Goal: Find specific page/section: Find specific page/section

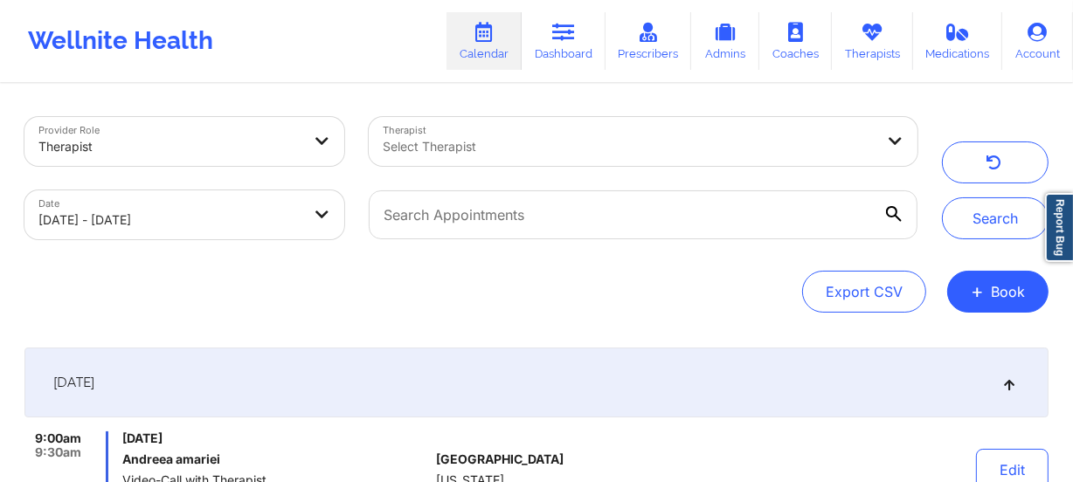
click at [592, 142] on div at bounding box center [629, 146] width 492 height 21
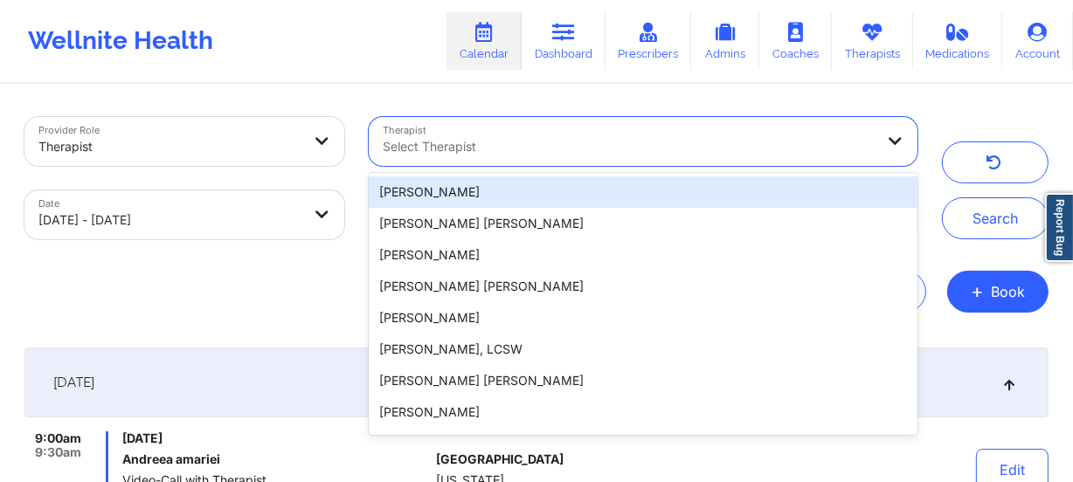
paste input "[PERSON_NAME]"
type input "[PERSON_NAME]"
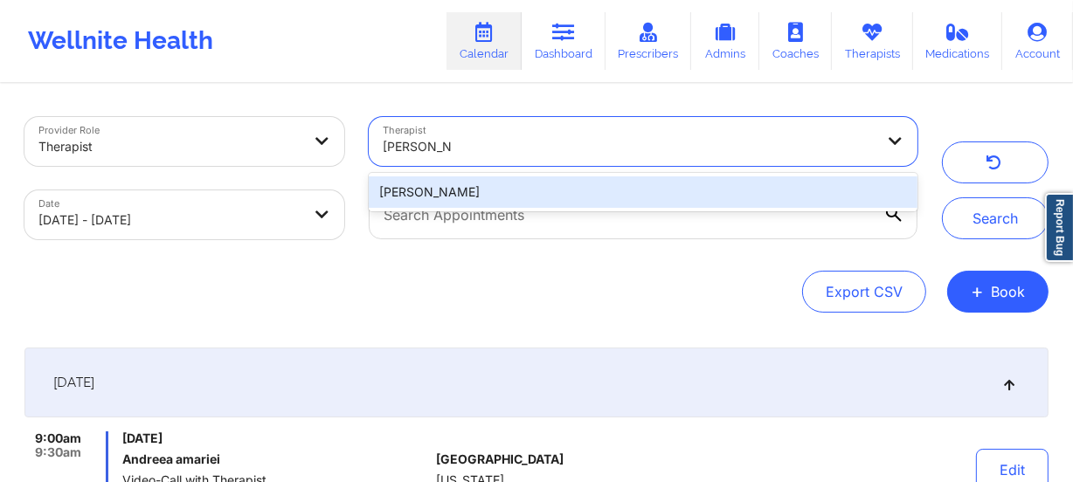
click at [555, 202] on div "[PERSON_NAME]" at bounding box center [643, 192] width 549 height 31
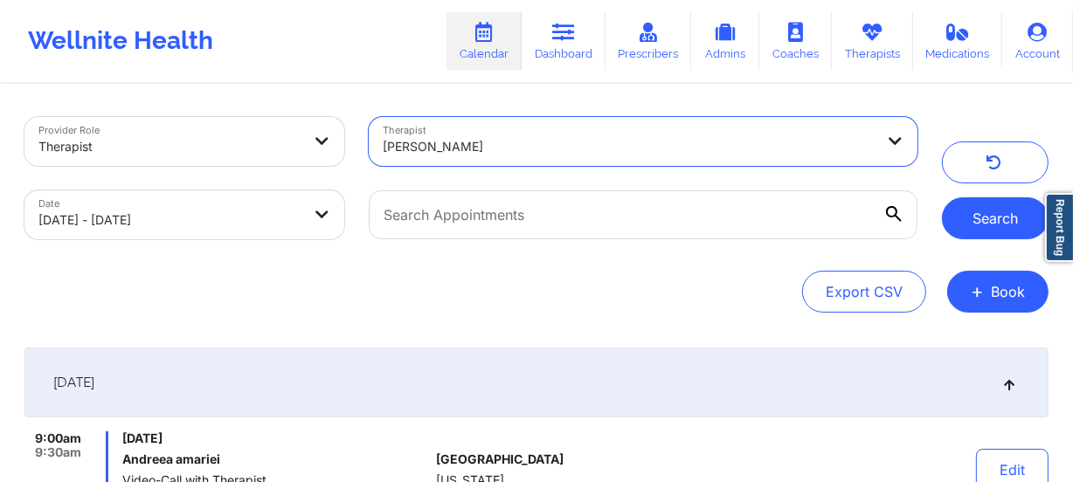
click at [996, 210] on button "Search" at bounding box center [995, 218] width 107 height 42
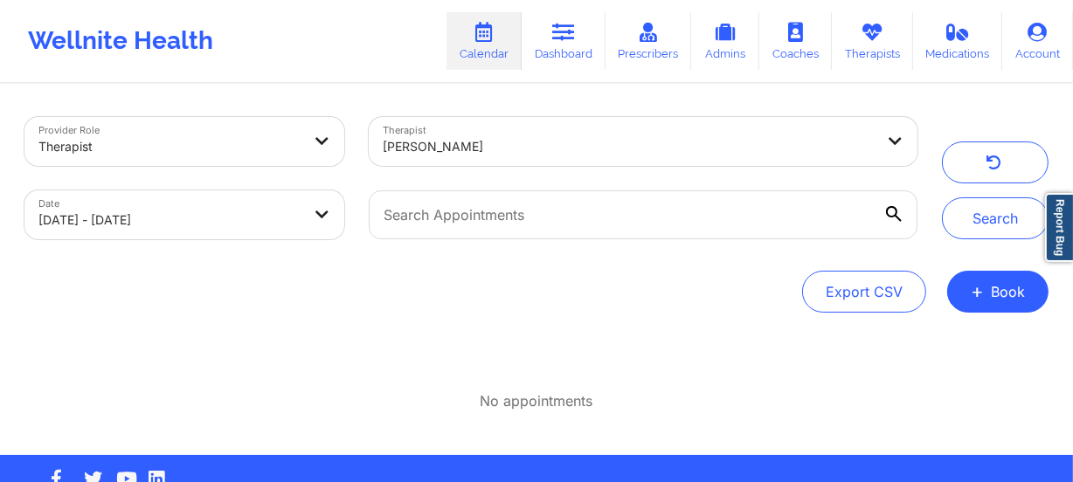
click at [626, 144] on div at bounding box center [629, 146] width 492 height 21
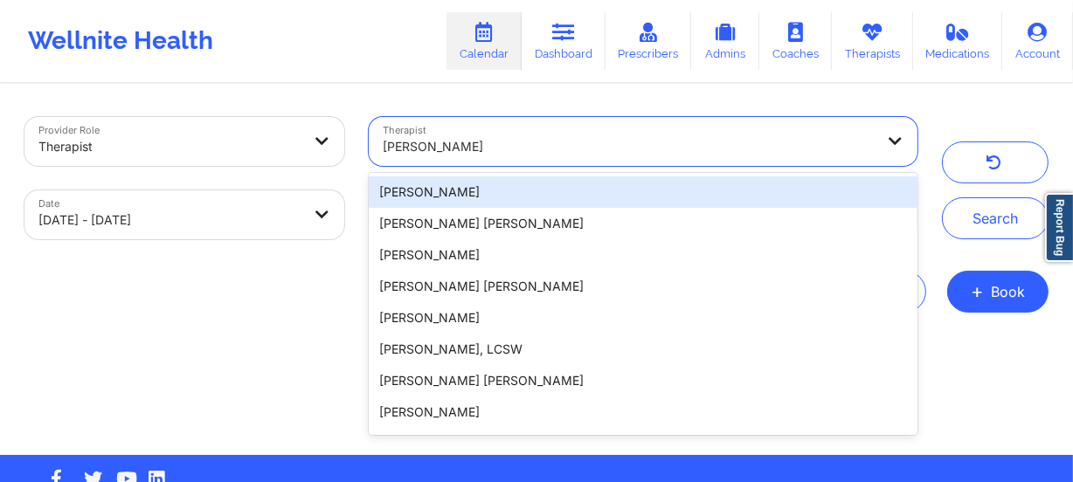
paste input "[PERSON_NAME]"
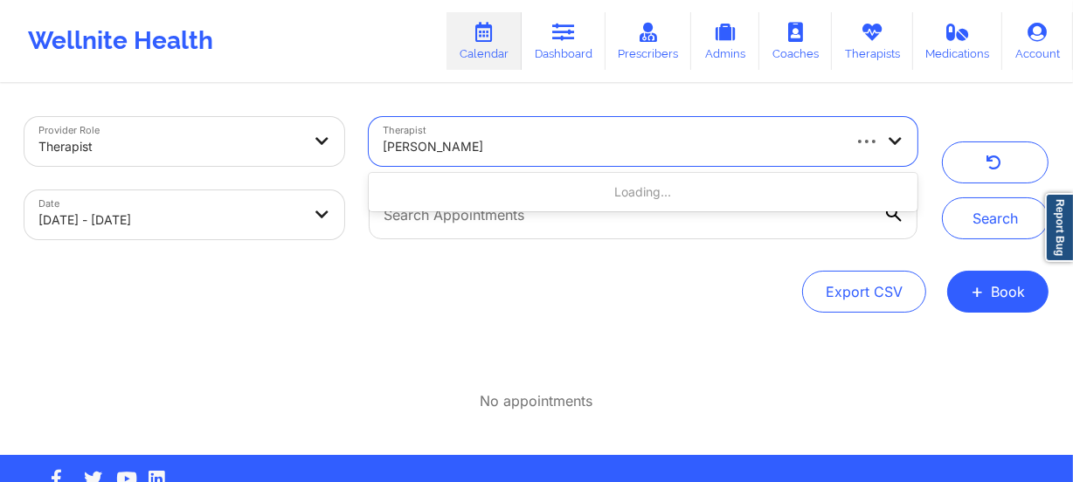
click at [451, 142] on input "[PERSON_NAME]" at bounding box center [435, 146] width 105 height 17
type input "[PERSON_NAME]"
drag, startPoint x: 594, startPoint y: 167, endPoint x: 580, endPoint y: 149, distance: 23.1
click at [593, 166] on div "Therapist option , selected. Select is focused ,type to refine list, press Down…" at bounding box center [643, 141] width 573 height 73
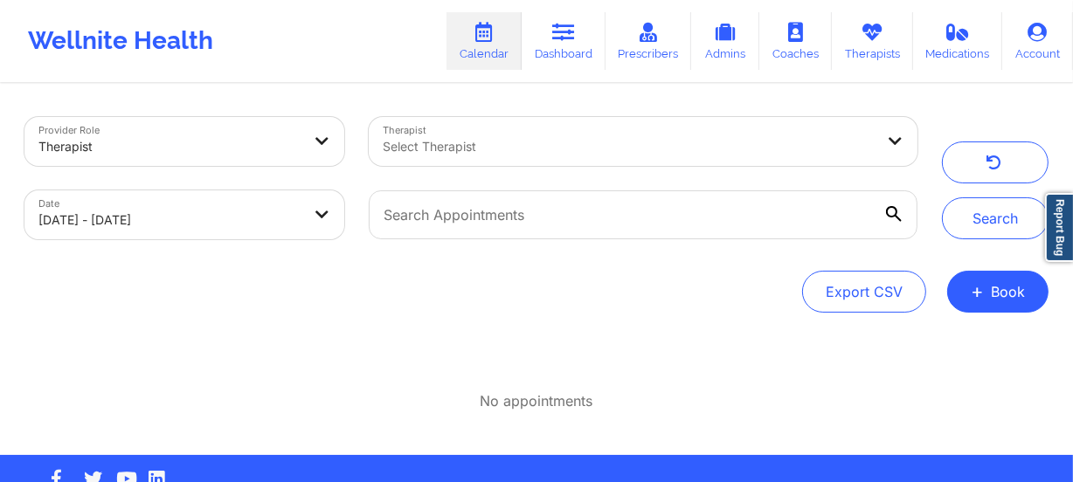
click at [578, 146] on div at bounding box center [629, 146] width 492 height 21
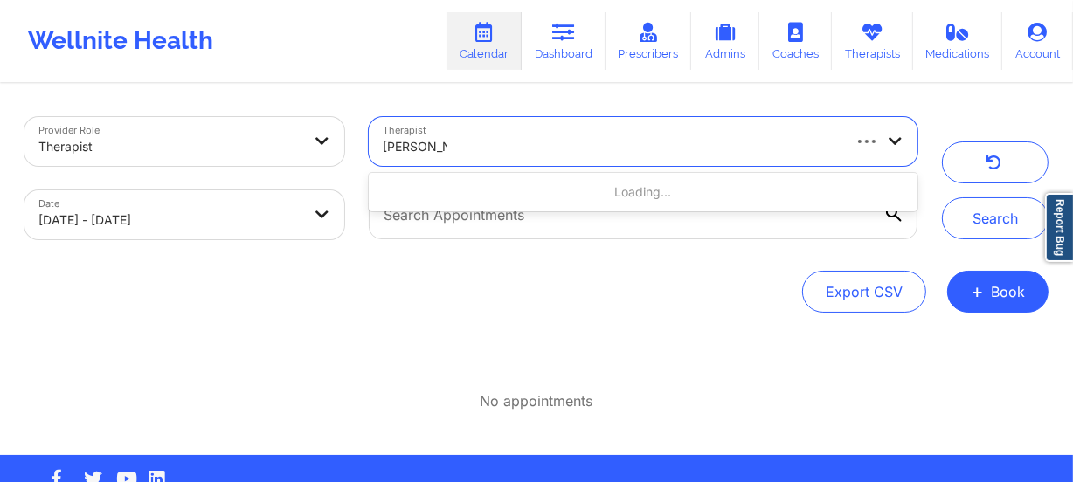
type input "[PERSON_NAME]"
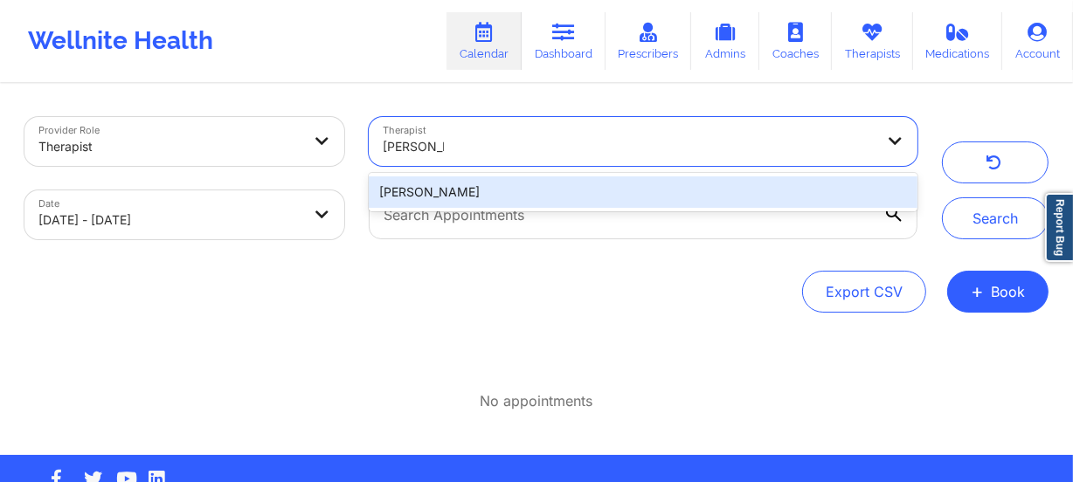
click at [599, 195] on div "[PERSON_NAME]" at bounding box center [643, 192] width 549 height 31
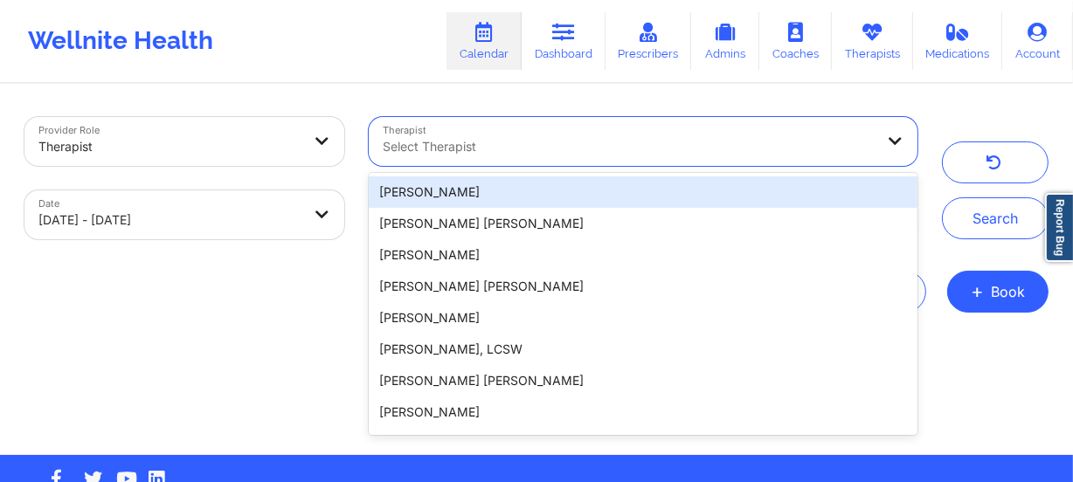
click at [773, 154] on div at bounding box center [629, 146] width 492 height 21
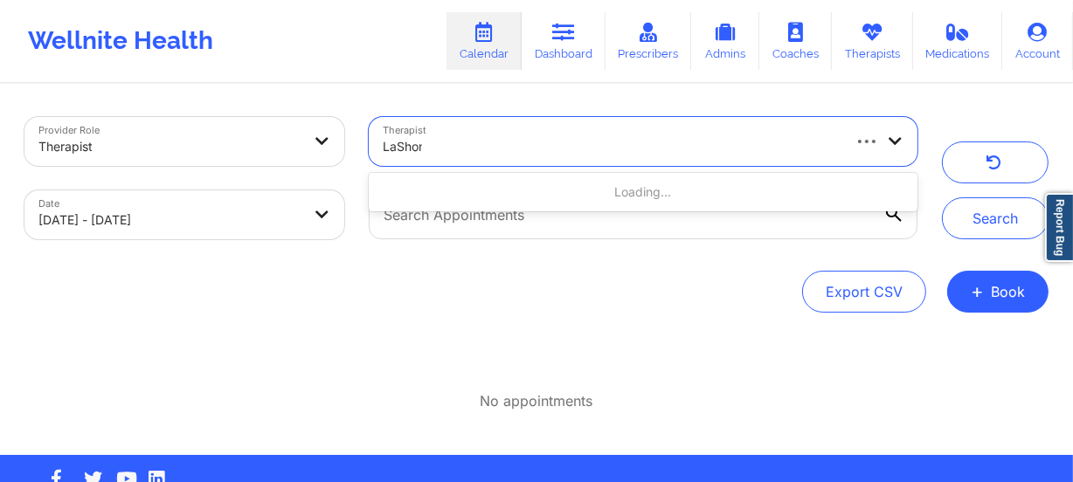
type input "[PERSON_NAME]"
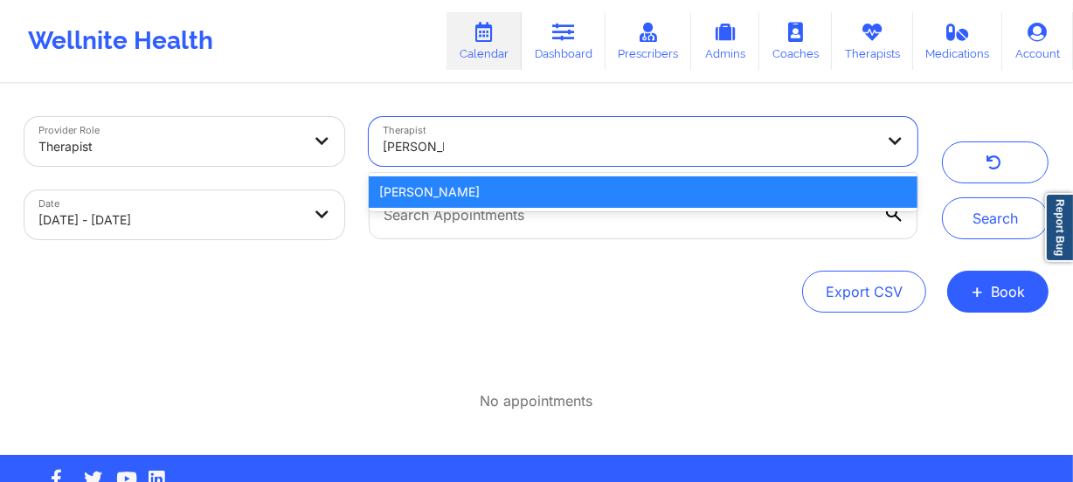
click at [684, 179] on div "[PERSON_NAME]" at bounding box center [643, 192] width 549 height 31
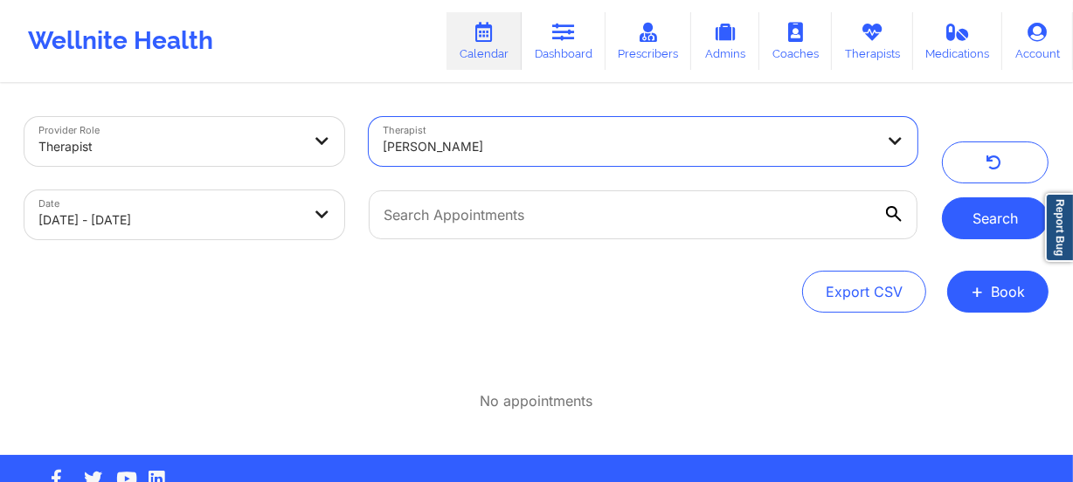
click at [980, 218] on button "Search" at bounding box center [995, 218] width 107 height 42
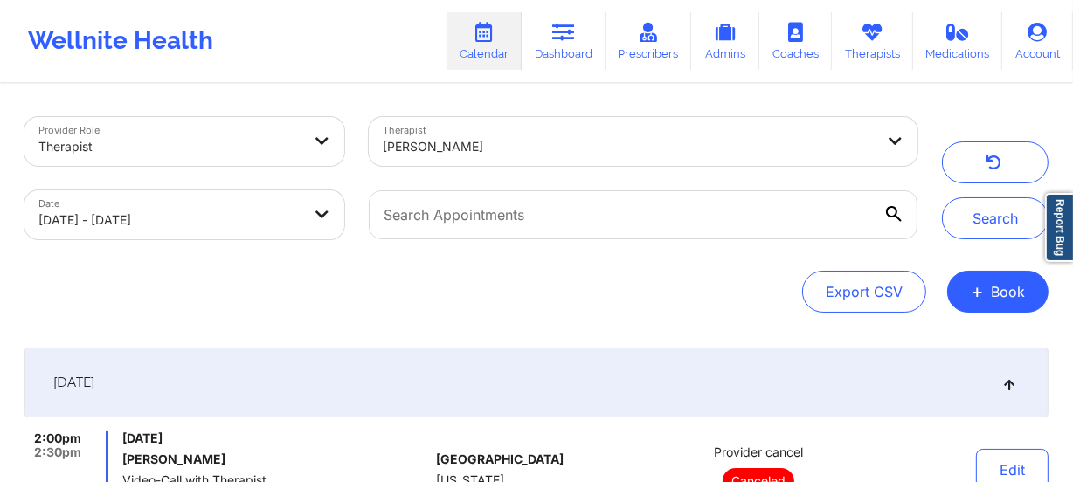
click at [663, 159] on div "[PERSON_NAME]" at bounding box center [629, 147] width 492 height 38
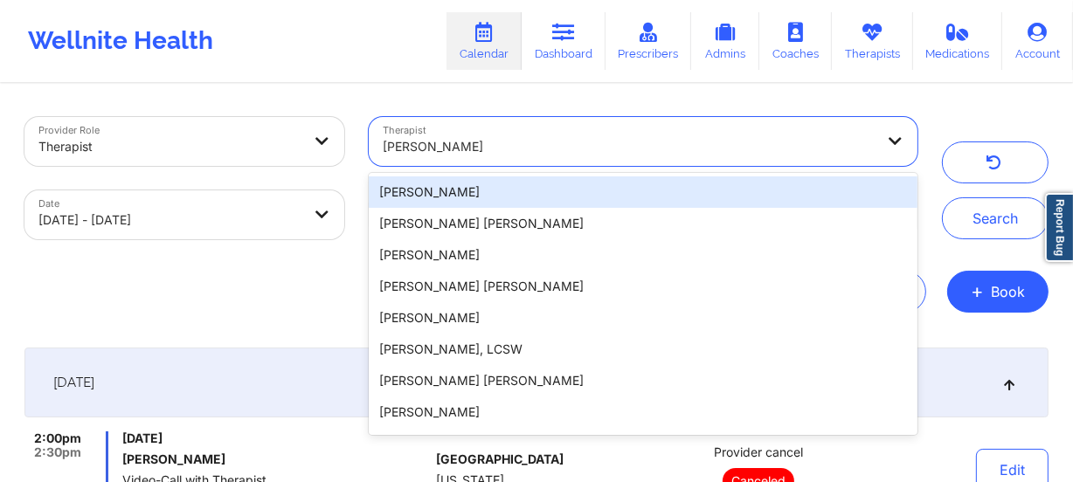
paste input "[PERSON_NAME]"
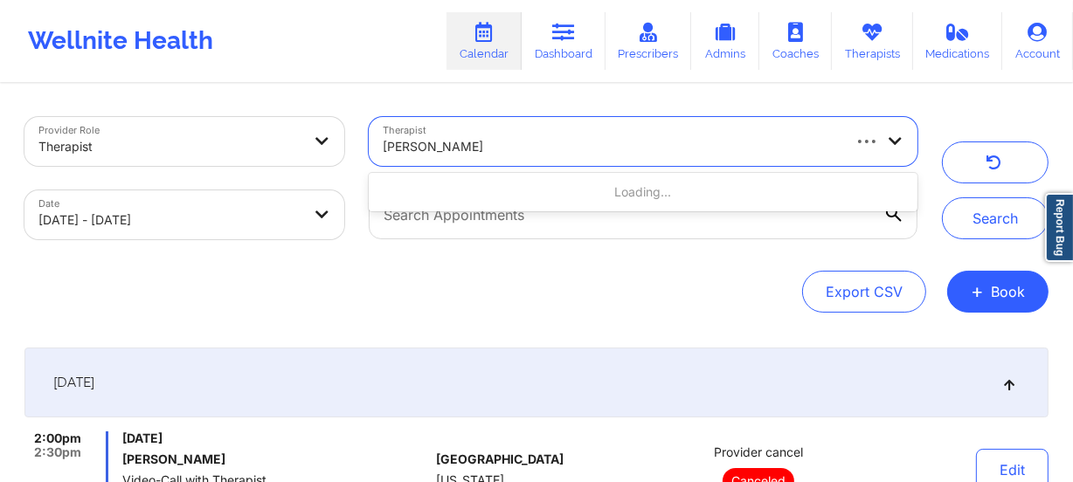
click at [452, 148] on input "[PERSON_NAME]" at bounding box center [434, 146] width 103 height 17
type input "[PERSON_NAME]"
click at [575, 150] on div at bounding box center [611, 146] width 457 height 21
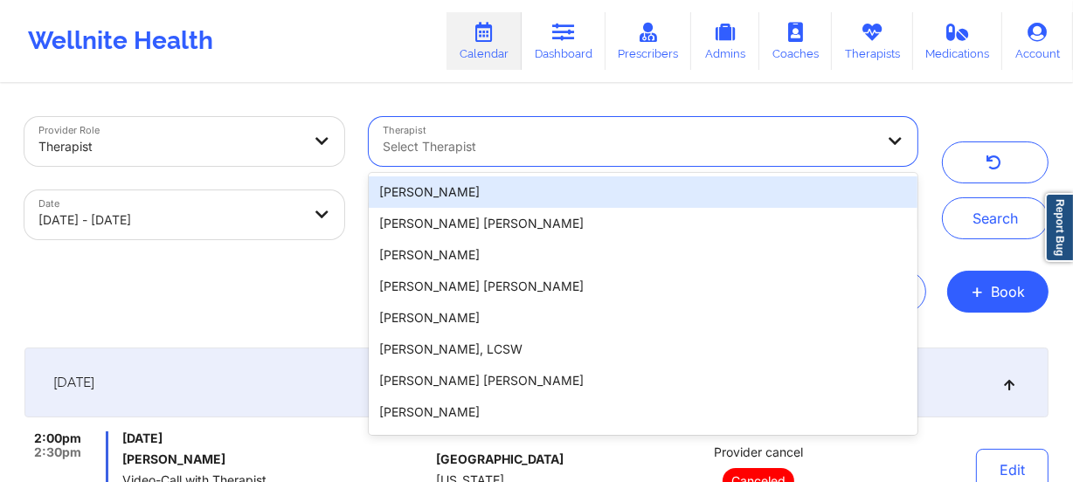
click at [522, 149] on div at bounding box center [629, 146] width 492 height 21
type input "e"
type input "L"
paste input "[PERSON_NAME]"
type input "[PERSON_NAME]"
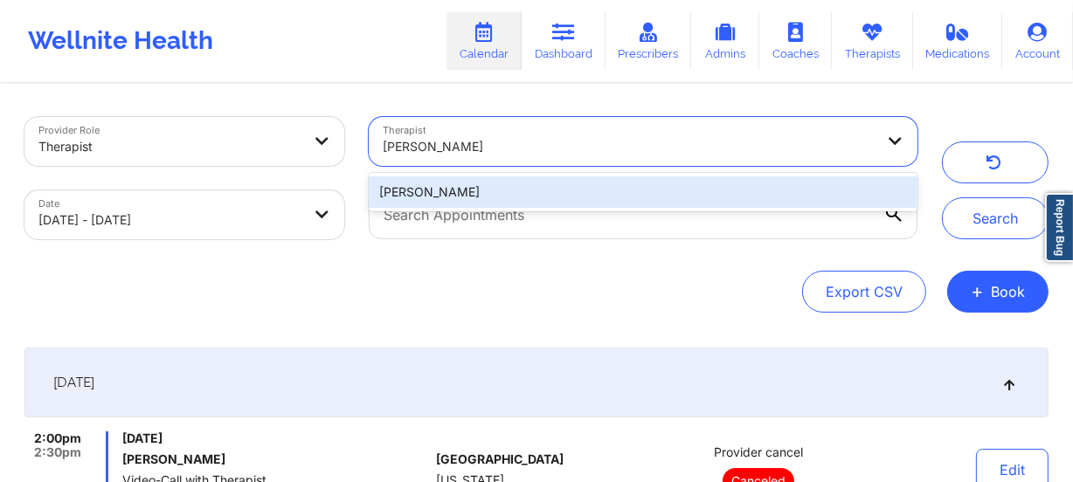
click at [543, 197] on div "[PERSON_NAME]" at bounding box center [643, 192] width 549 height 31
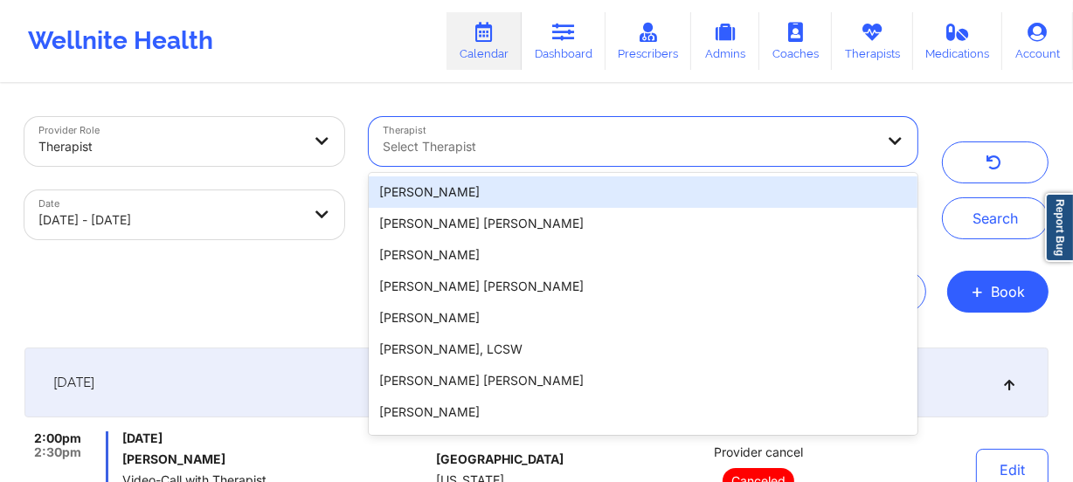
click at [480, 141] on div at bounding box center [629, 146] width 492 height 21
type input "L"
paste input "[PERSON_NAME]"
type input "[PERSON_NAME]"
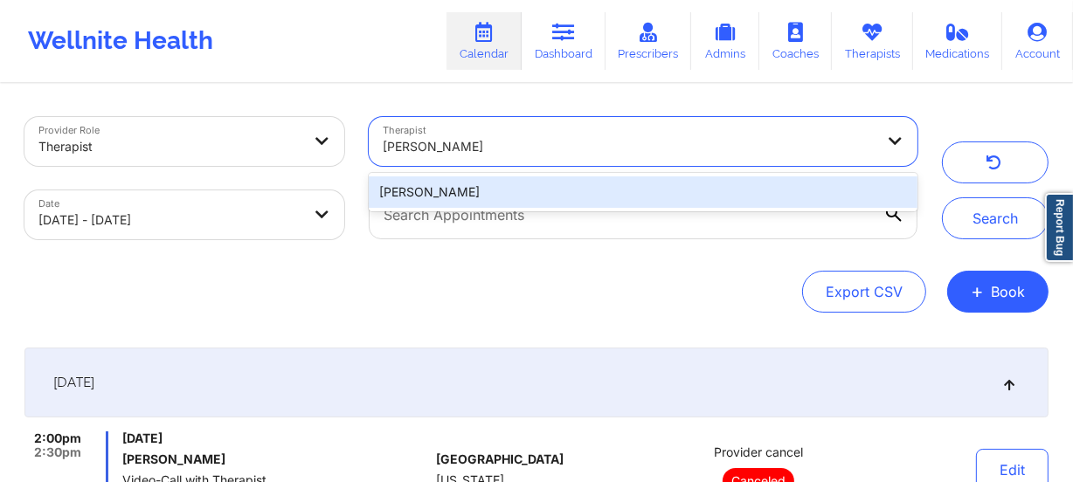
click at [487, 197] on div "[PERSON_NAME]" at bounding box center [643, 192] width 549 height 31
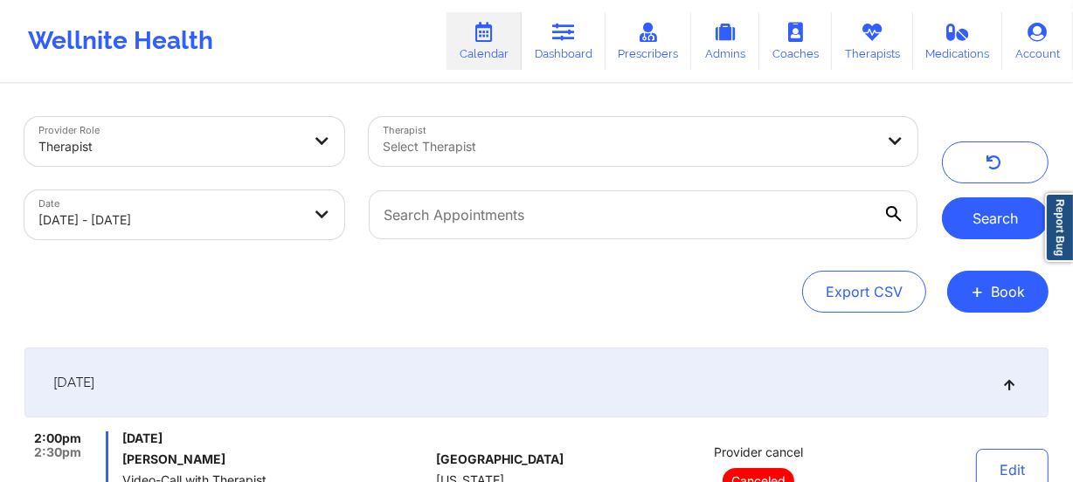
click at [995, 236] on button "Search" at bounding box center [995, 218] width 107 height 42
click at [442, 152] on div at bounding box center [629, 146] width 492 height 21
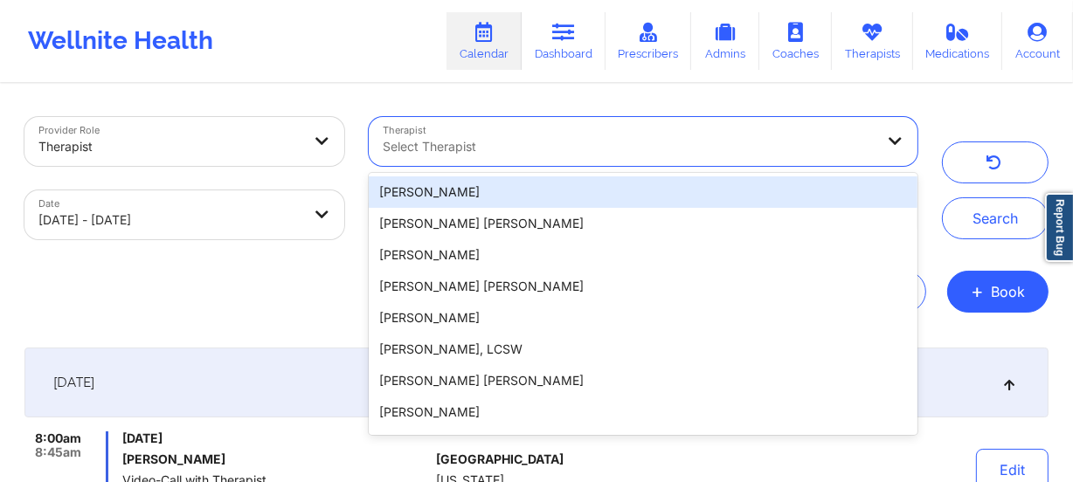
paste input "[PERSON_NAME]"
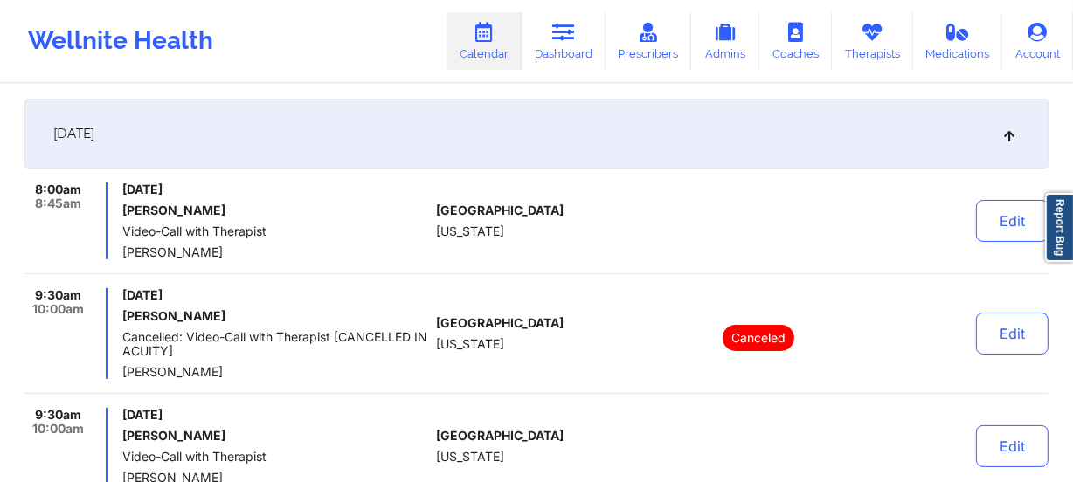
scroll to position [218, 0]
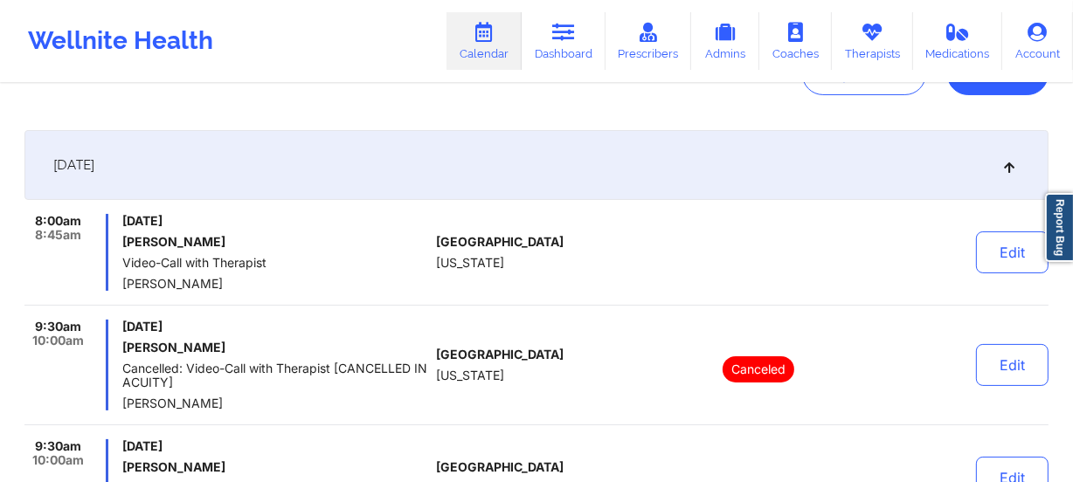
type input "[PERSON_NAME]"
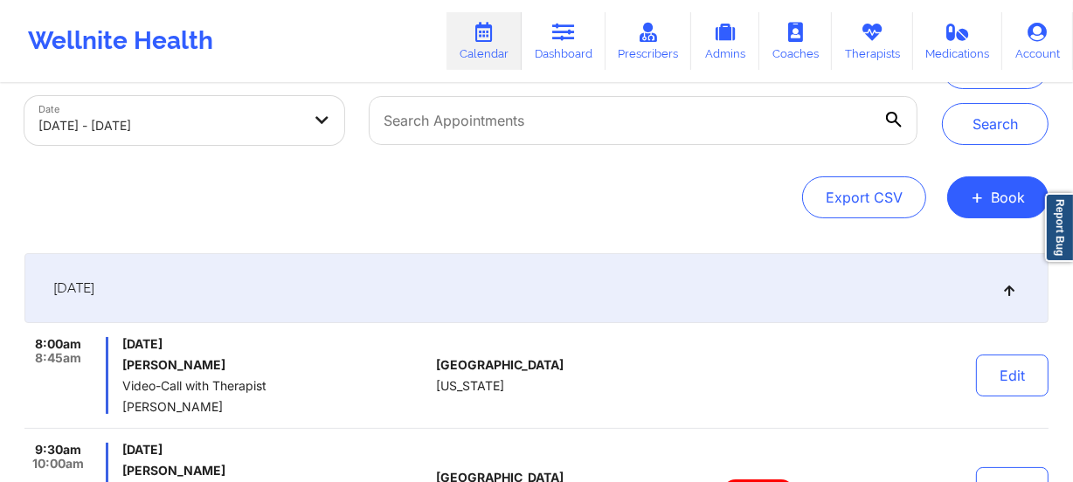
scroll to position [0, 0]
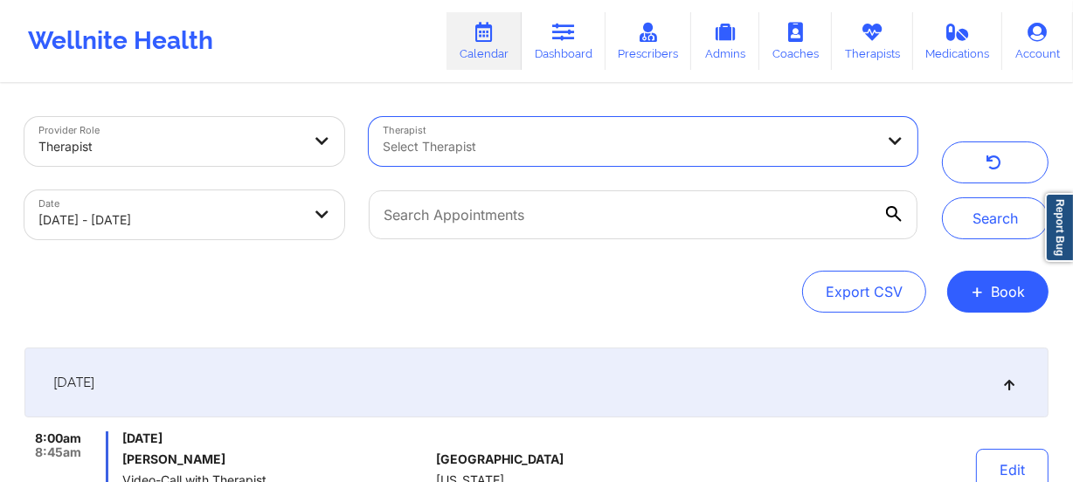
click at [559, 136] on div at bounding box center [629, 146] width 492 height 21
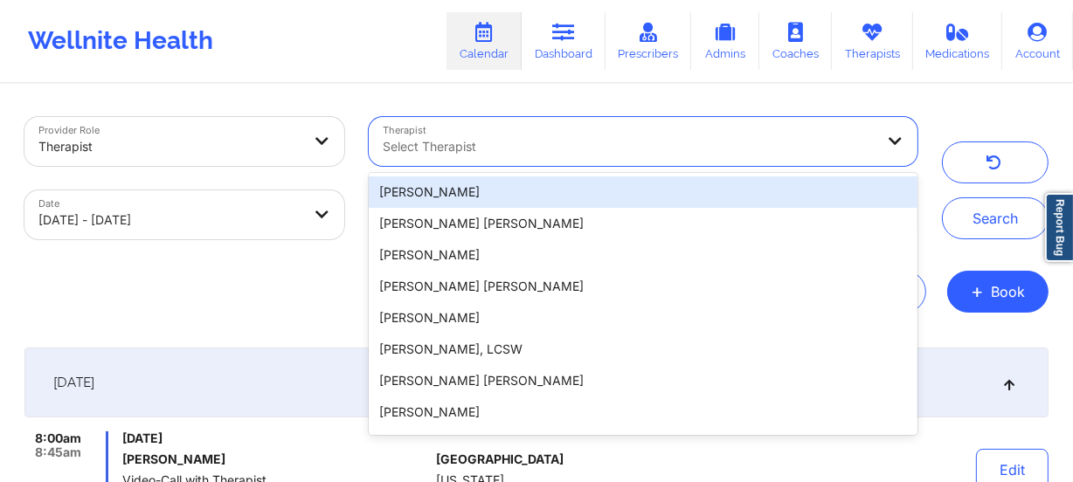
paste input "[PERSON_NAME]"
type input "[PERSON_NAME]"
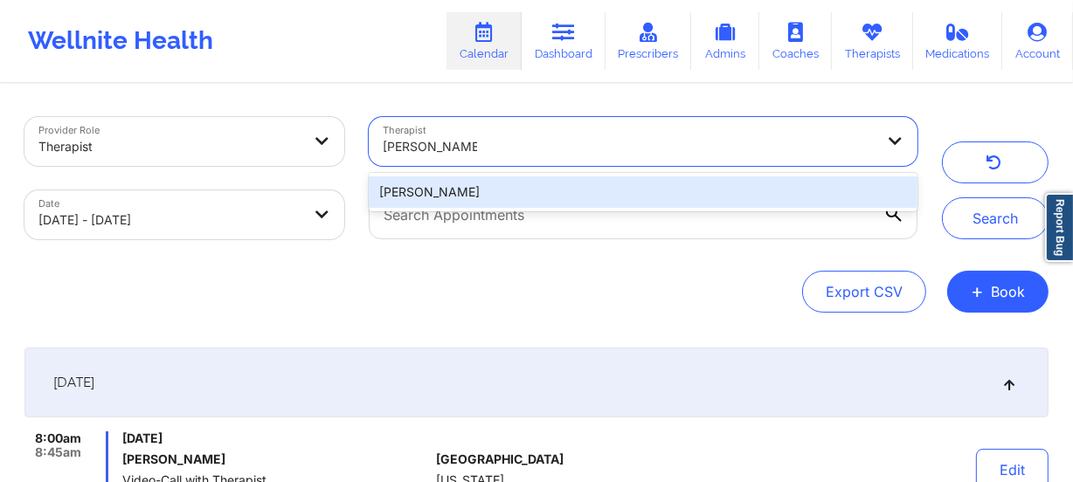
click at [534, 188] on div "[PERSON_NAME]" at bounding box center [643, 192] width 549 height 31
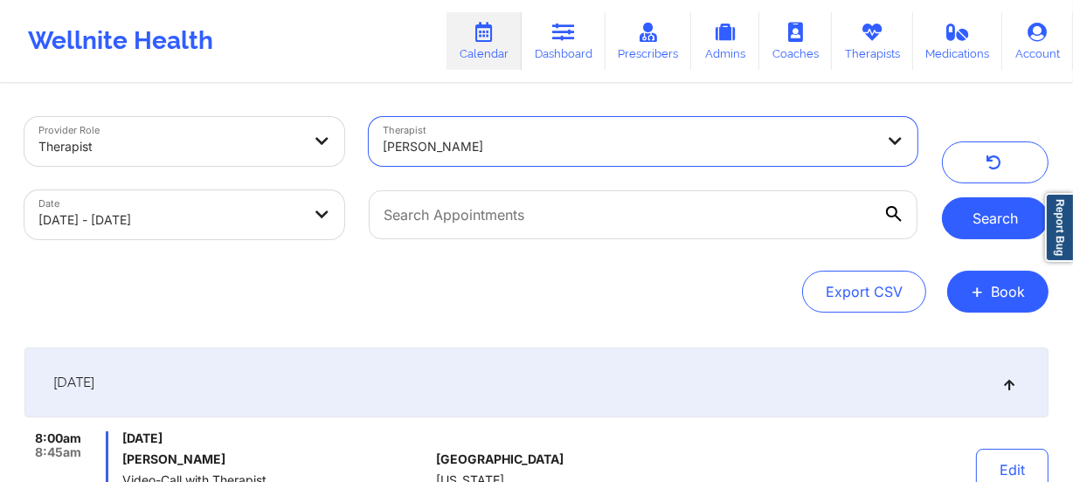
click at [971, 220] on button "Search" at bounding box center [995, 218] width 107 height 42
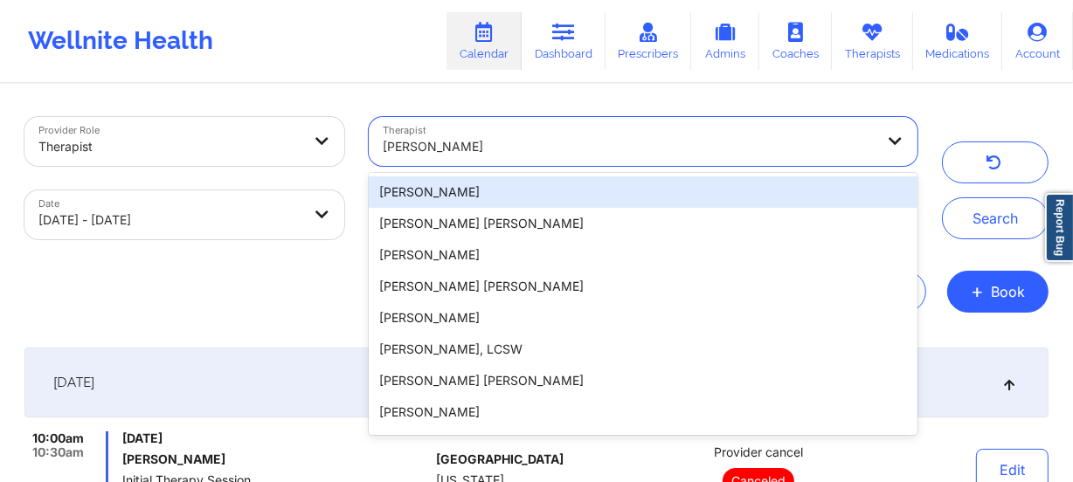
click at [647, 139] on div at bounding box center [629, 146] width 492 height 21
paste input "[PERSON_NAME]"
type input "[PERSON_NAME]"
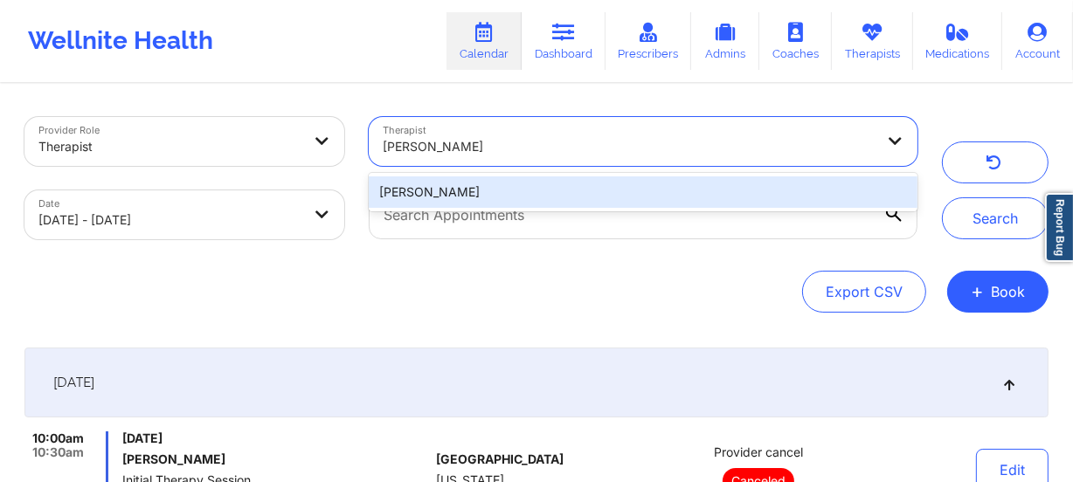
click at [624, 192] on div "[PERSON_NAME]" at bounding box center [643, 192] width 549 height 31
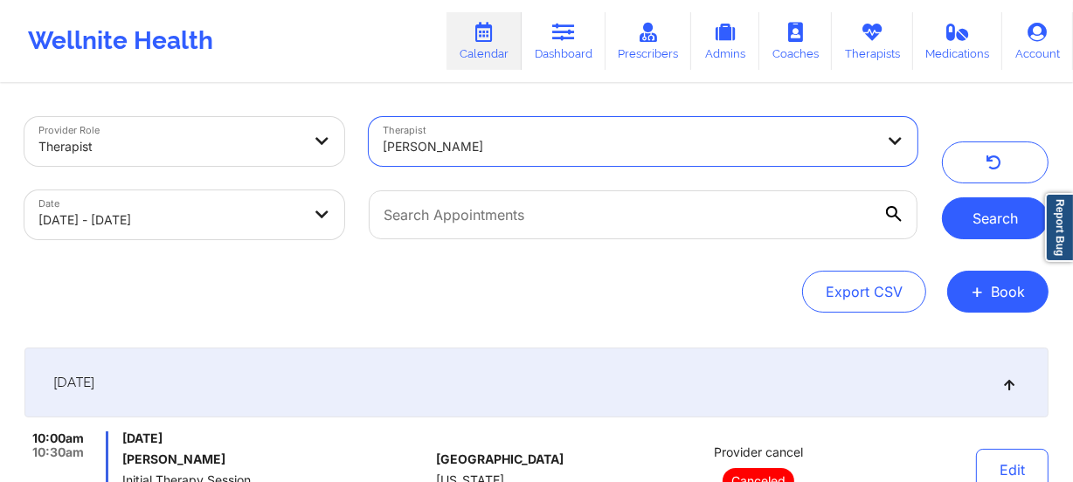
click at [963, 218] on button "Search" at bounding box center [995, 218] width 107 height 42
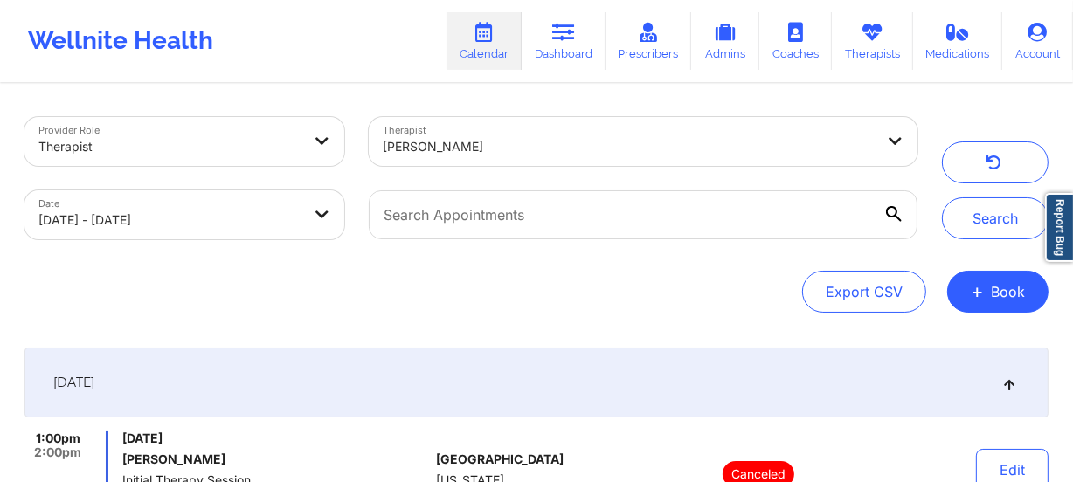
click at [542, 149] on div at bounding box center [629, 146] width 492 height 21
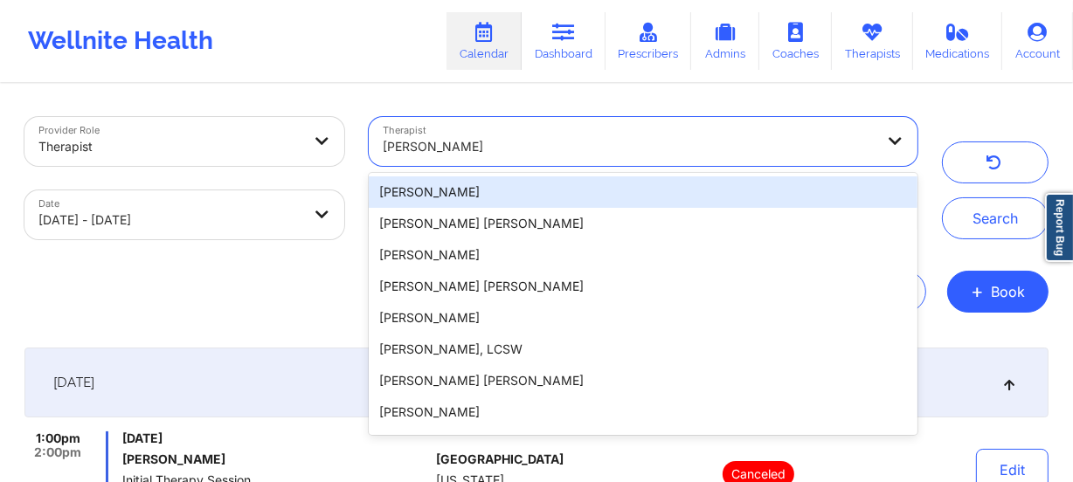
paste input "[PERSON_NAME]"
type input "[PERSON_NAME]"
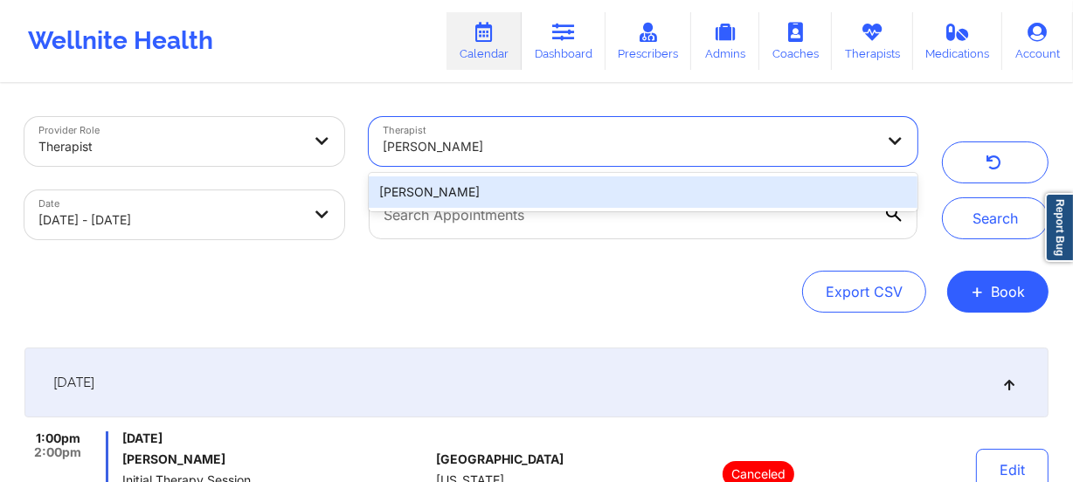
click at [547, 181] on div "[PERSON_NAME]" at bounding box center [643, 192] width 549 height 31
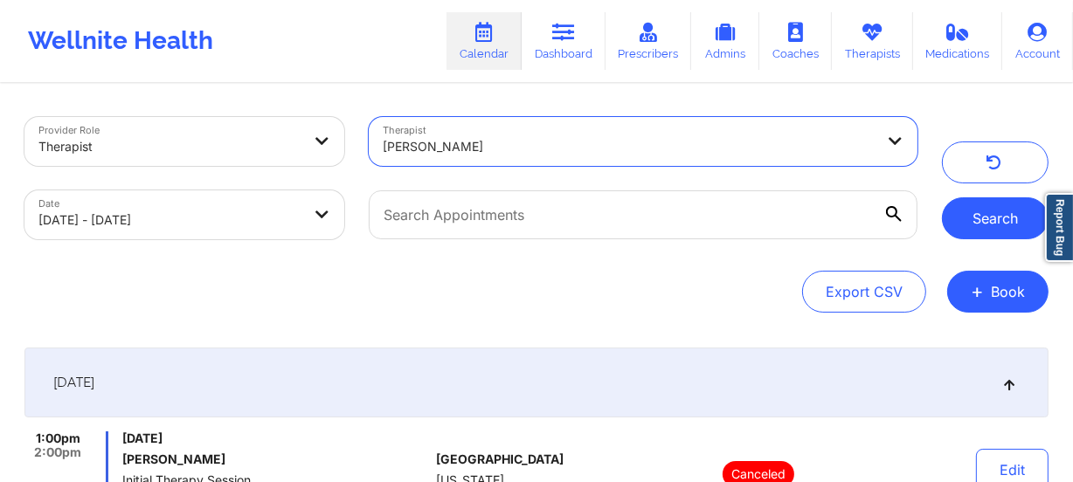
click at [996, 215] on button "Search" at bounding box center [995, 218] width 107 height 42
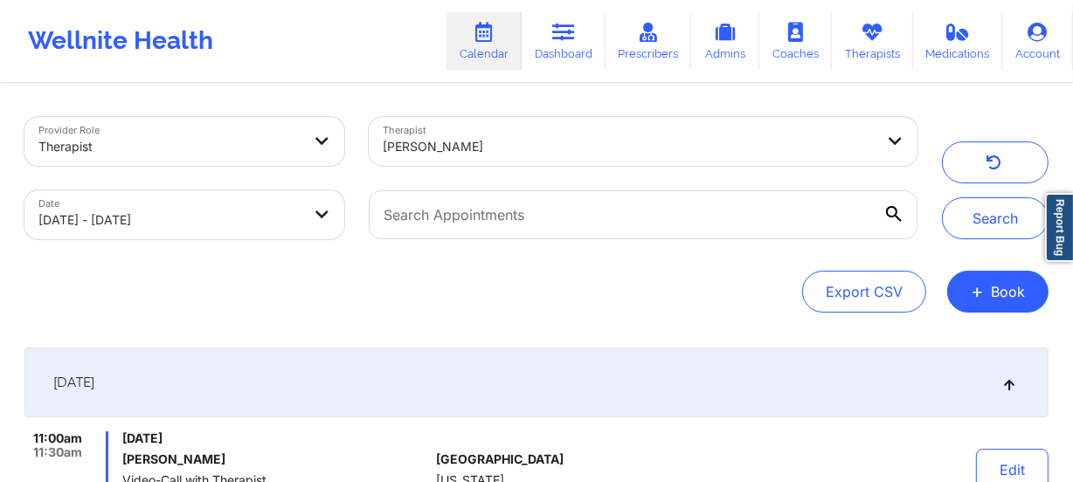
click at [574, 146] on div at bounding box center [629, 146] width 492 height 21
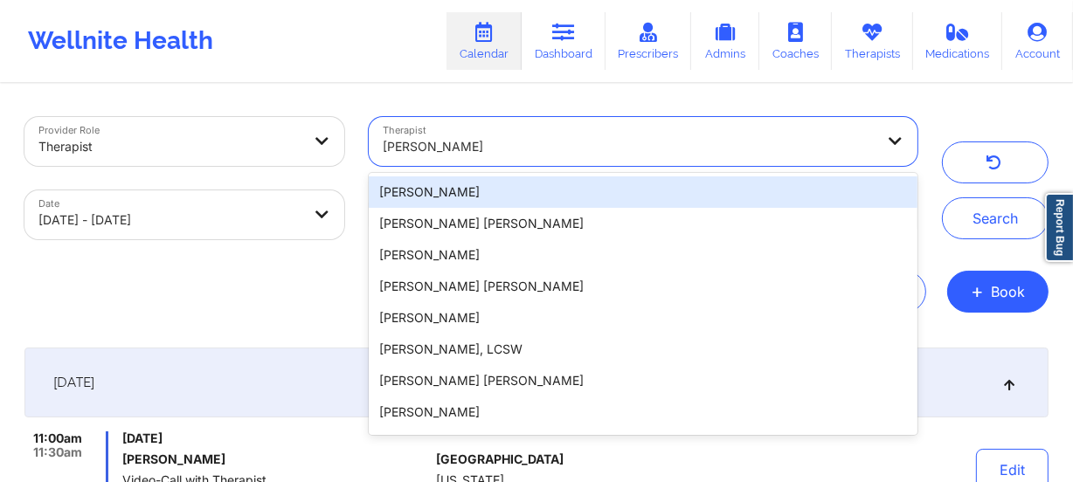
paste input "[PERSON_NAME]"
type input "[PERSON_NAME]"
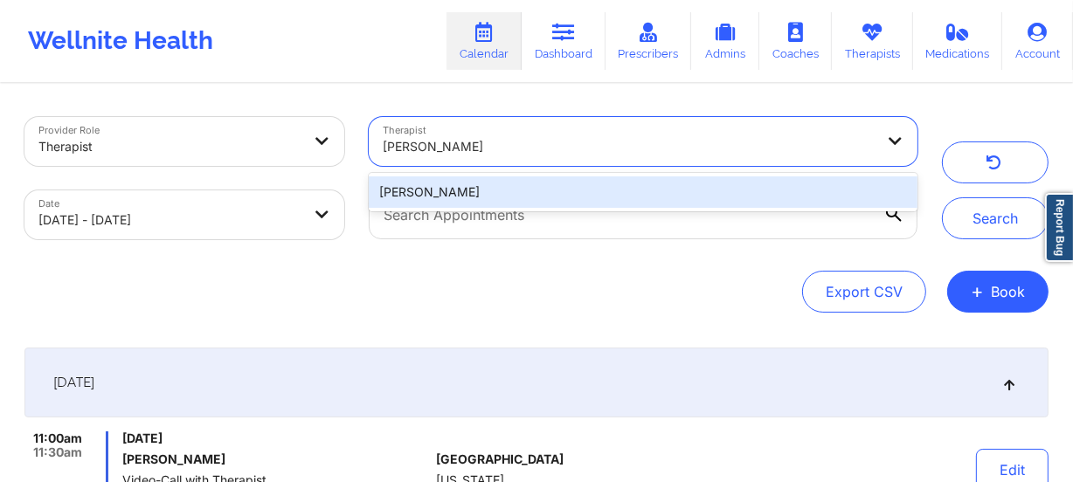
click at [541, 189] on div "[PERSON_NAME]" at bounding box center [643, 192] width 549 height 31
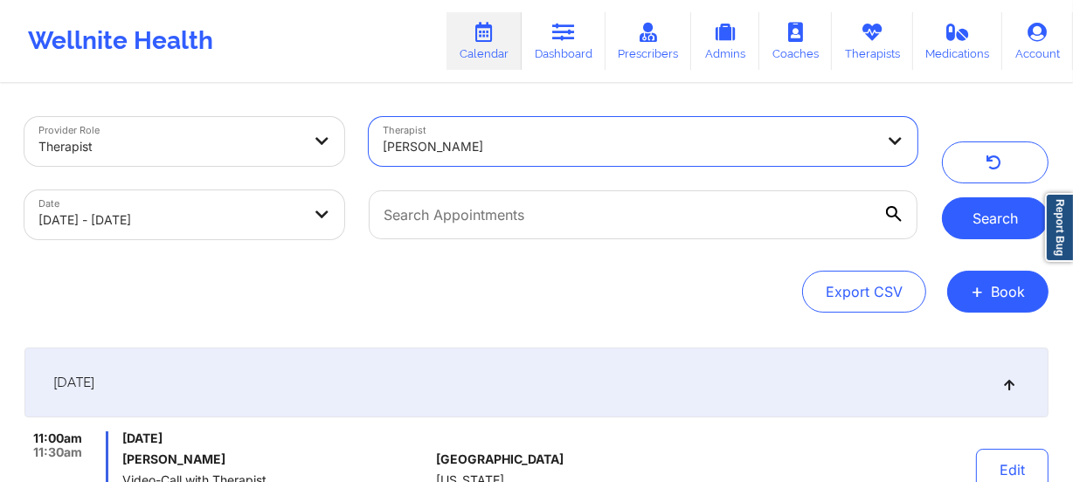
click at [980, 214] on button "Search" at bounding box center [995, 218] width 107 height 42
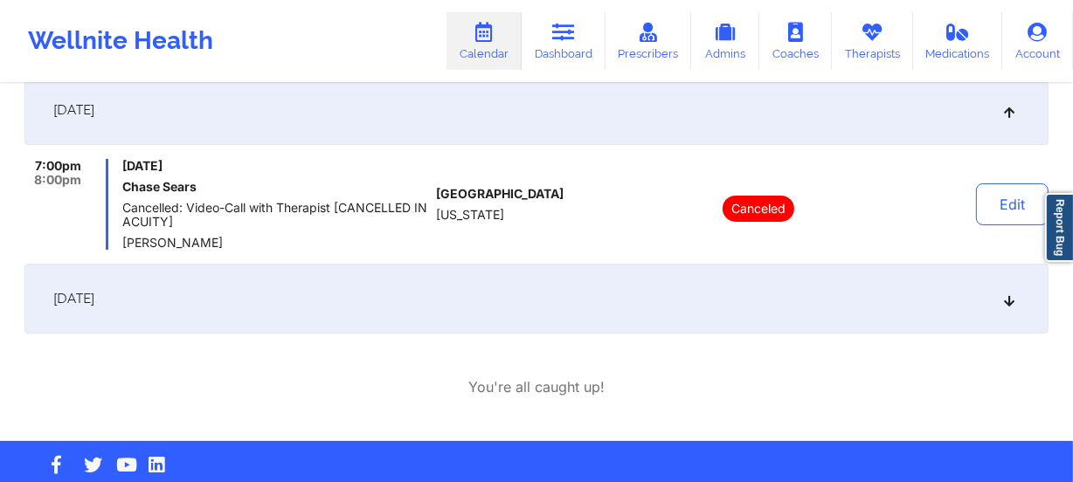
scroll to position [223, 0]
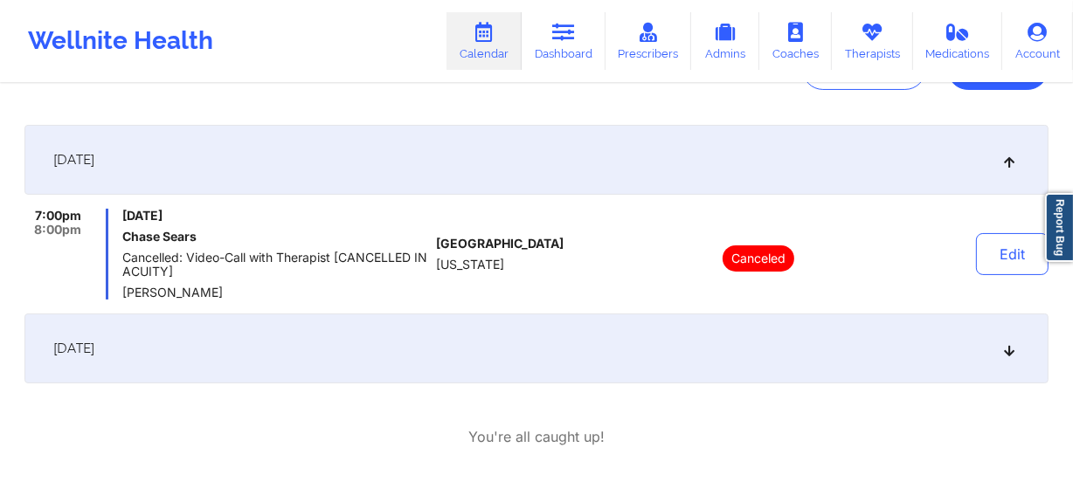
click at [1005, 163] on icon at bounding box center [1009, 160] width 15 height 12
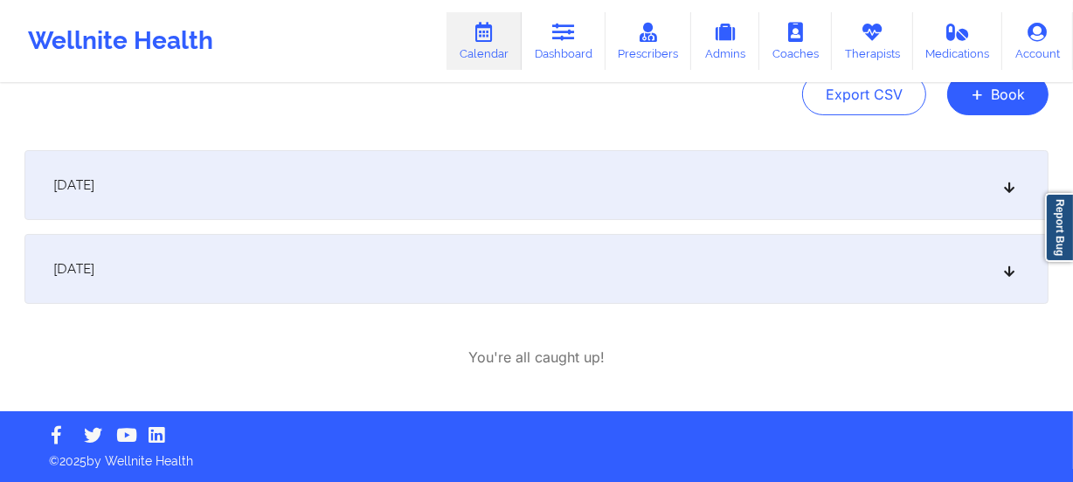
click at [1002, 265] on icon at bounding box center [1009, 269] width 15 height 12
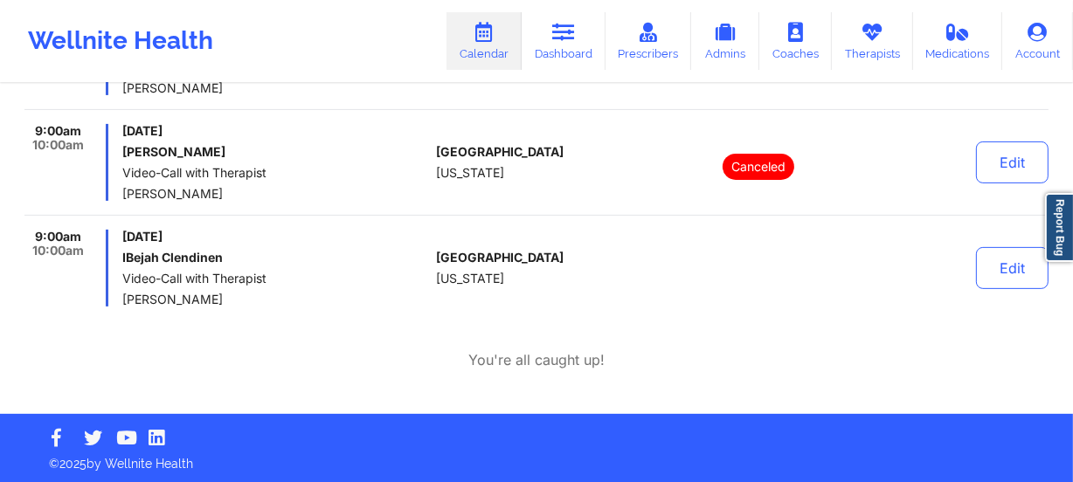
scroll to position [499, 0]
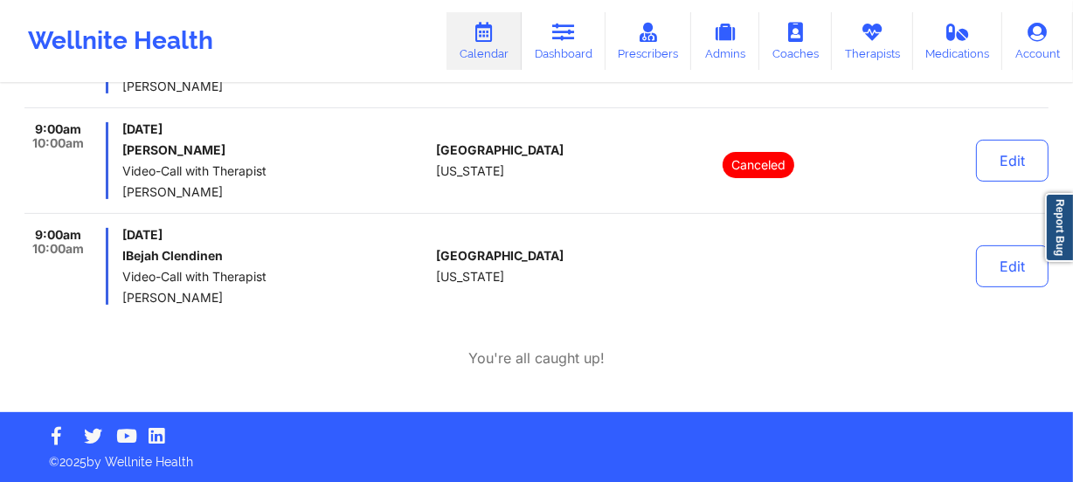
click at [529, 197] on div "[GEOGRAPHIC_DATA] [US_STATE]" at bounding box center [533, 160] width 194 height 77
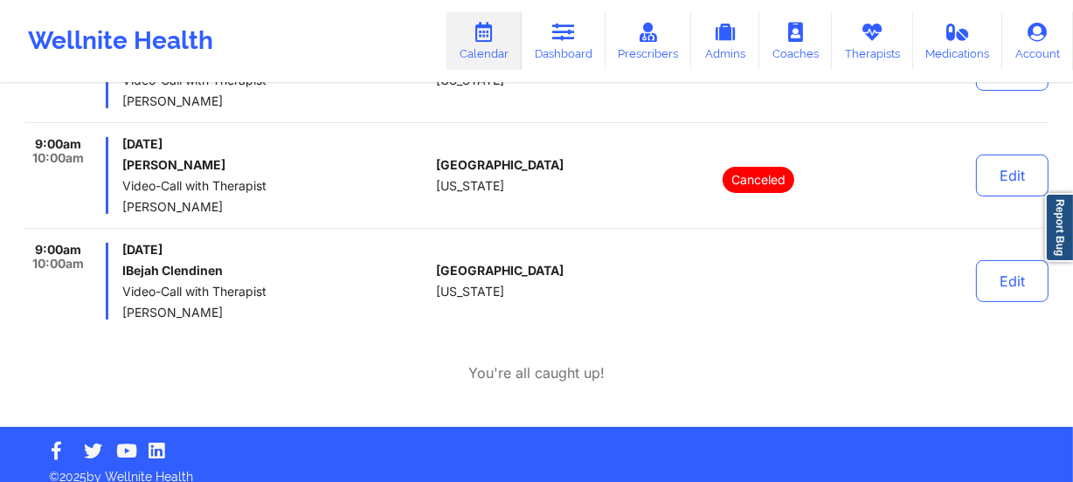
scroll to position [182, 0]
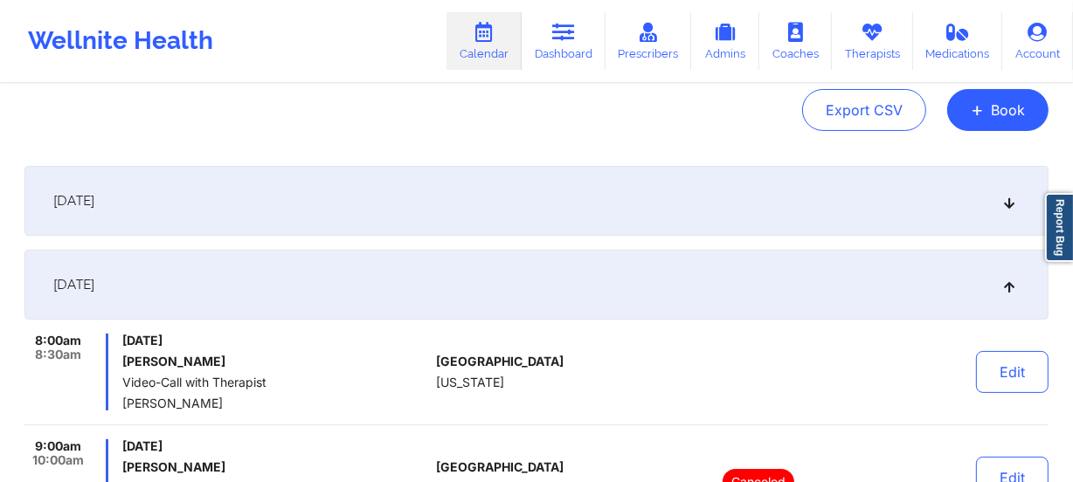
click at [509, 341] on div "[GEOGRAPHIC_DATA] [US_STATE]" at bounding box center [533, 372] width 194 height 77
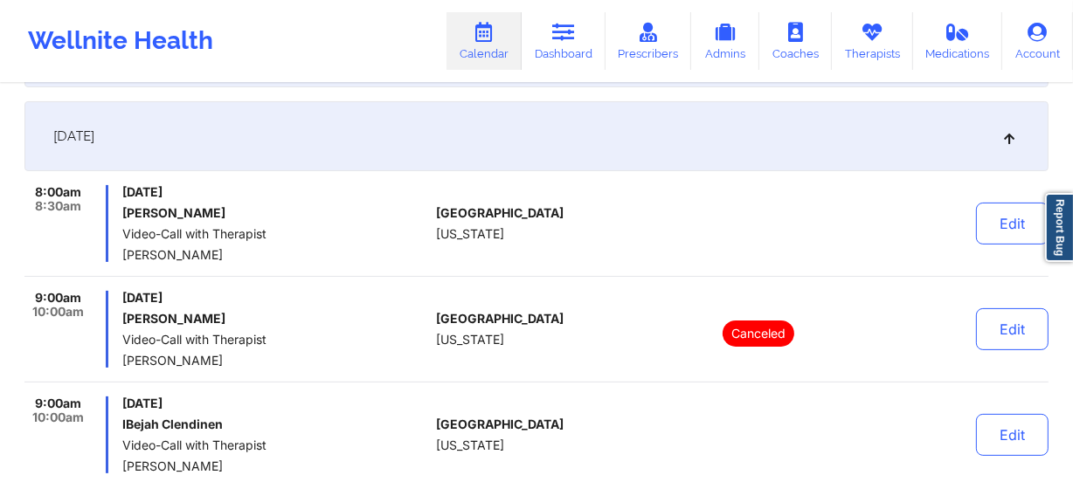
scroll to position [341, 0]
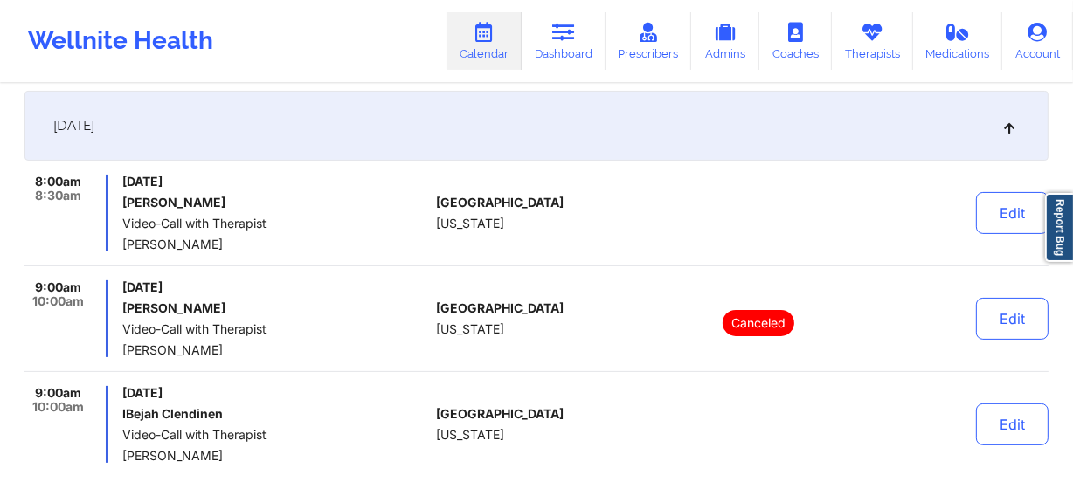
drag, startPoint x: 254, startPoint y: 244, endPoint x: 121, endPoint y: 239, distance: 133.8
click at [121, 239] on div "8:00am 8:30am [DATE] [PERSON_NAME] Video-Call with Therapist [PERSON_NAME]" at bounding box center [226, 213] width 405 height 77
copy span "[PERSON_NAME]"
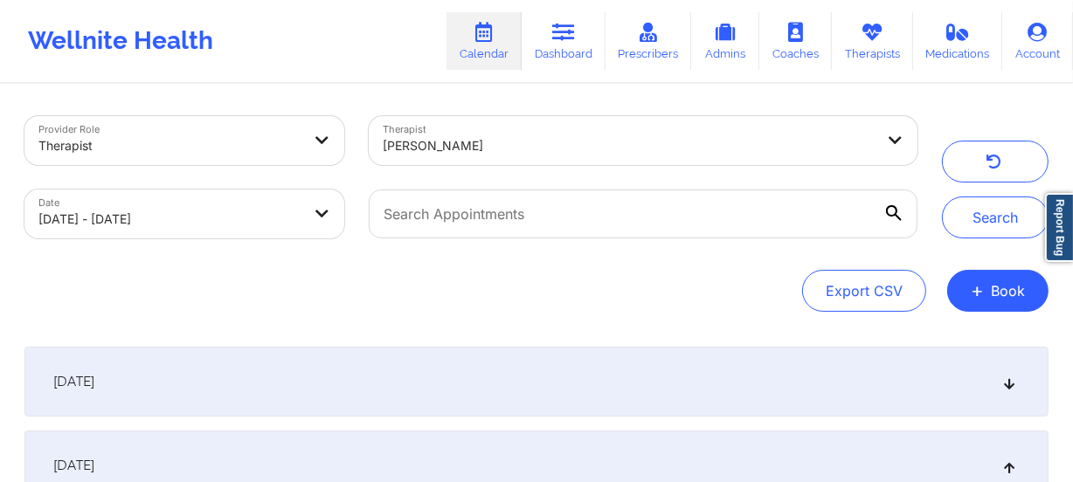
scroll to position [0, 0]
click at [707, 134] on div "[PERSON_NAME]" at bounding box center [629, 147] width 492 height 38
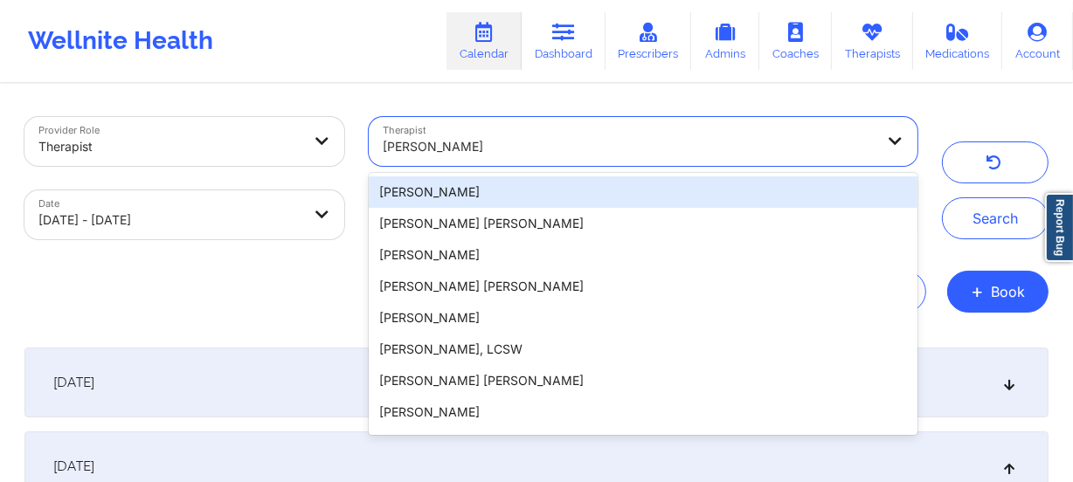
paste input "[PERSON_NAME]"
type input "[PERSON_NAME]"
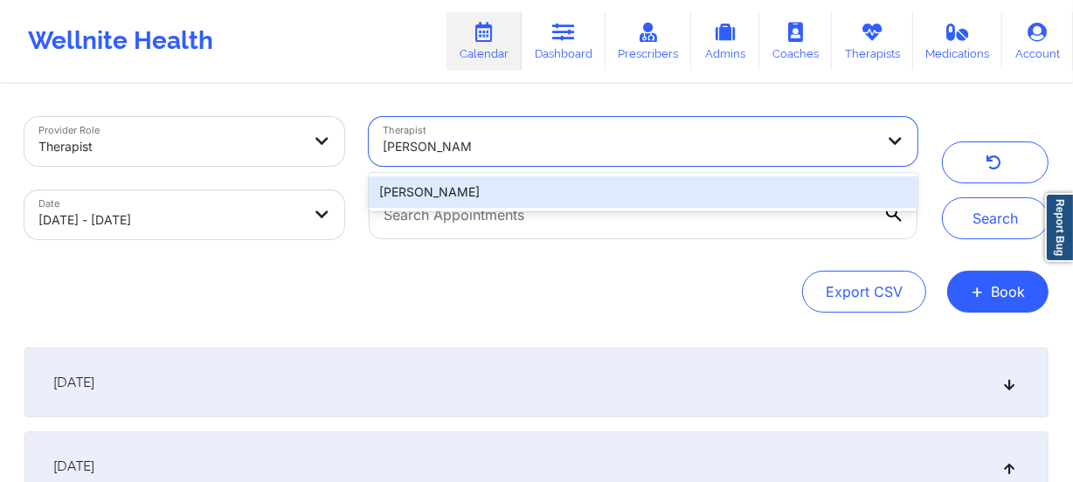
click at [668, 203] on div "[PERSON_NAME]" at bounding box center [643, 192] width 549 height 31
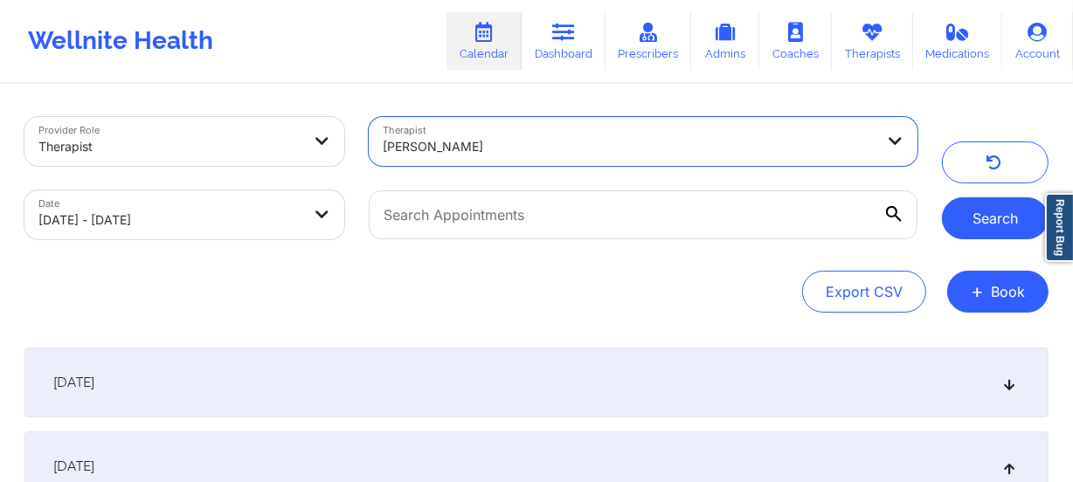
click at [972, 214] on button "Search" at bounding box center [995, 218] width 107 height 42
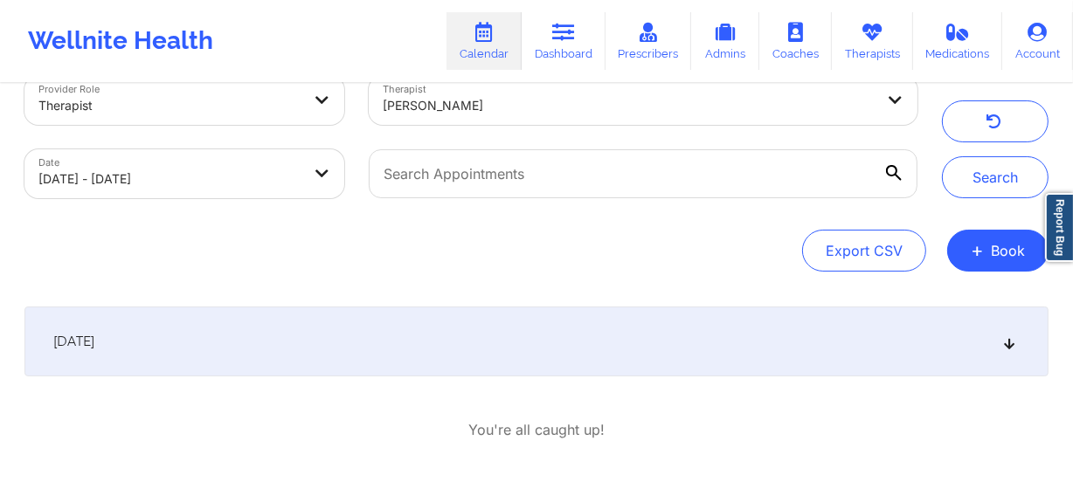
scroll to position [114, 0]
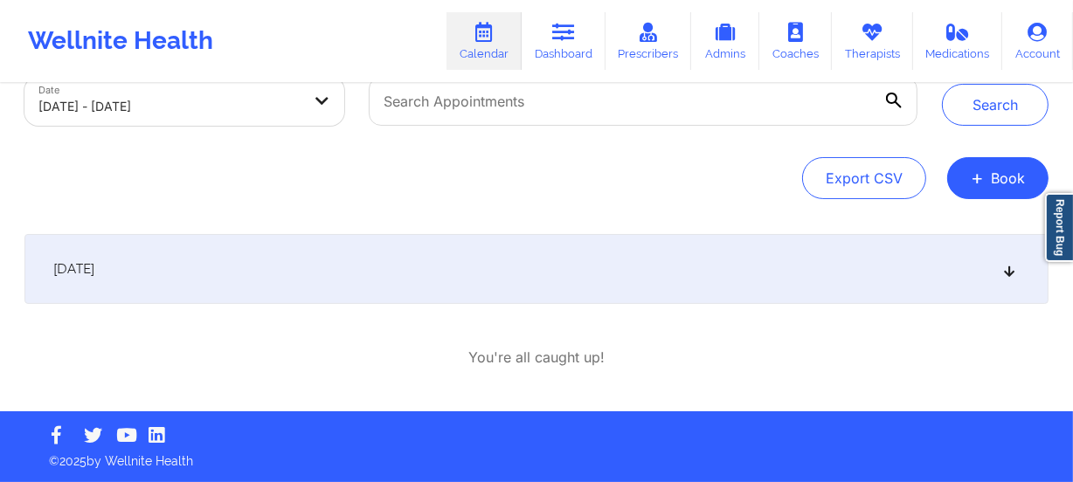
click at [1011, 263] on icon at bounding box center [1009, 269] width 15 height 12
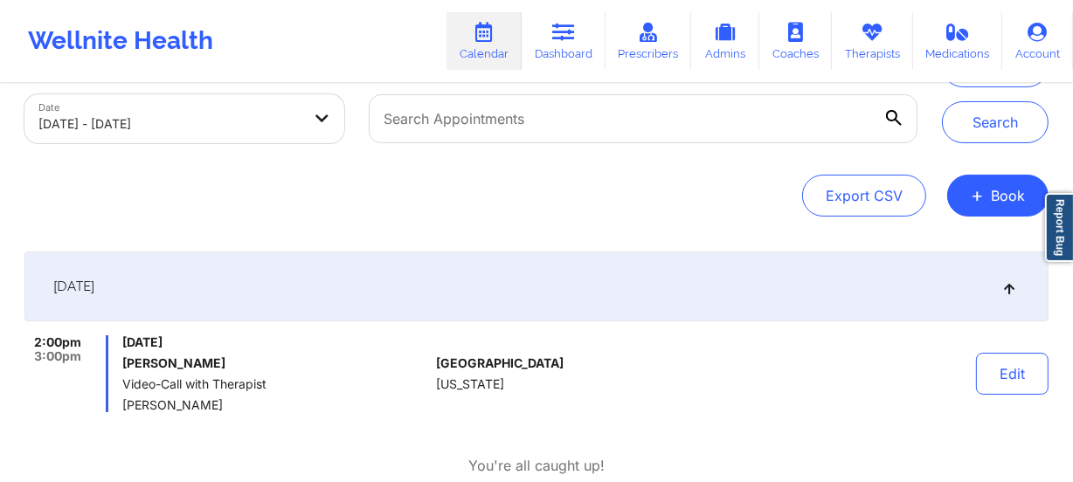
scroll to position [0, 0]
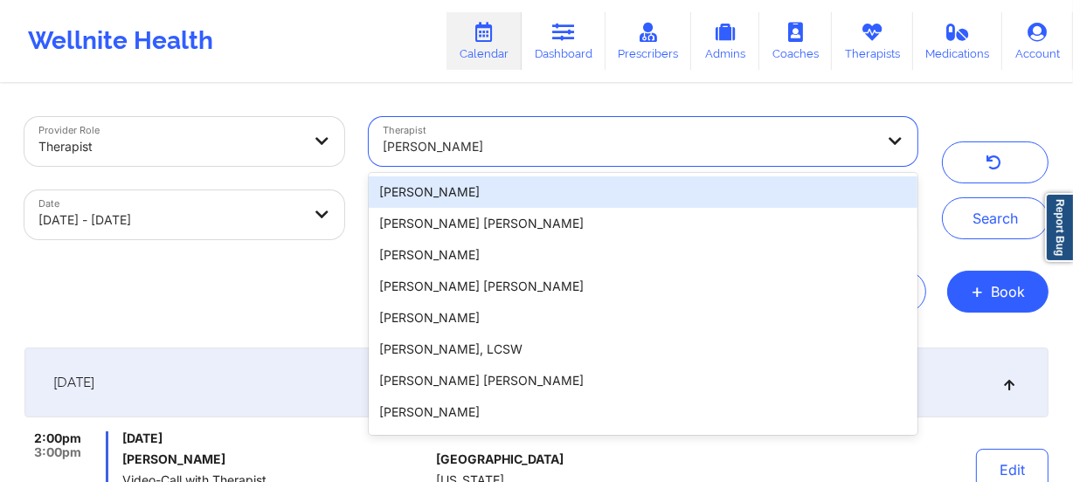
click at [595, 144] on div at bounding box center [629, 146] width 492 height 21
paste input "[PERSON_NAME]"
type input "[PERSON_NAME]"
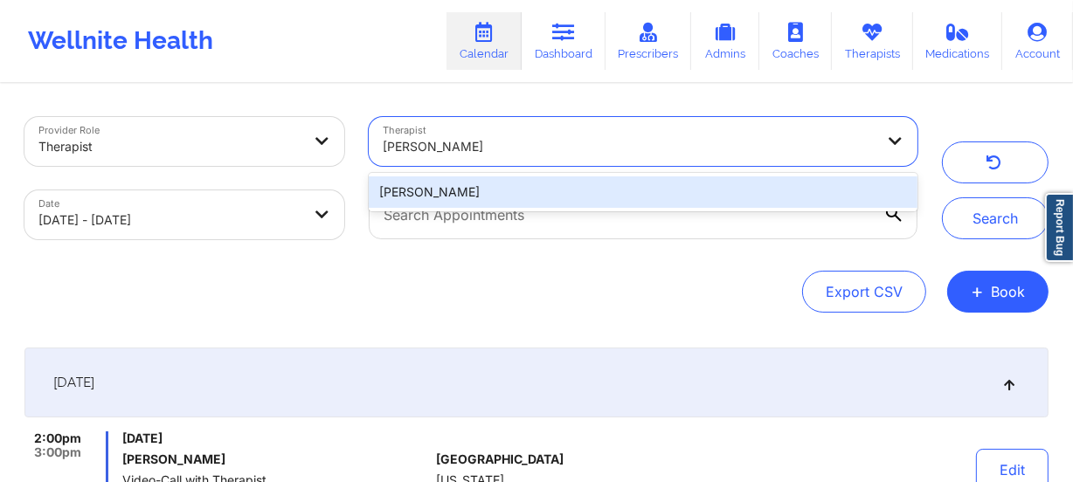
click at [581, 204] on div "[PERSON_NAME]" at bounding box center [643, 192] width 549 height 31
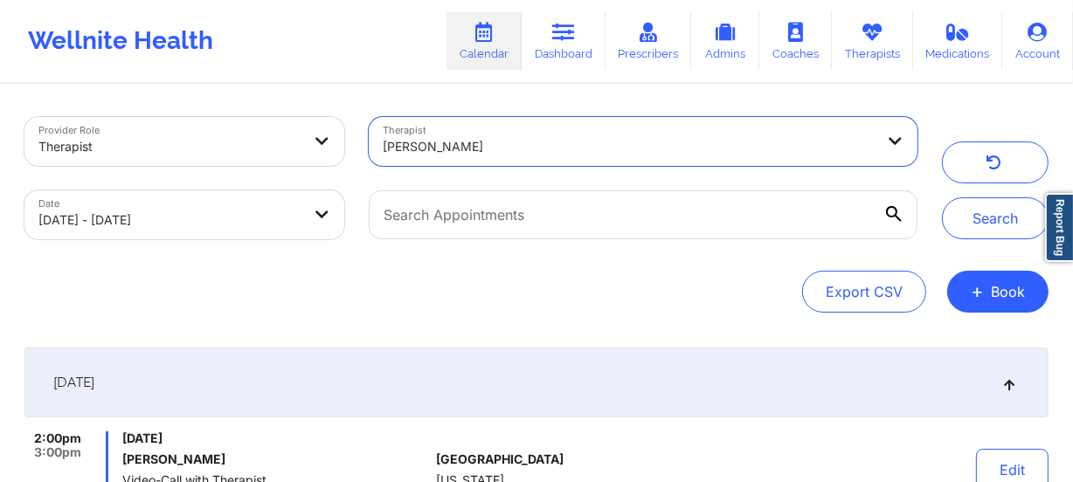
click at [1021, 240] on div "Provider Role Therapist Therapist option [PERSON_NAME], selected. [PERSON_NAME]…" at bounding box center [536, 178] width 1049 height 147
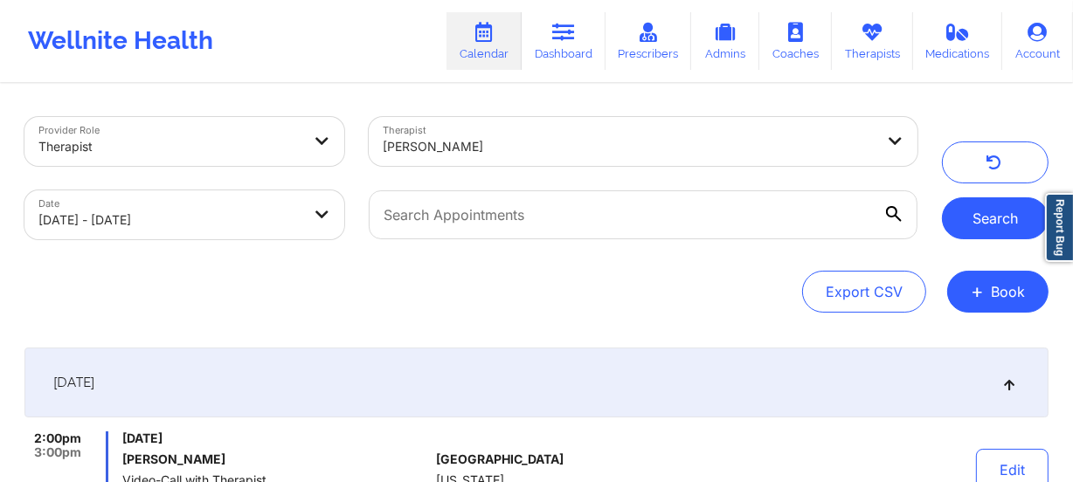
click at [1005, 225] on button "Search" at bounding box center [995, 218] width 107 height 42
click at [532, 142] on div at bounding box center [629, 146] width 492 height 21
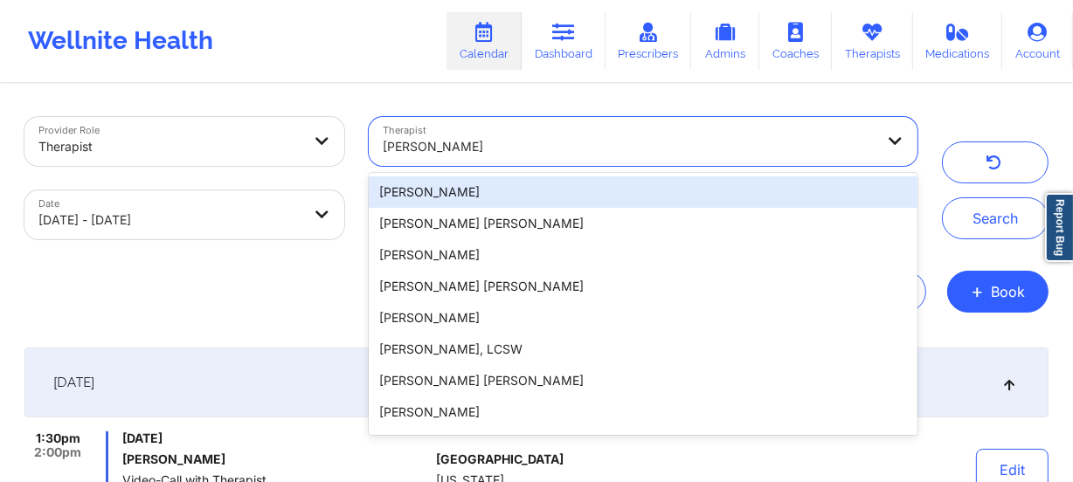
paste input "[PERSON_NAME]"
type input "[PERSON_NAME]"
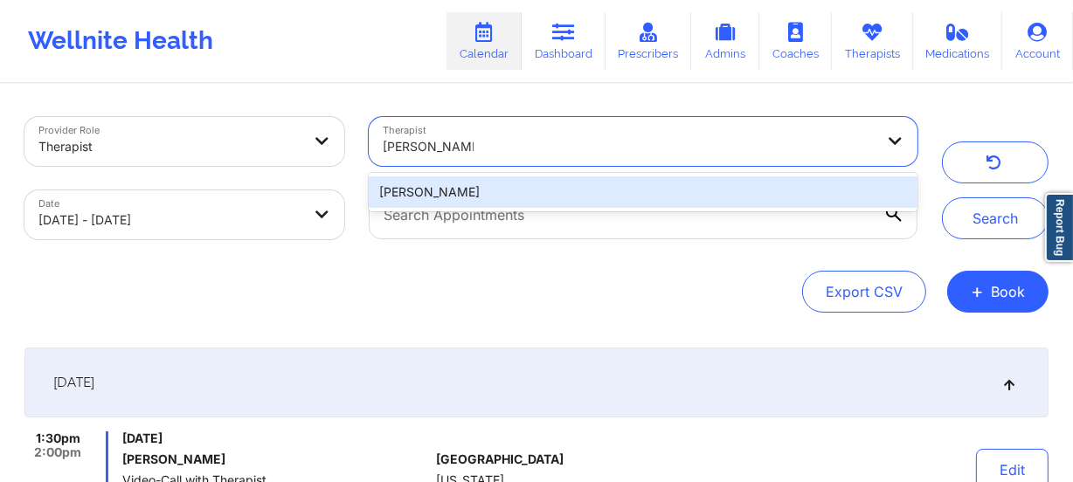
click at [533, 186] on div "[PERSON_NAME]" at bounding box center [643, 192] width 549 height 31
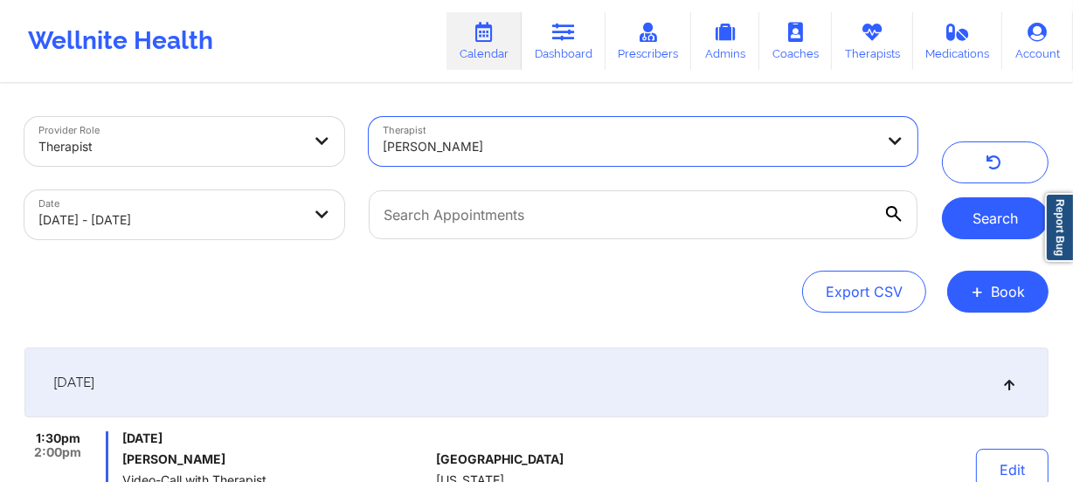
click at [999, 223] on button "Search" at bounding box center [995, 218] width 107 height 42
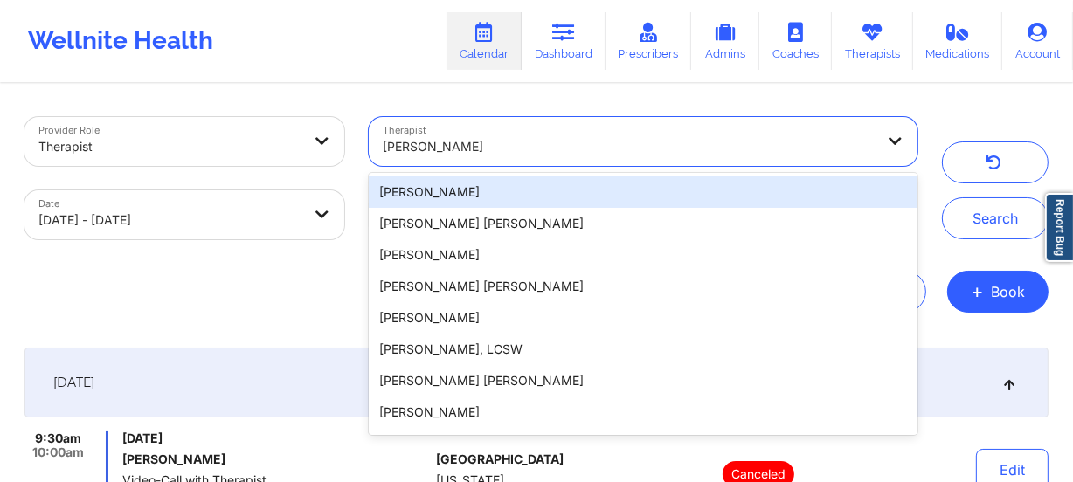
click at [525, 152] on div at bounding box center [629, 146] width 492 height 21
paste input "[PERSON_NAME]"
type input "[PERSON_NAME]"
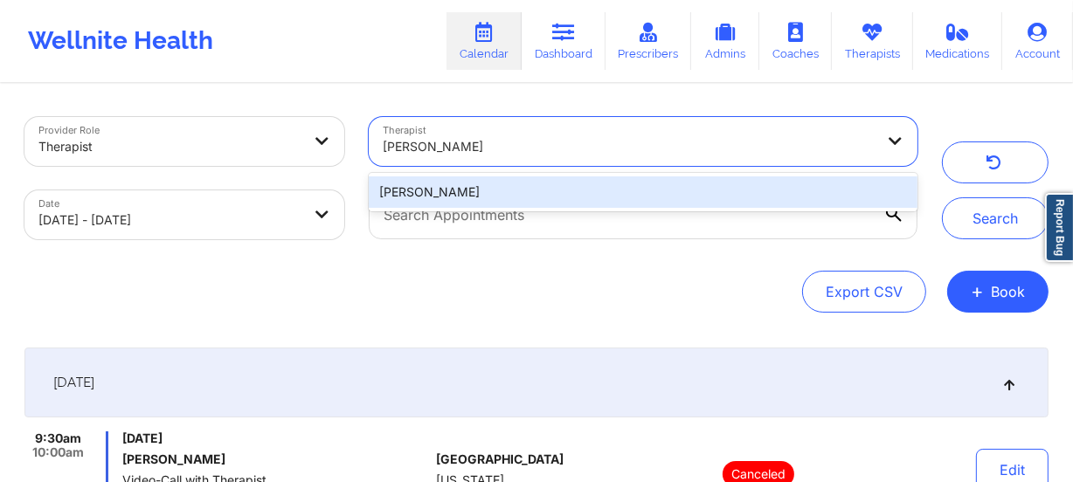
click at [524, 199] on div "[PERSON_NAME]" at bounding box center [643, 192] width 549 height 31
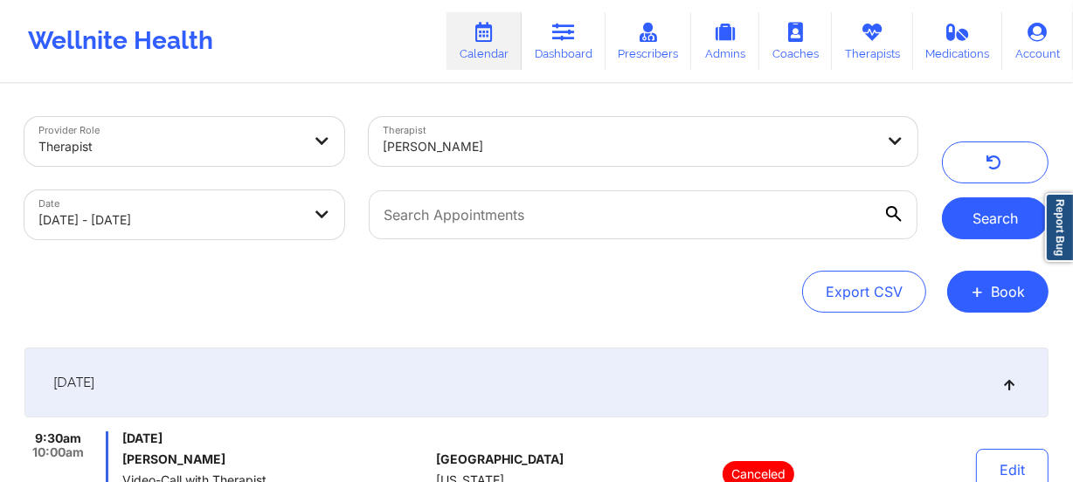
click at [1021, 225] on button "Search" at bounding box center [995, 218] width 107 height 42
click at [564, 136] on div at bounding box center [629, 146] width 492 height 21
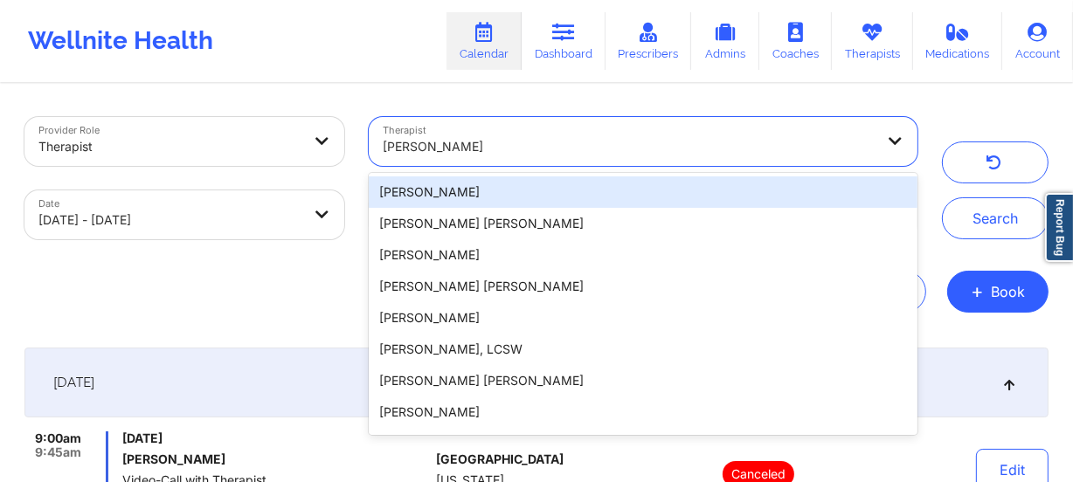
paste input "[PERSON_NAME]"
type input "[PERSON_NAME]"
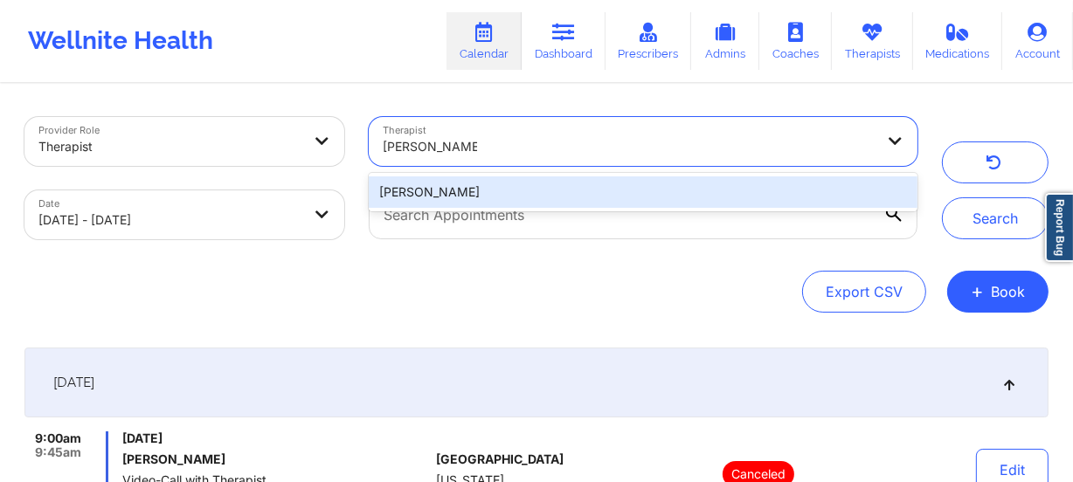
click at [558, 202] on div "[PERSON_NAME]" at bounding box center [643, 192] width 549 height 31
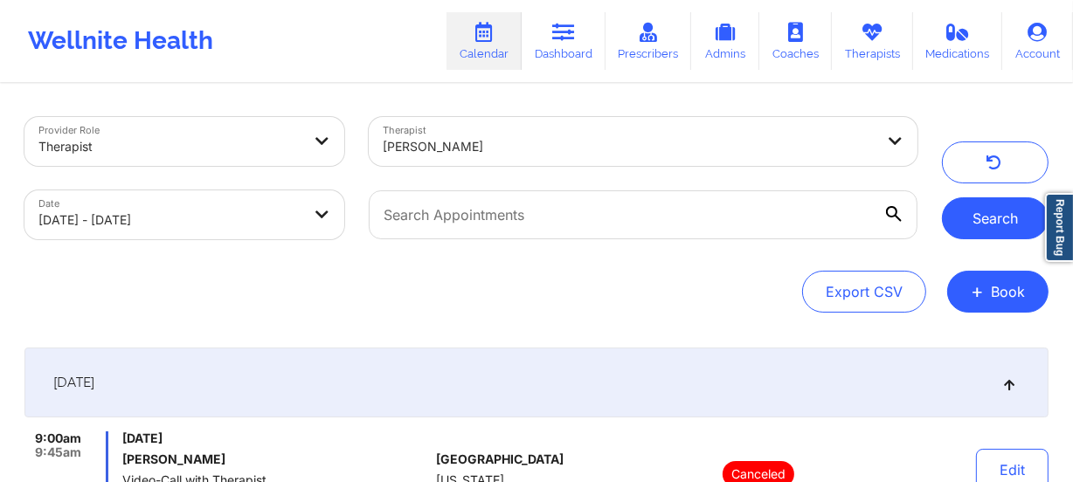
click at [975, 227] on button "Search" at bounding box center [995, 218] width 107 height 42
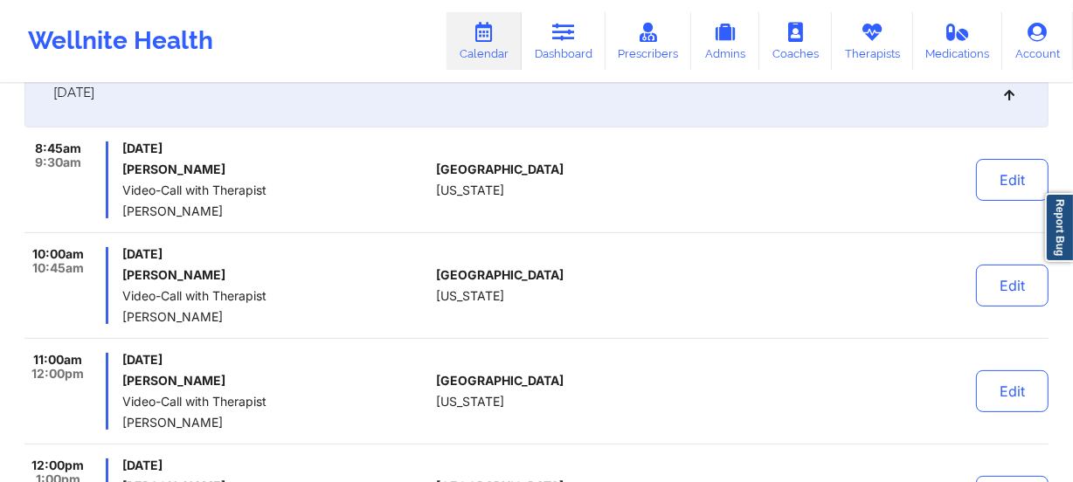
scroll to position [296, 0]
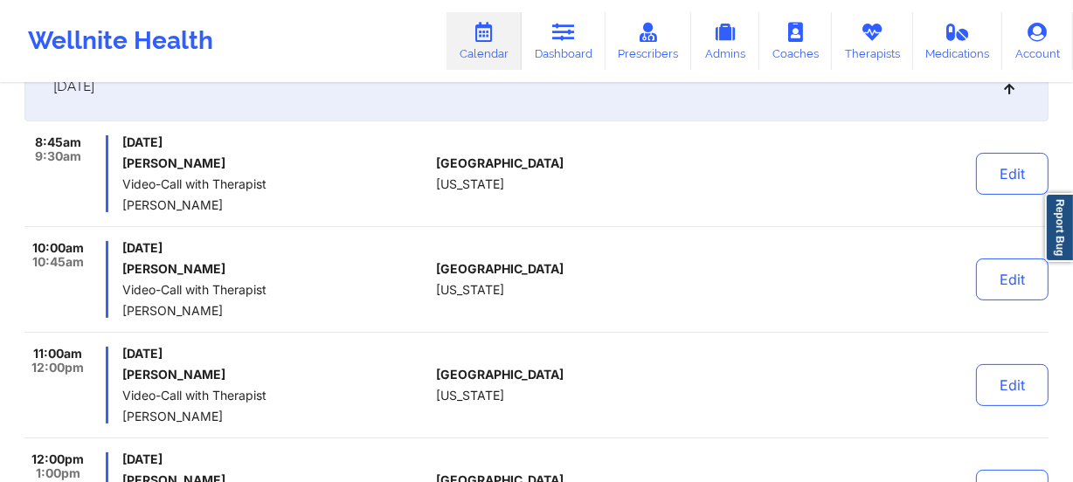
click at [556, 280] on div "[GEOGRAPHIC_DATA] [US_STATE]" at bounding box center [533, 279] width 194 height 77
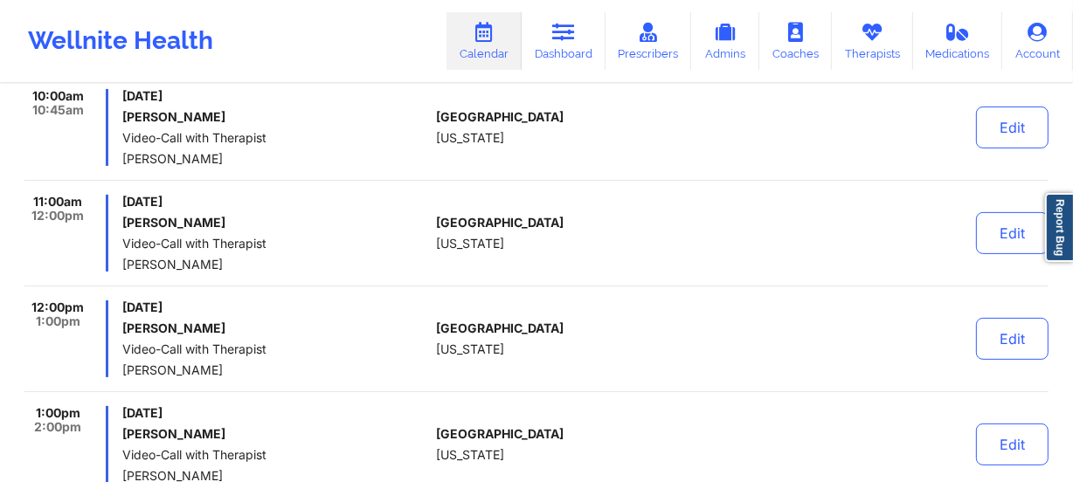
scroll to position [454, 0]
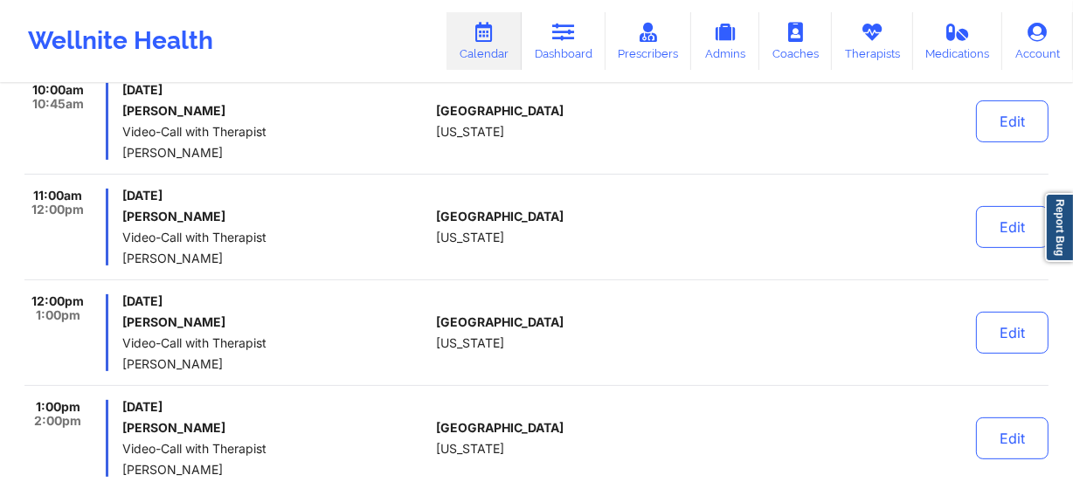
click at [544, 332] on div "[GEOGRAPHIC_DATA] [US_STATE]" at bounding box center [533, 332] width 194 height 77
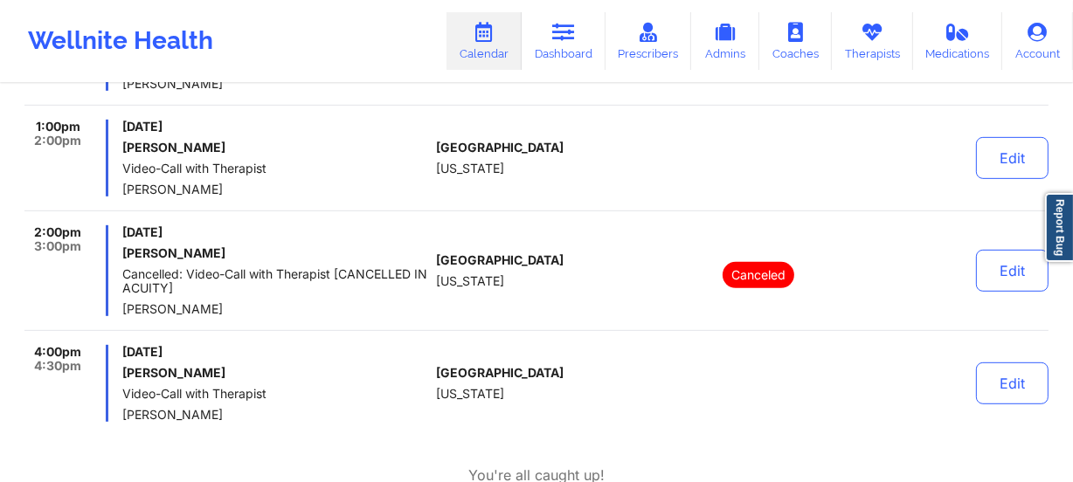
scroll to position [772, 0]
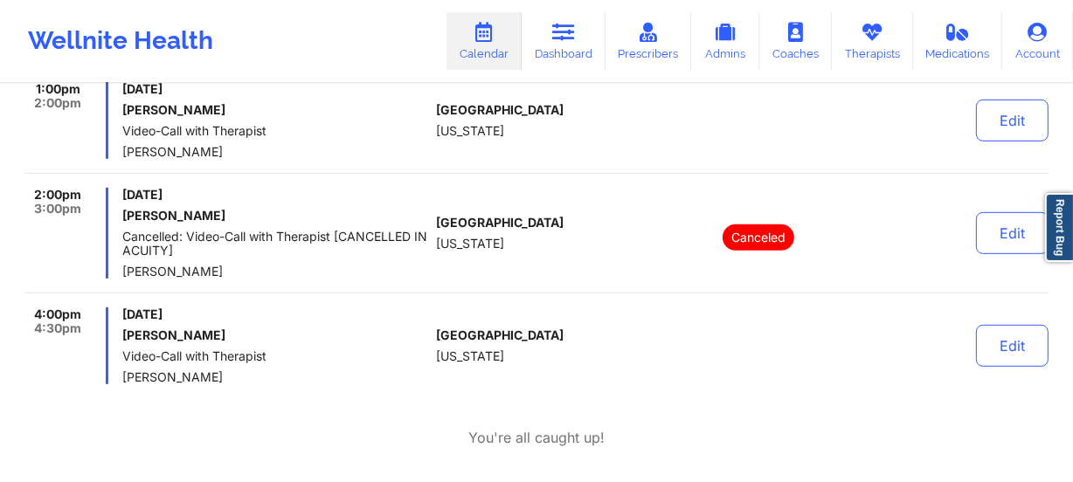
drag, startPoint x: 542, startPoint y: 289, endPoint x: 519, endPoint y: 330, distance: 46.9
click at [542, 289] on div "2:00pm 3:00pm [DATE] [PERSON_NAME] Cancelled: Video-Call with Therapist [CANCEL…" at bounding box center [536, 241] width 1024 height 106
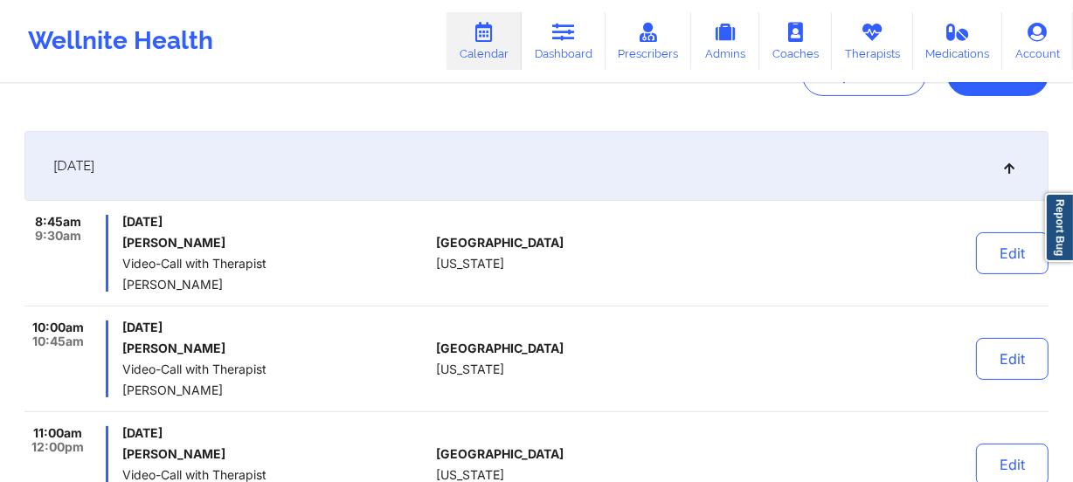
scroll to position [0, 0]
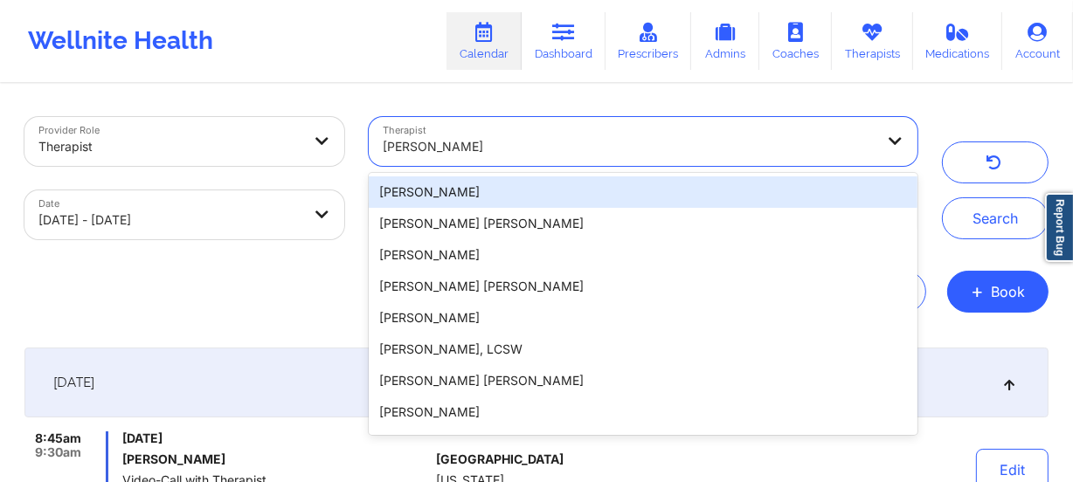
click at [616, 148] on div at bounding box center [629, 146] width 492 height 21
paste input "[PERSON_NAME]"
type input "[PERSON_NAME]"
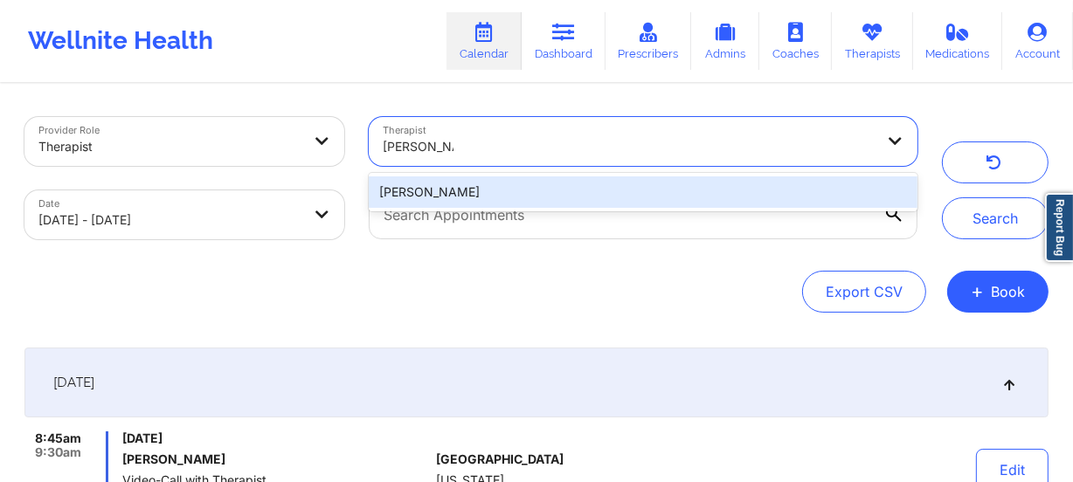
click at [609, 186] on div "[PERSON_NAME]" at bounding box center [643, 192] width 549 height 31
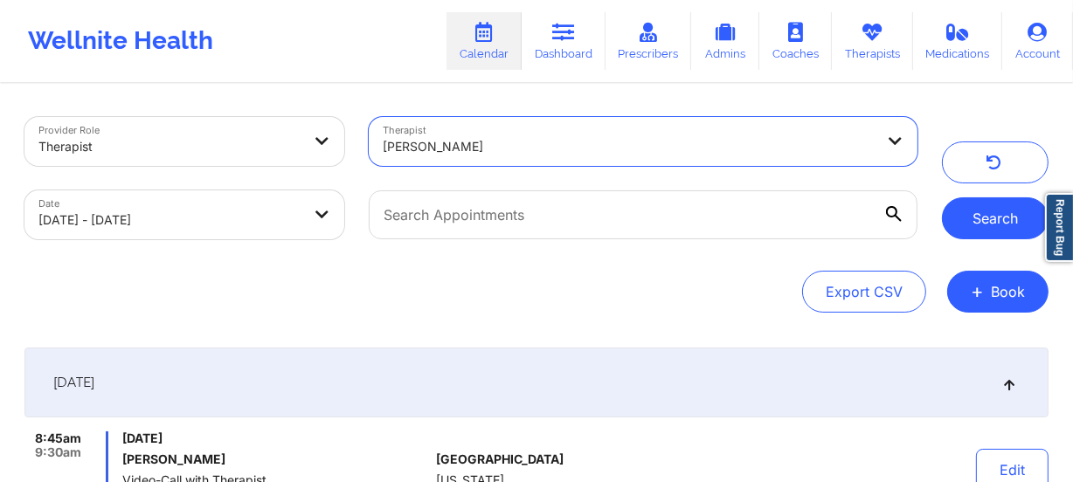
click at [950, 211] on button "Search" at bounding box center [995, 218] width 107 height 42
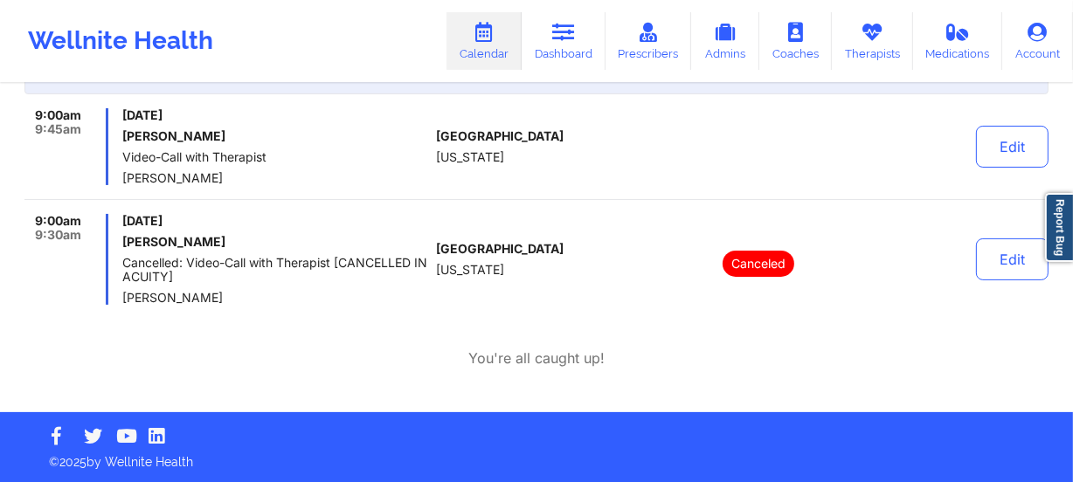
scroll to position [324, 0]
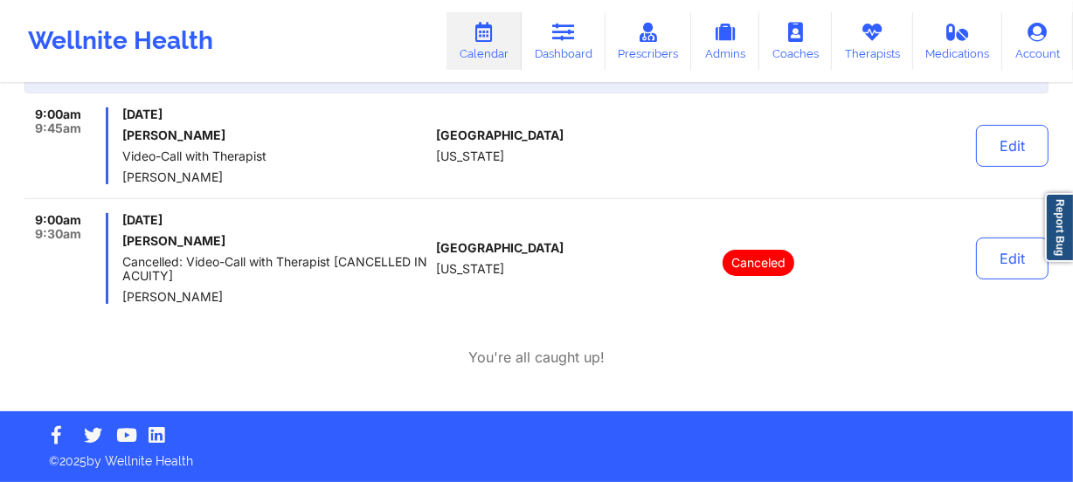
click at [643, 272] on div "Canceled" at bounding box center [758, 258] width 243 height 91
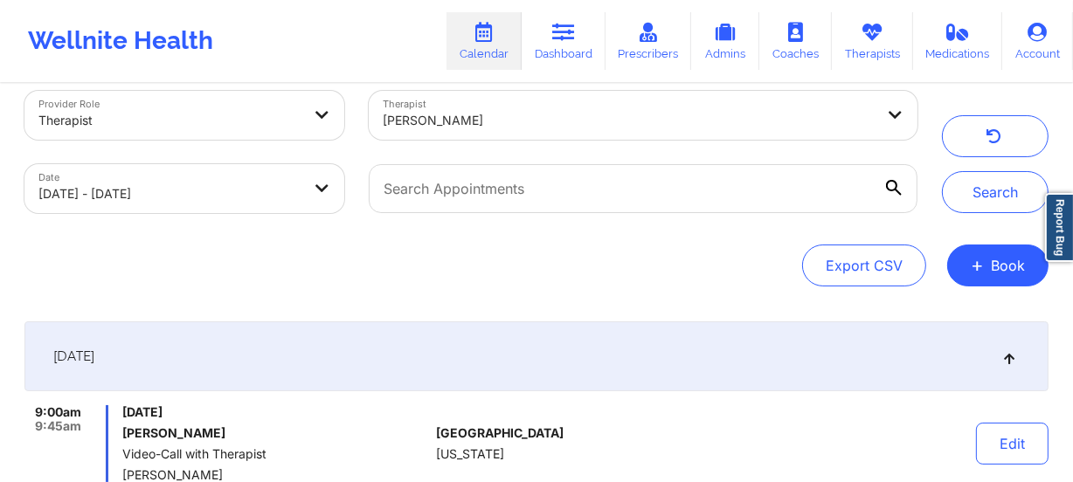
scroll to position [0, 0]
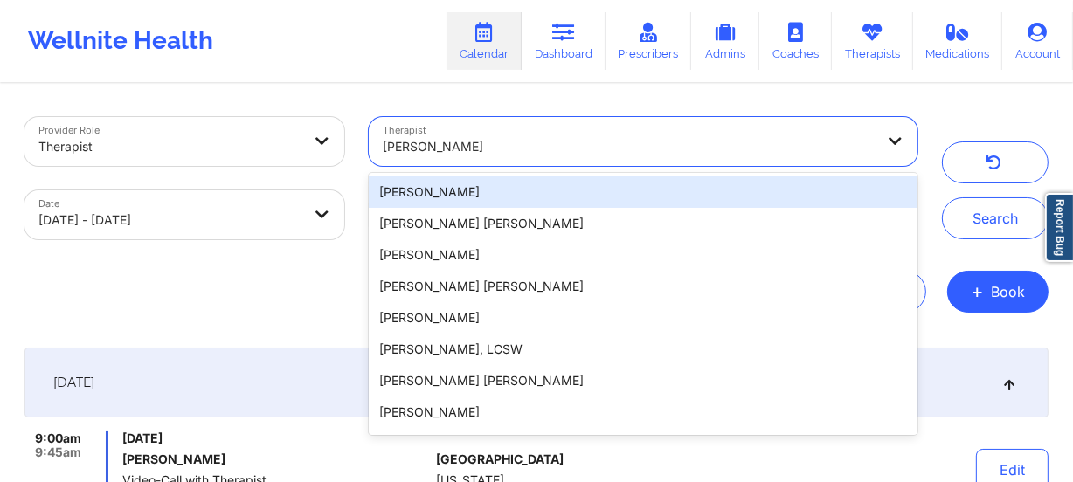
click at [607, 144] on div at bounding box center [629, 146] width 492 height 21
paste input "[PERSON_NAME]"
type input "[PERSON_NAME]"
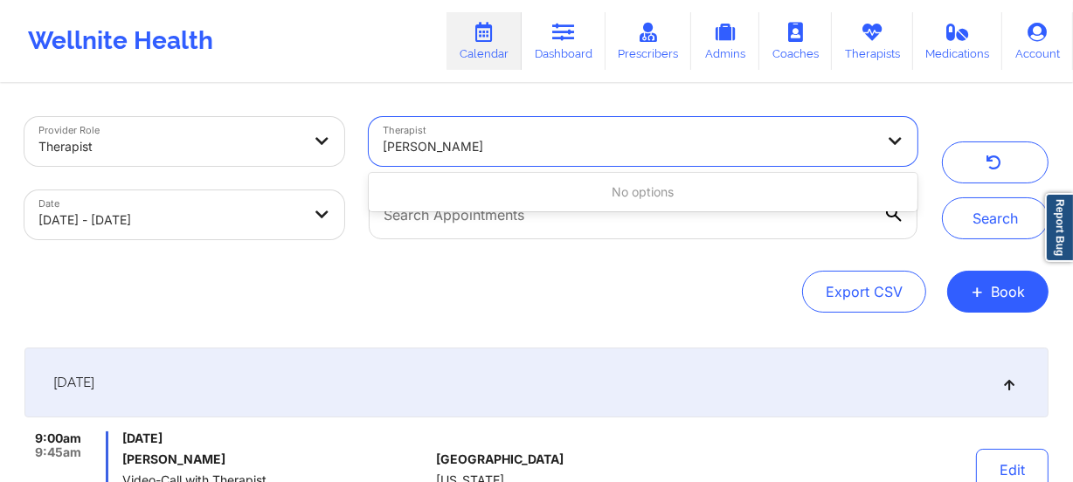
click at [445, 145] on input "[PERSON_NAME]" at bounding box center [440, 146] width 114 height 17
click at [516, 142] on div at bounding box center [629, 146] width 492 height 21
paste input "[PERSON_NAME]"
type input "Oluwakemi"
type input "[PERSON_NAME]"
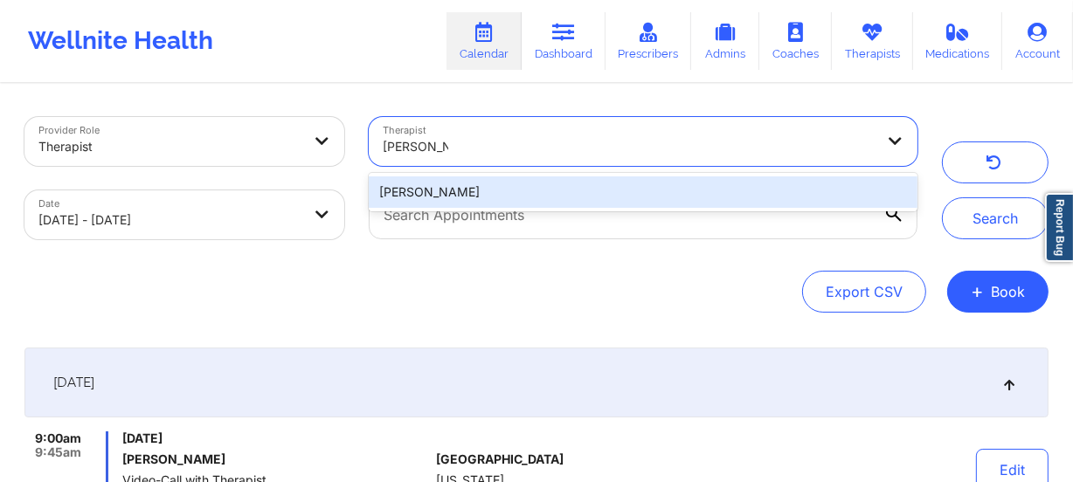
click at [571, 191] on div "[PERSON_NAME]" at bounding box center [643, 192] width 549 height 31
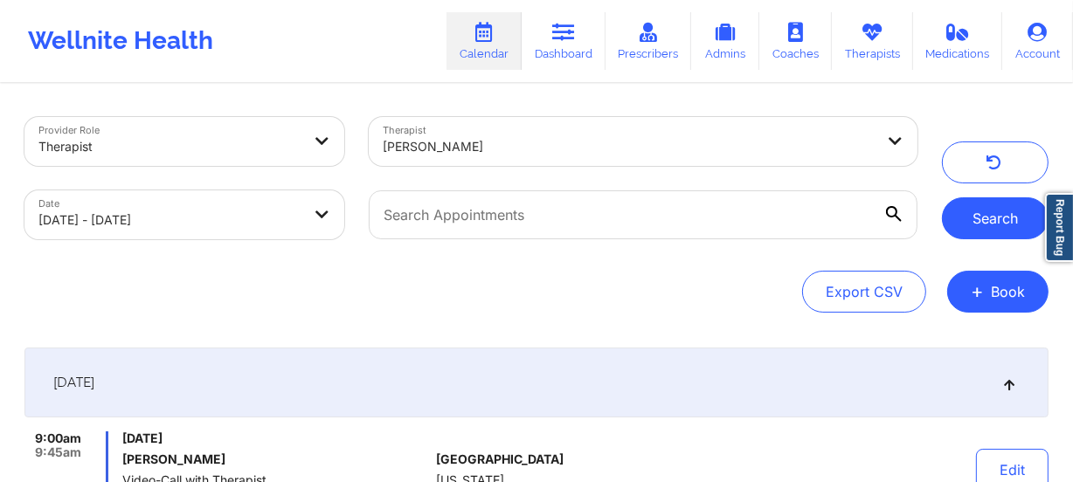
click at [994, 204] on button "Search" at bounding box center [995, 218] width 107 height 42
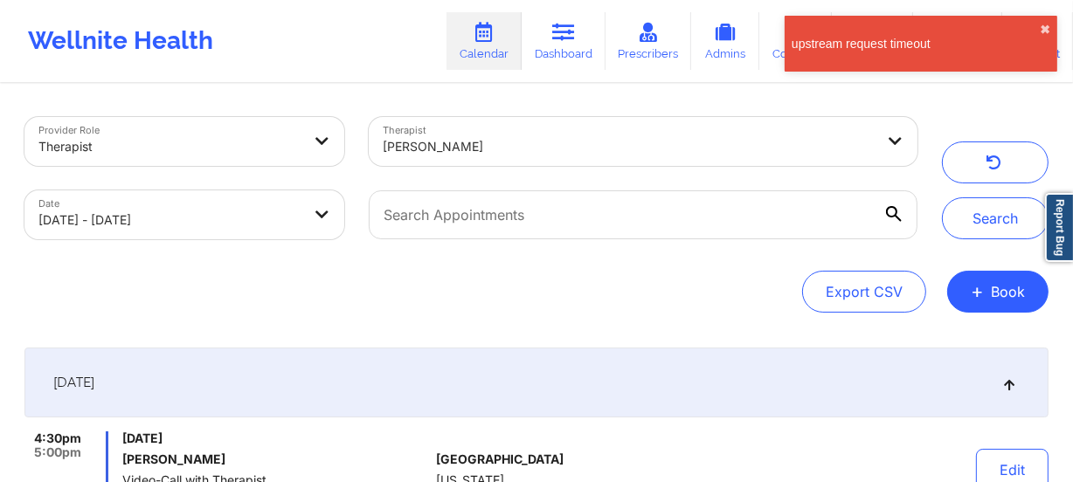
click at [515, 135] on div "[PERSON_NAME]" at bounding box center [623, 141] width 508 height 49
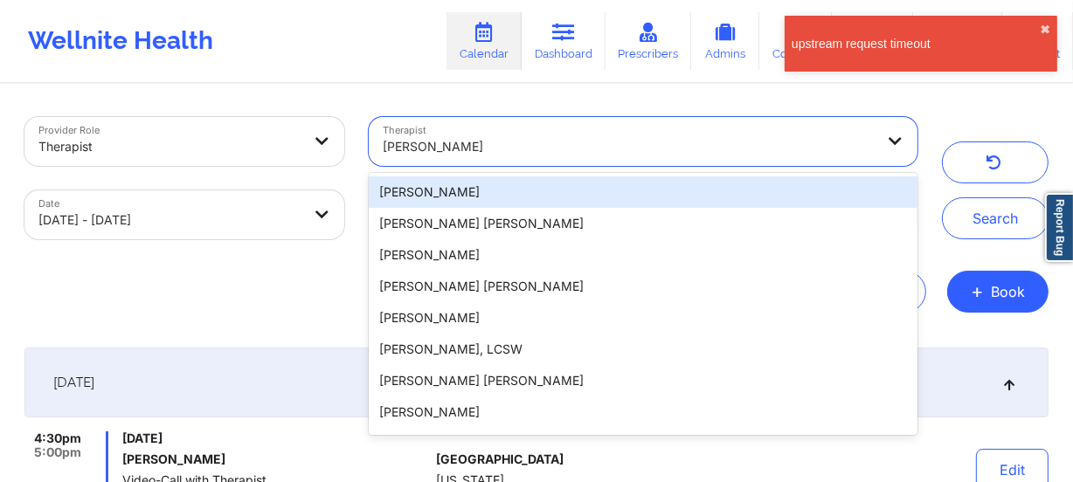
click at [490, 142] on div at bounding box center [629, 146] width 492 height 21
click at [484, 142] on div at bounding box center [629, 146] width 492 height 21
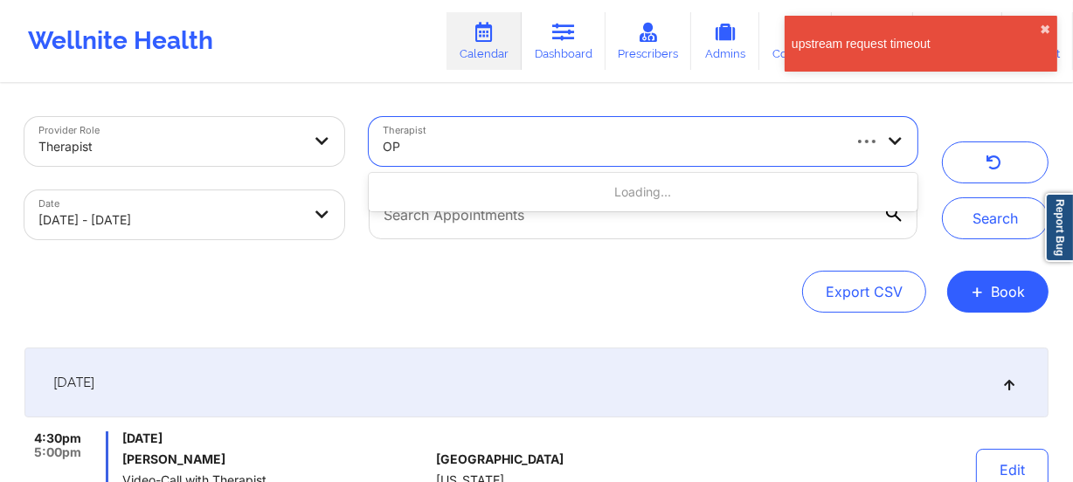
type input "O"
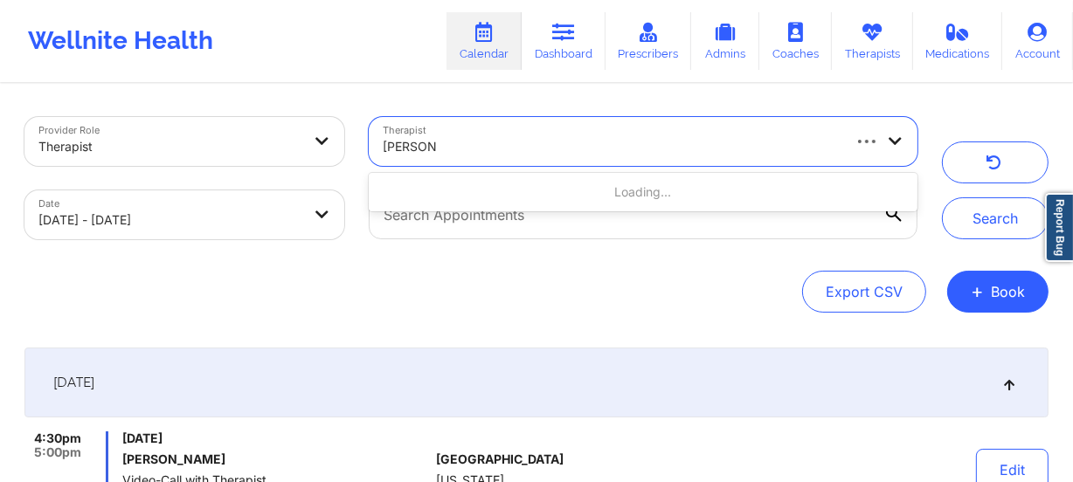
type input "[PERSON_NAME]"
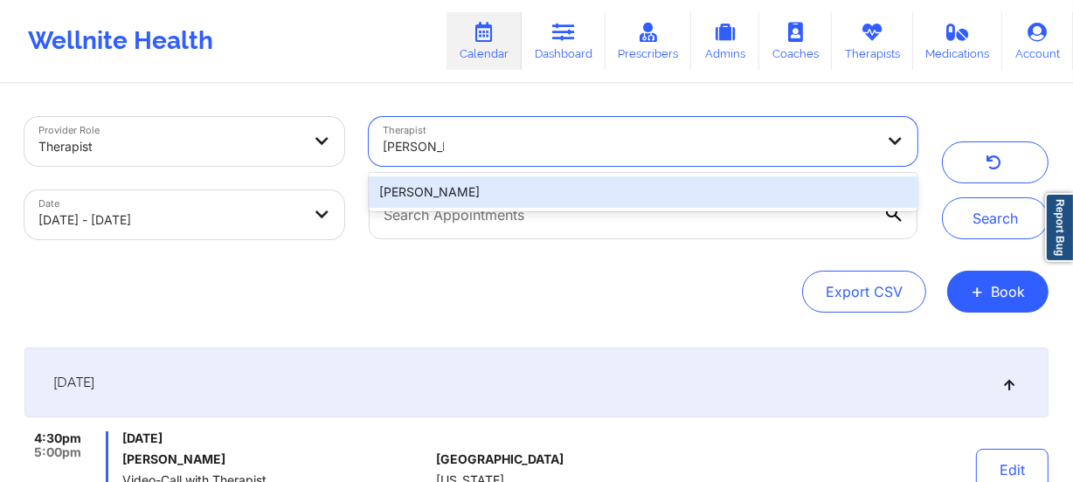
click at [557, 190] on div "[PERSON_NAME]" at bounding box center [643, 192] width 549 height 31
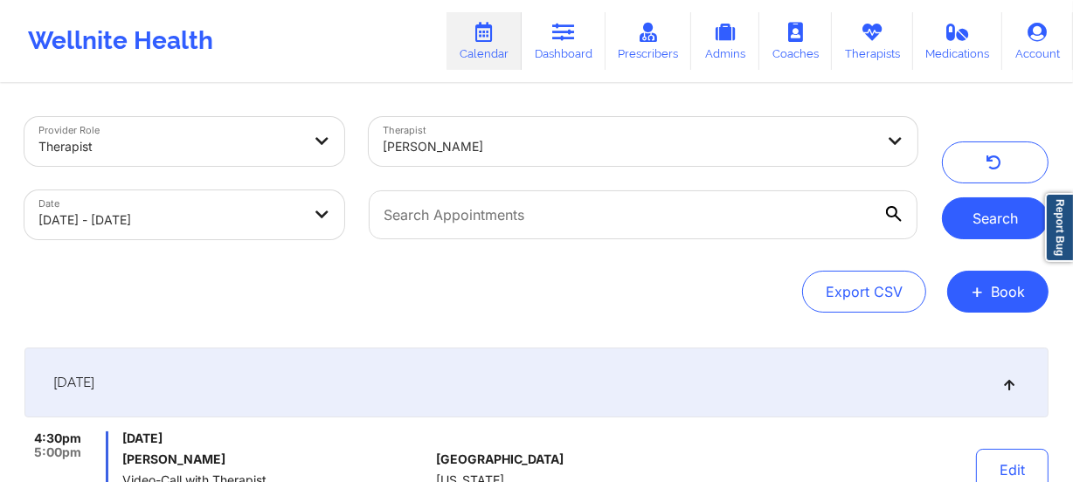
click at [1004, 209] on button "Search" at bounding box center [995, 218] width 107 height 42
click at [688, 133] on div "[PERSON_NAME]" at bounding box center [629, 147] width 492 height 38
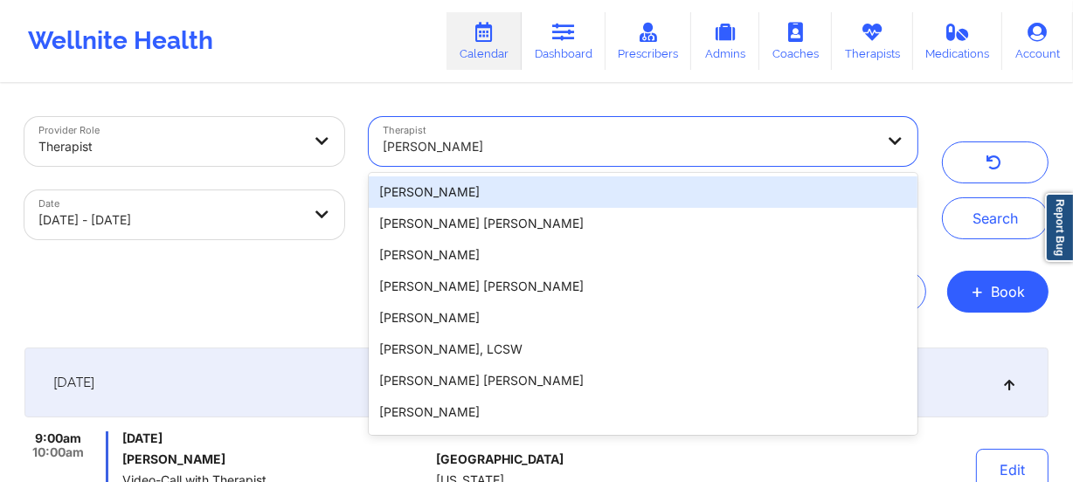
paste input "[PERSON_NAME]"
type input "[PERSON_NAME]"
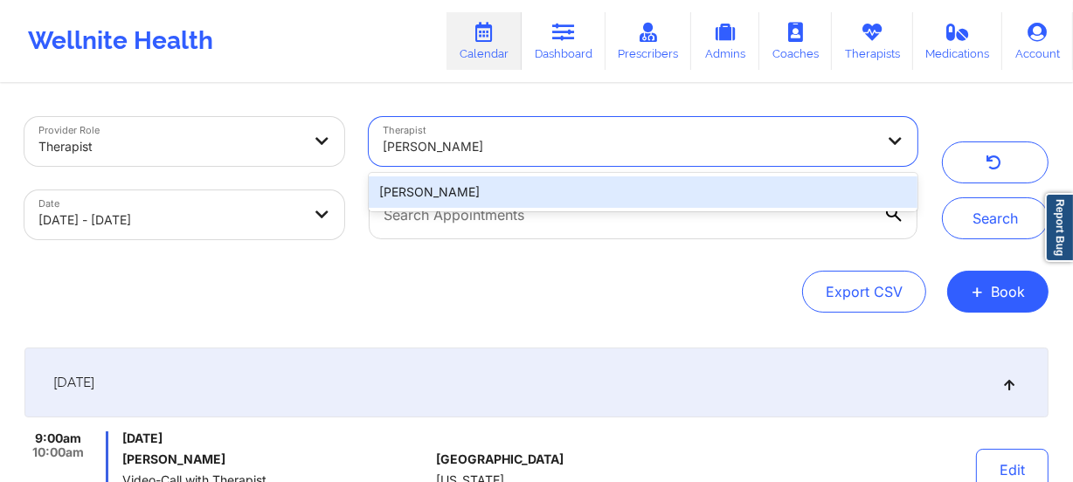
click at [673, 204] on div "[PERSON_NAME]" at bounding box center [643, 192] width 549 height 31
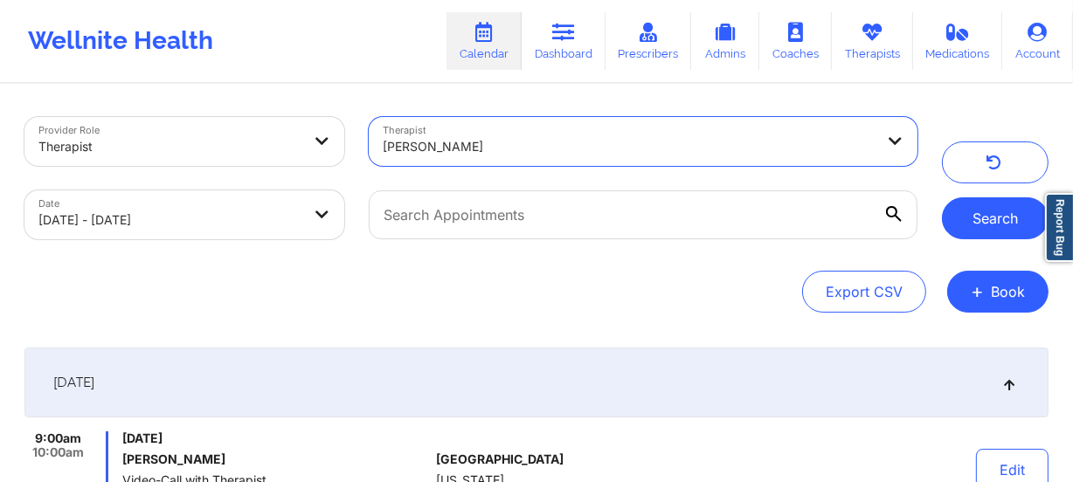
click at [1006, 227] on button "Search" at bounding box center [995, 218] width 107 height 42
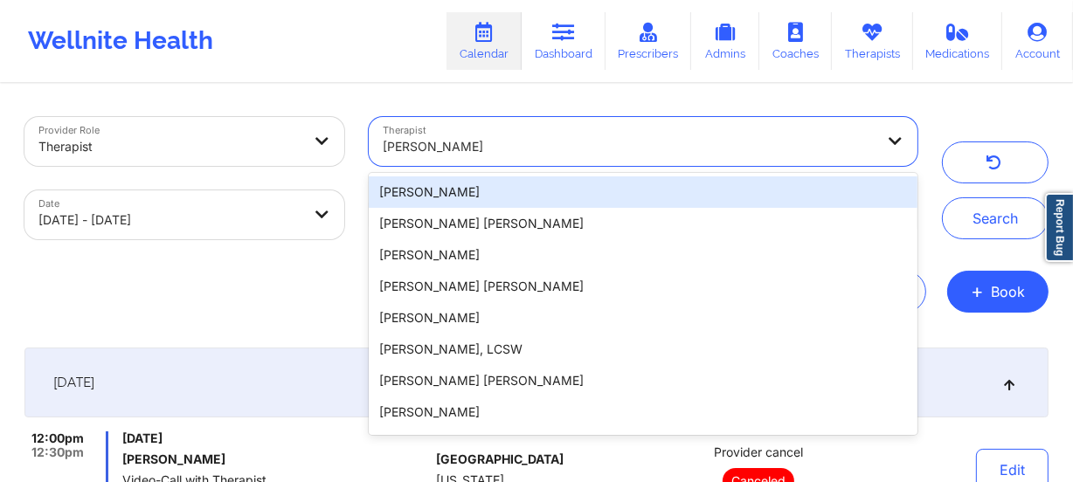
click at [537, 152] on div at bounding box center [629, 146] width 492 height 21
paste input "[PERSON_NAME]"
type input "[PERSON_NAME]"
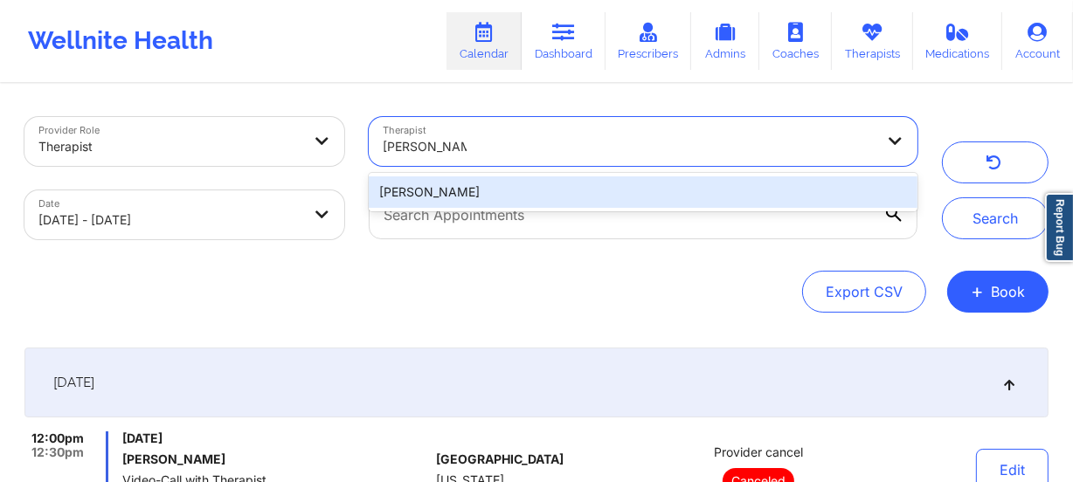
click at [542, 191] on div "[PERSON_NAME]" at bounding box center [643, 192] width 549 height 31
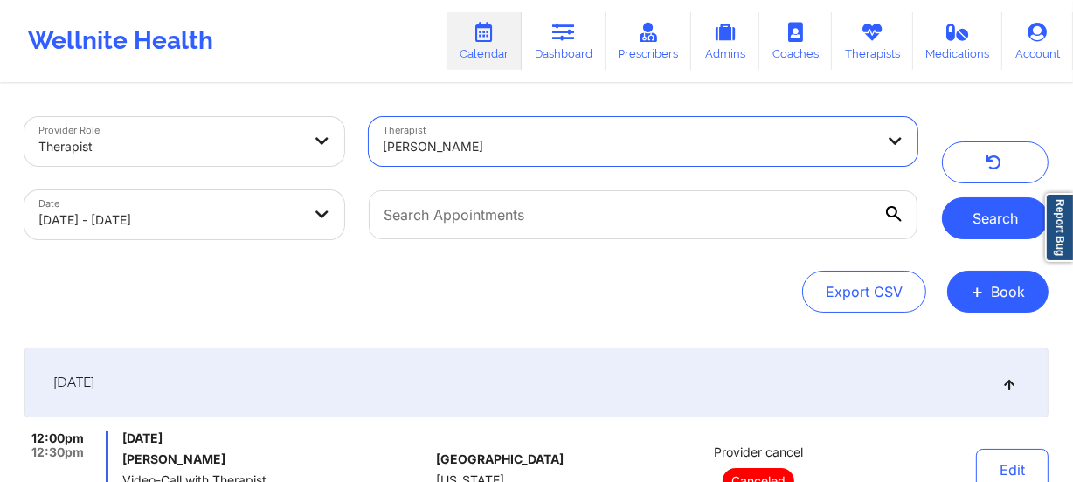
click at [986, 215] on button "Search" at bounding box center [995, 218] width 107 height 42
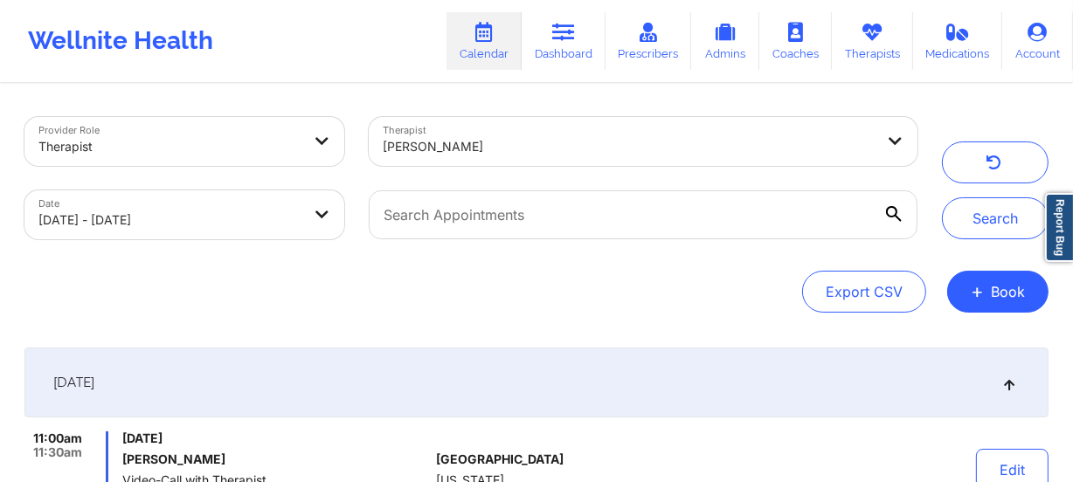
click at [541, 150] on div at bounding box center [629, 146] width 492 height 21
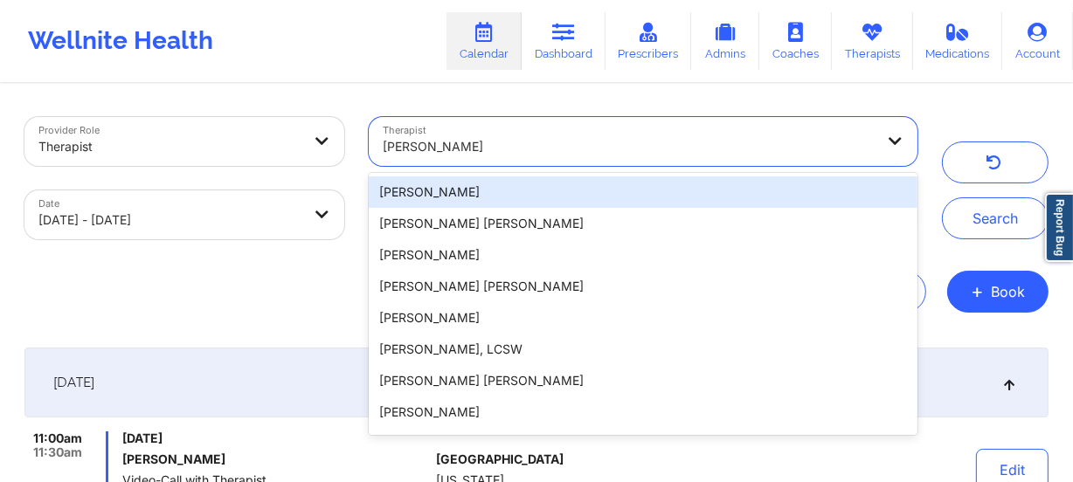
paste input "[PERSON_NAME]"
type input "[PERSON_NAME]"
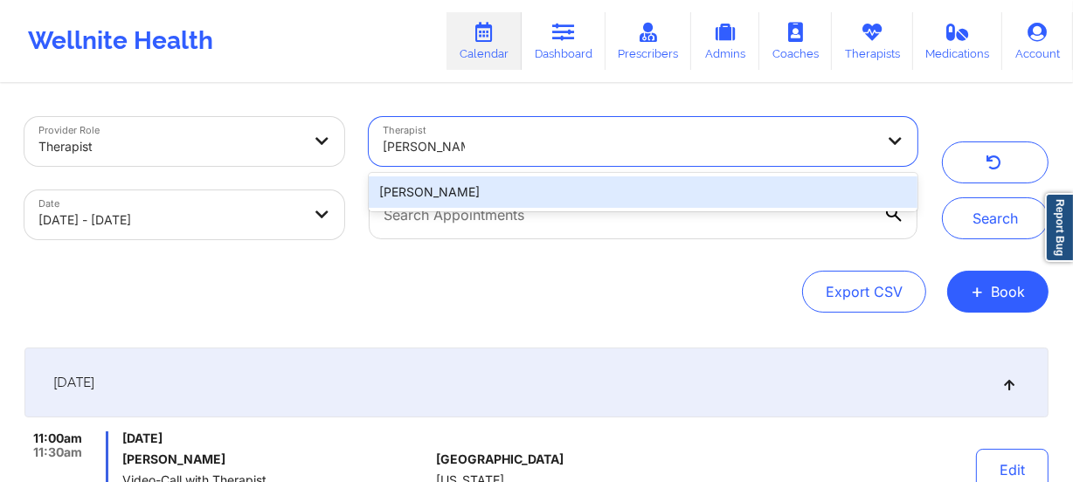
click at [556, 200] on div "[PERSON_NAME]" at bounding box center [643, 192] width 549 height 31
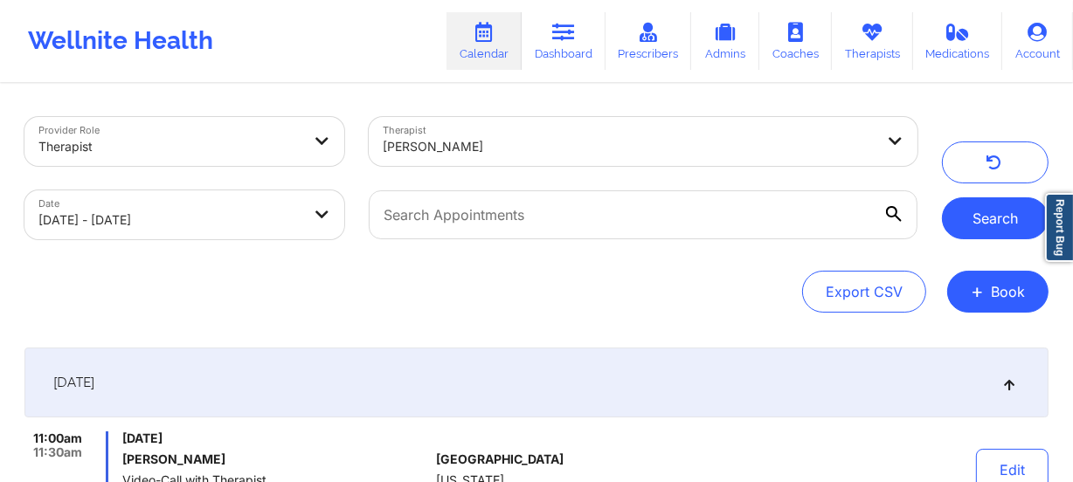
click at [970, 218] on button "Search" at bounding box center [995, 218] width 107 height 42
click at [527, 136] on div at bounding box center [629, 146] width 492 height 21
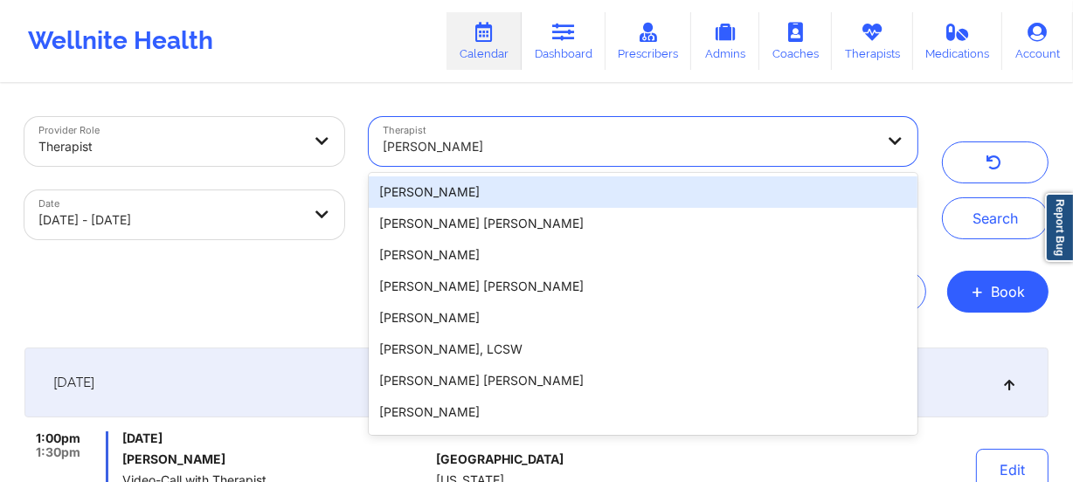
paste input "[PERSON_NAME]"
type input "[PERSON_NAME]"
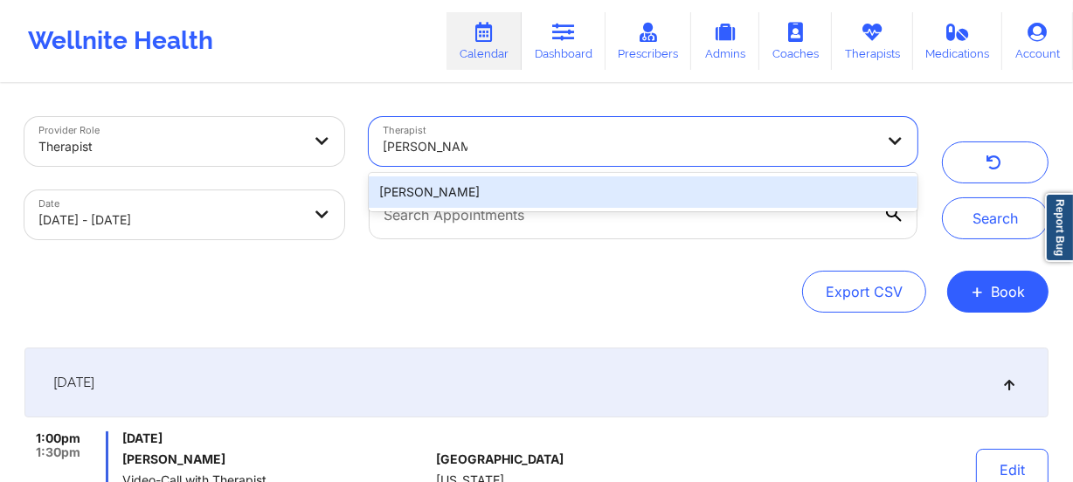
click at [519, 187] on div "[PERSON_NAME]" at bounding box center [643, 192] width 549 height 31
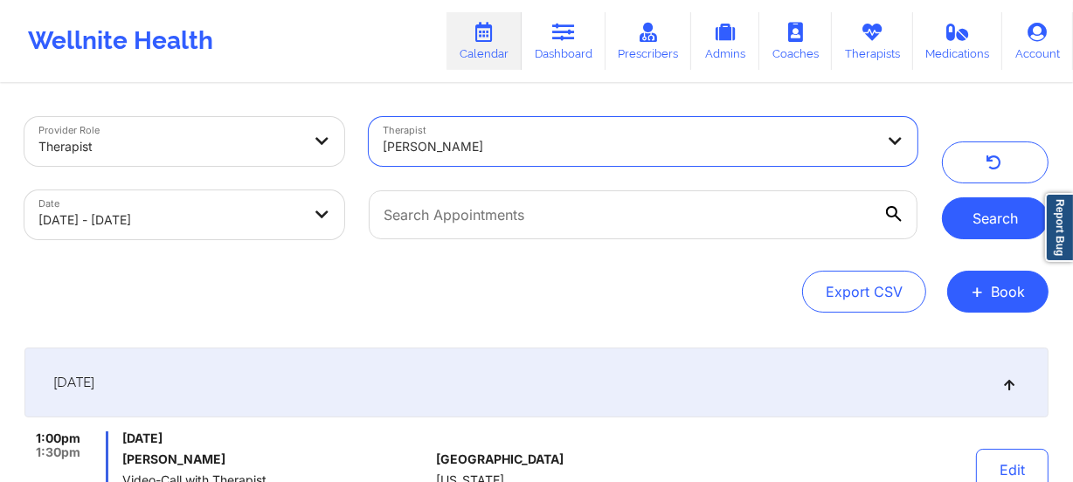
click at [998, 230] on button "Search" at bounding box center [995, 218] width 107 height 42
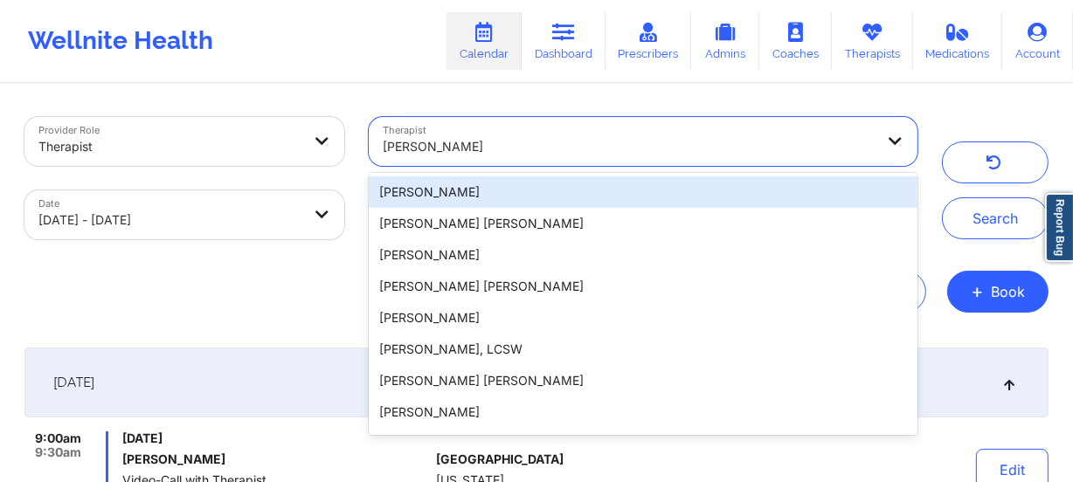
click at [599, 150] on div at bounding box center [629, 146] width 492 height 21
paste input "[PERSON_NAME]"
type input "[PERSON_NAME]"
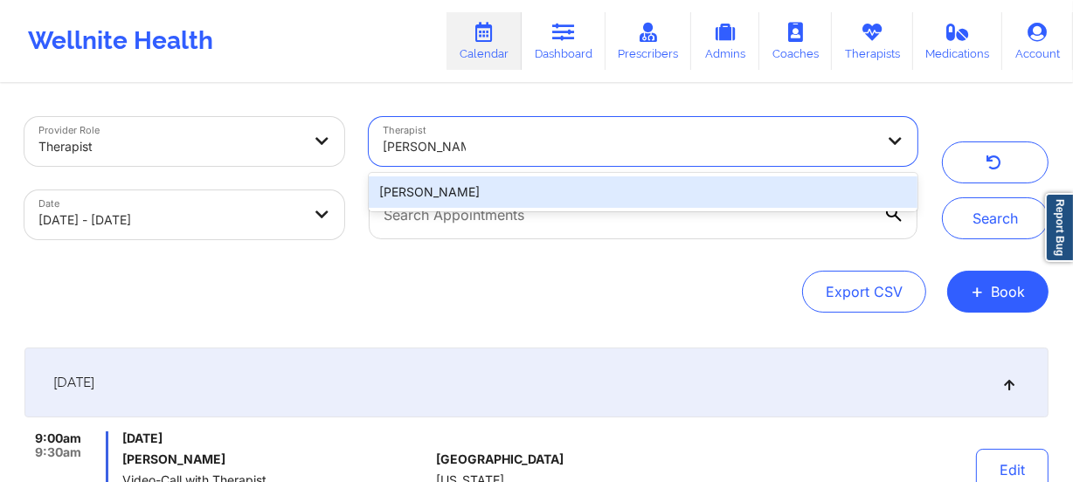
click at [599, 184] on div "[PERSON_NAME]" at bounding box center [643, 192] width 549 height 31
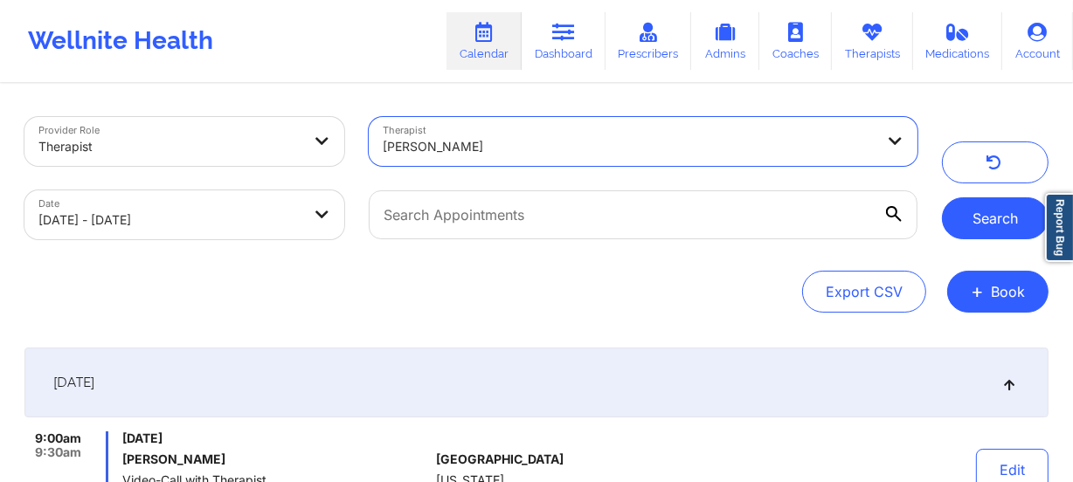
click at [991, 225] on button "Search" at bounding box center [995, 218] width 107 height 42
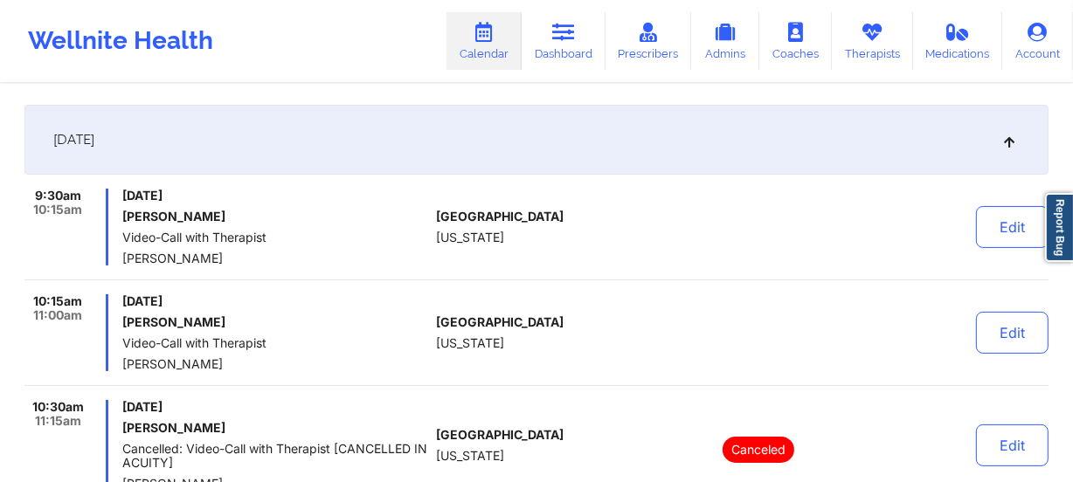
scroll to position [238, 0]
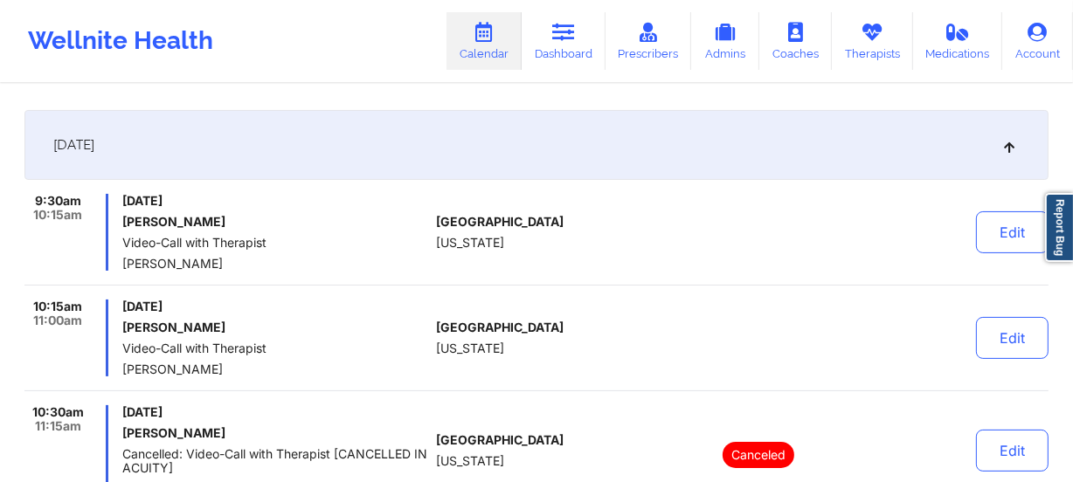
click at [653, 311] on div at bounding box center [758, 338] width 243 height 77
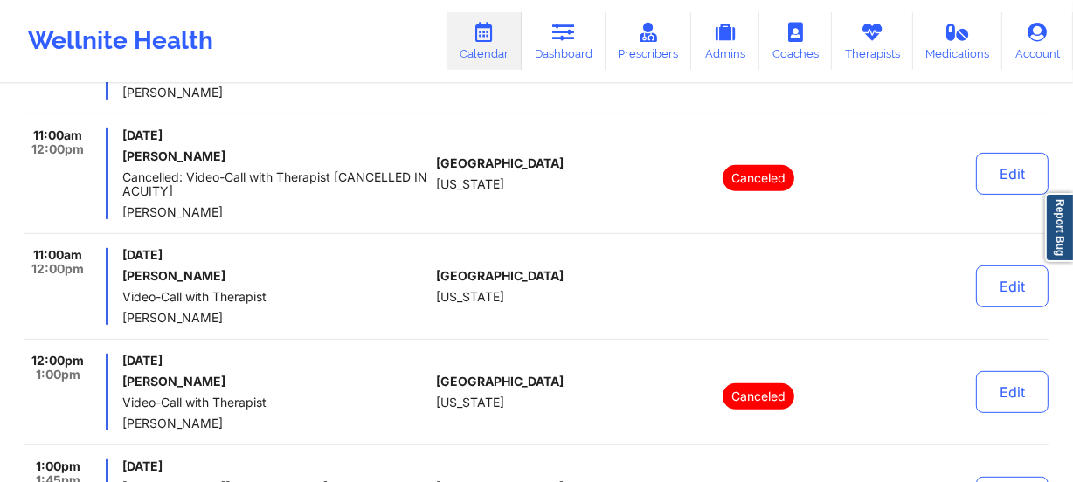
scroll to position [635, 0]
click at [552, 281] on div "[GEOGRAPHIC_DATA] [US_STATE]" at bounding box center [533, 285] width 194 height 77
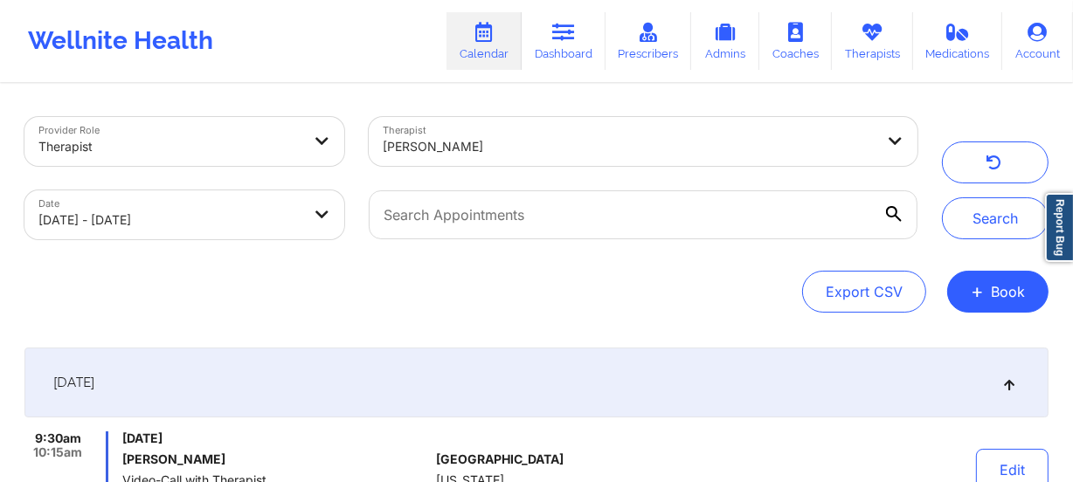
scroll to position [0, 0]
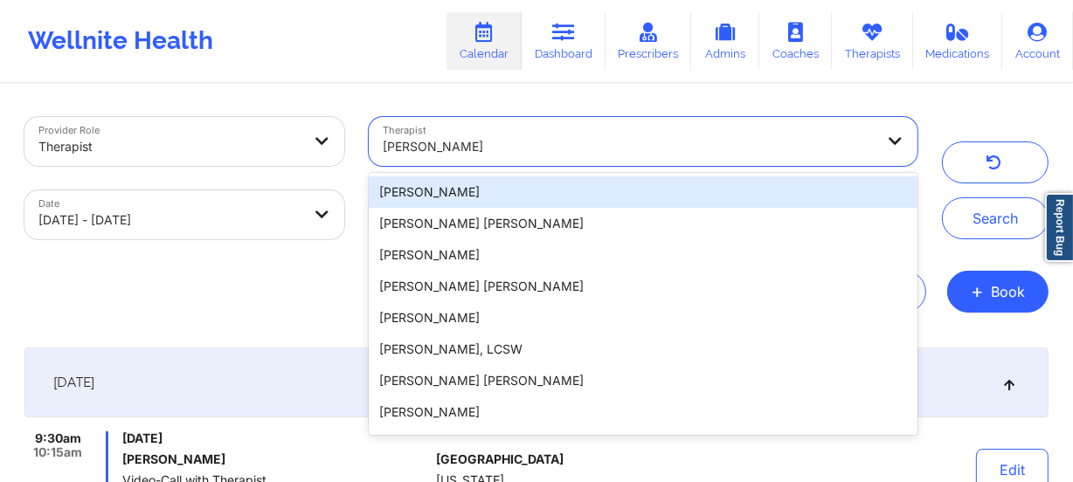
click at [777, 146] on div at bounding box center [629, 146] width 492 height 21
paste input "[PERSON_NAME]"
type input "[PERSON_NAME]"
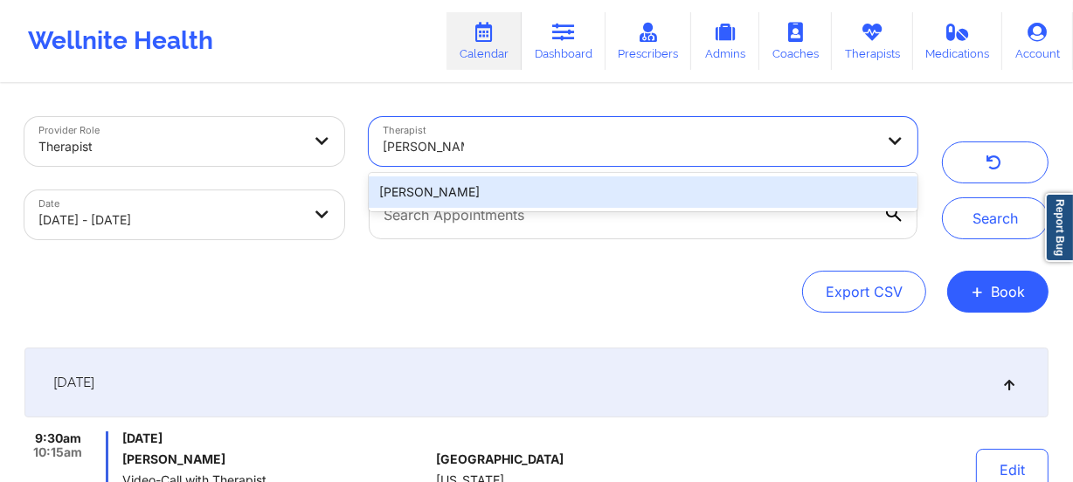
click at [761, 200] on div "[PERSON_NAME]" at bounding box center [643, 192] width 549 height 31
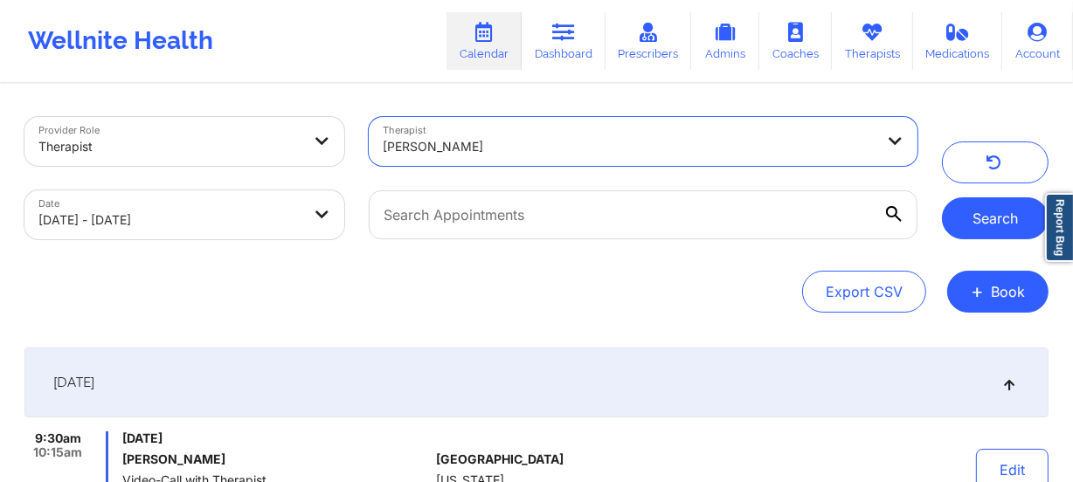
click at [972, 221] on button "Search" at bounding box center [995, 218] width 107 height 42
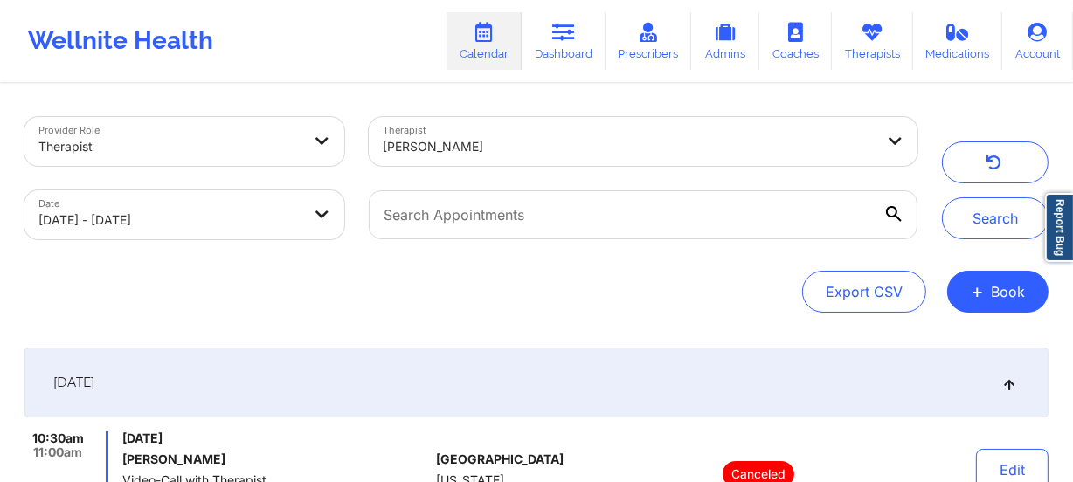
click at [620, 124] on div "[PERSON_NAME]" at bounding box center [623, 141] width 508 height 49
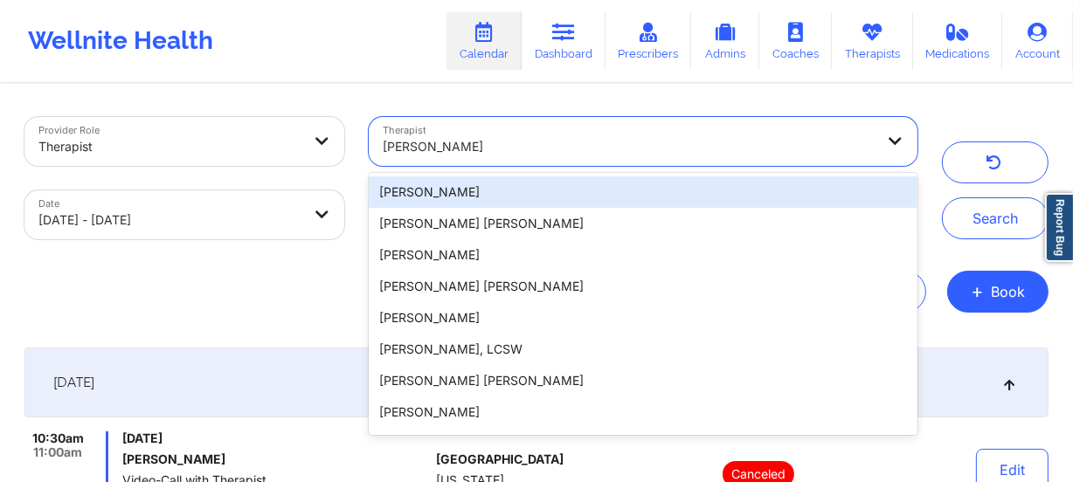
paste input "[PERSON_NAME]"
type input "[PERSON_NAME]"
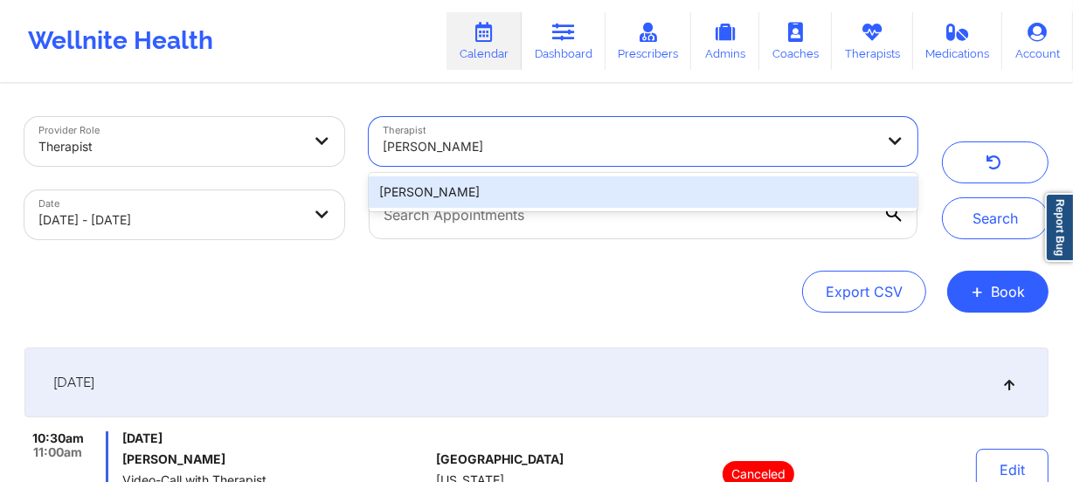
click at [614, 203] on div "[PERSON_NAME]" at bounding box center [643, 192] width 549 height 31
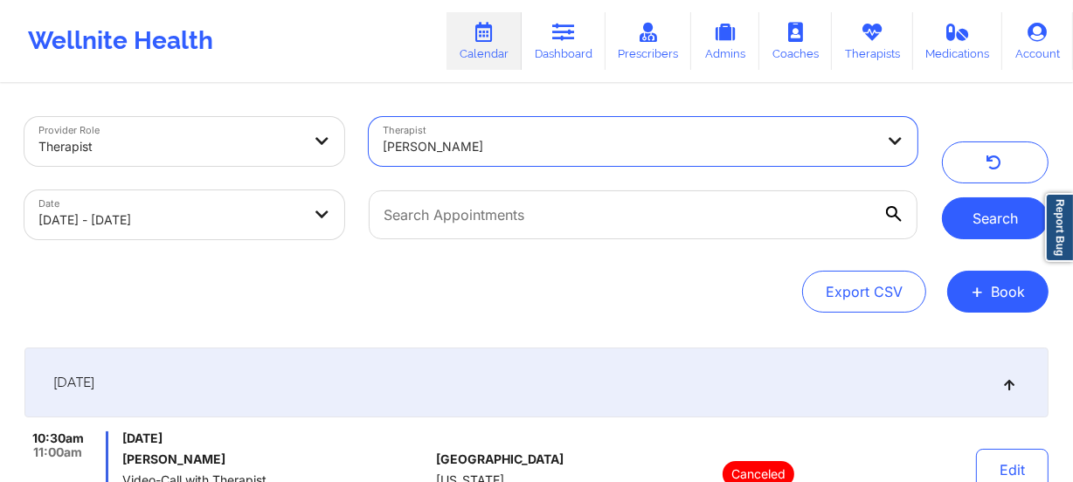
click at [986, 221] on button "Search" at bounding box center [995, 218] width 107 height 42
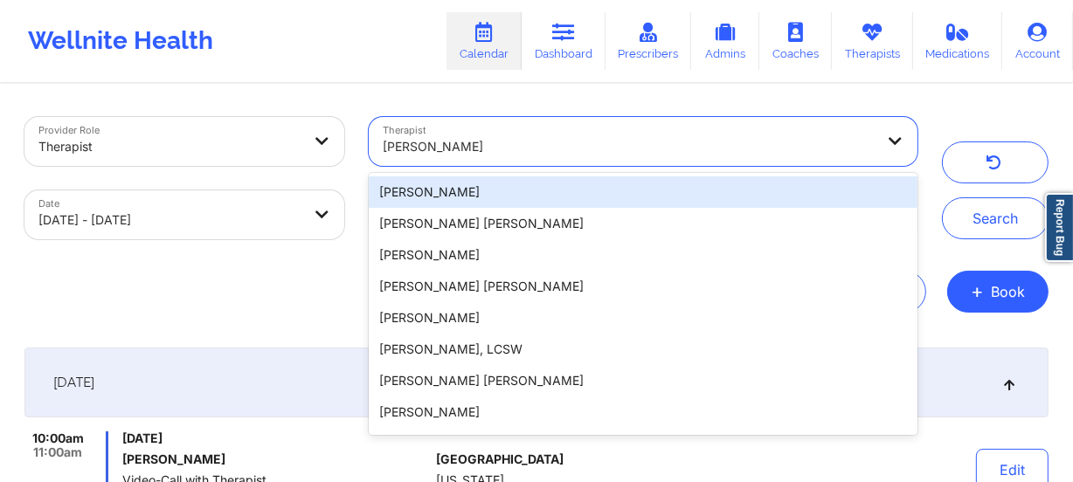
click at [530, 144] on div at bounding box center [629, 146] width 492 height 21
paste input "[PERSON_NAME]"
type input "[PERSON_NAME]"
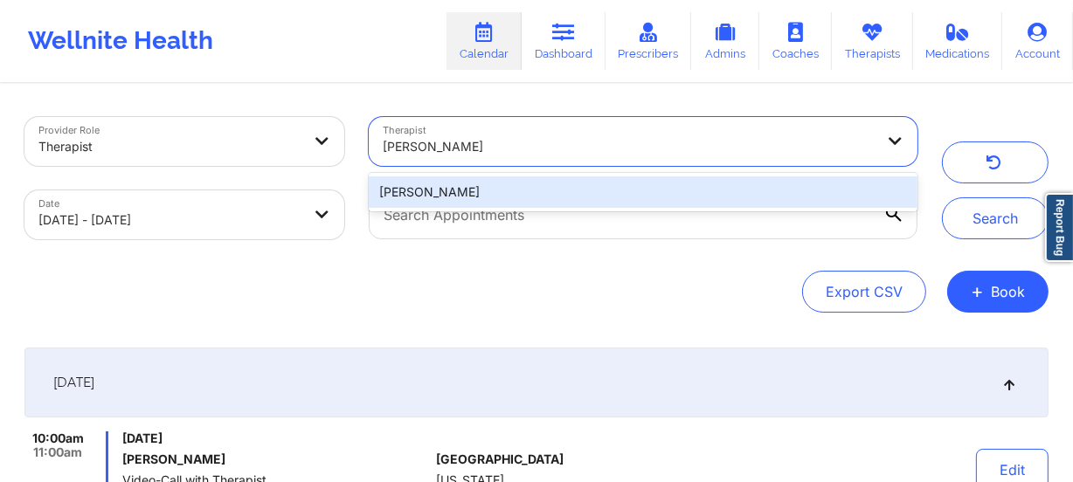
click at [551, 186] on div "[PERSON_NAME]" at bounding box center [643, 192] width 549 height 31
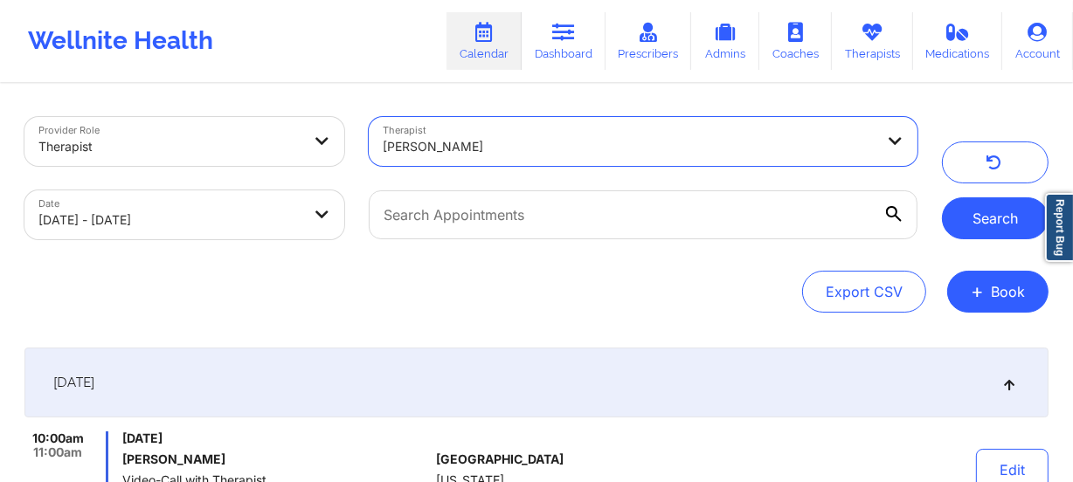
click at [1003, 225] on button "Search" at bounding box center [995, 218] width 107 height 42
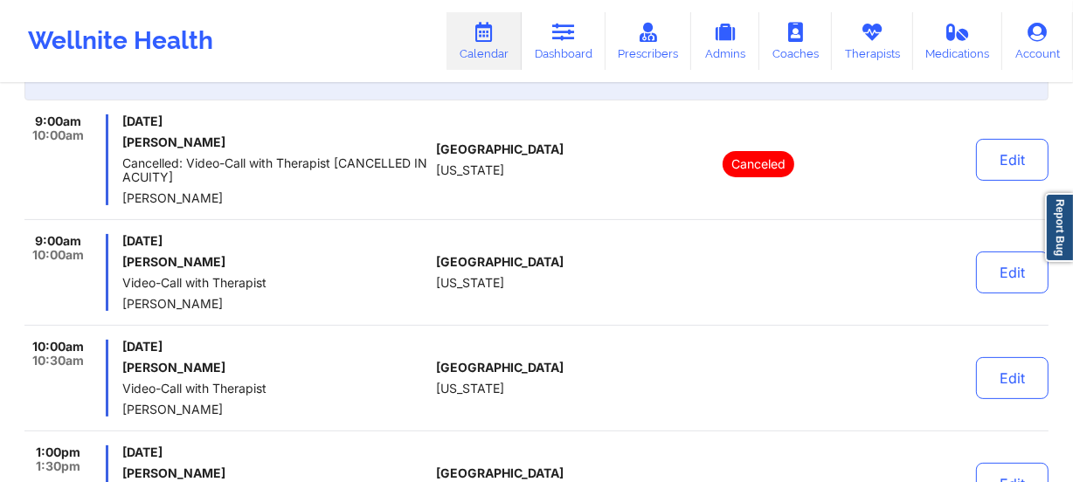
scroll to position [397, 0]
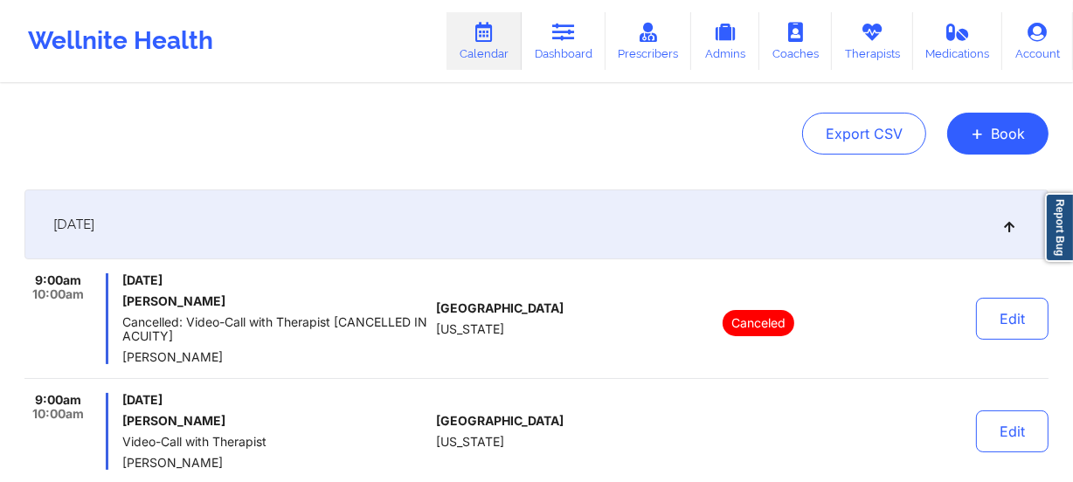
click at [516, 281] on div "[GEOGRAPHIC_DATA] [US_STATE]" at bounding box center [533, 318] width 194 height 91
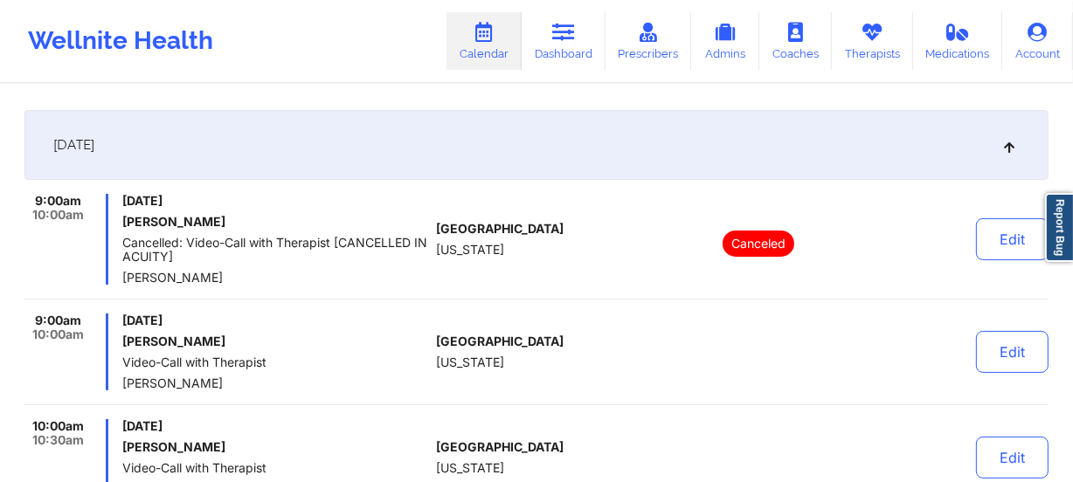
scroll to position [0, 0]
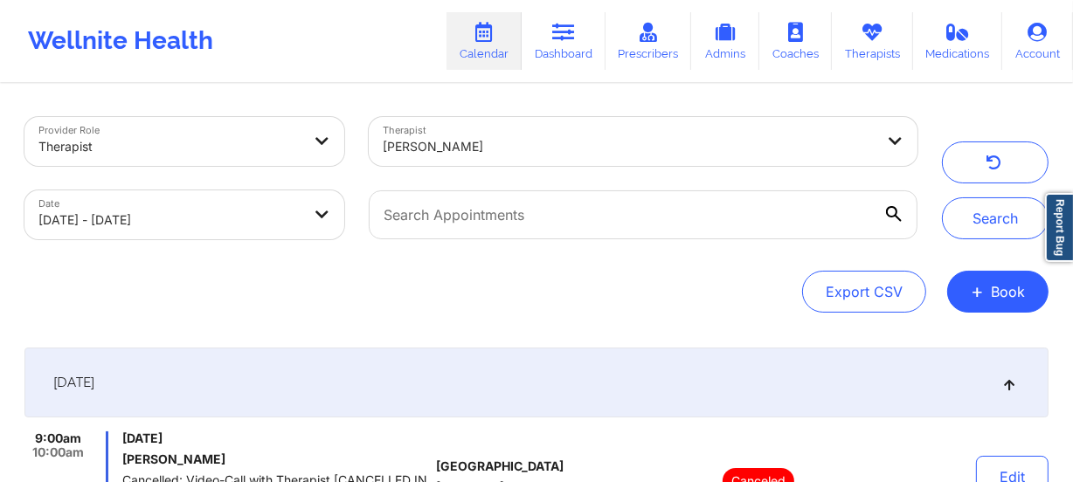
click at [543, 128] on div "[PERSON_NAME]" at bounding box center [629, 147] width 492 height 38
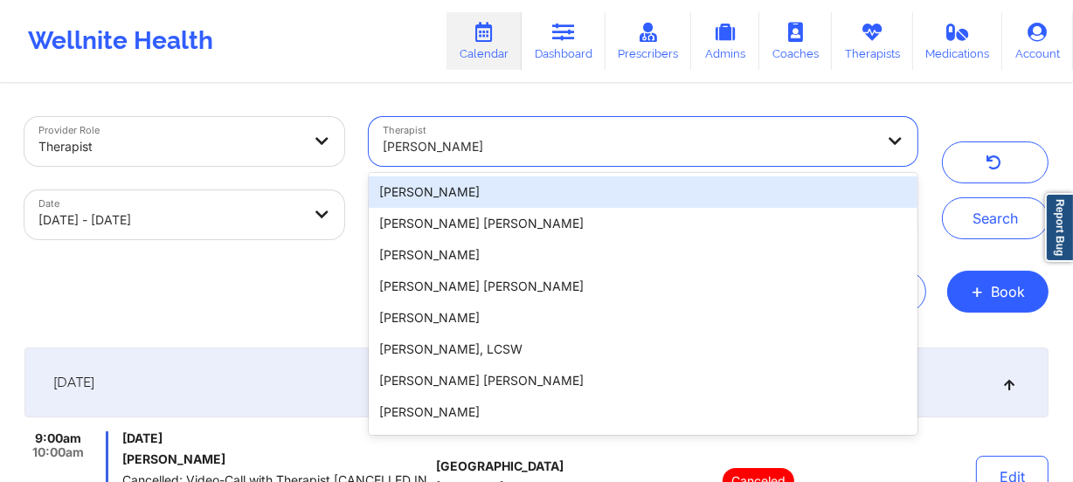
paste input "[PERSON_NAME]"
type input "[PERSON_NAME]"
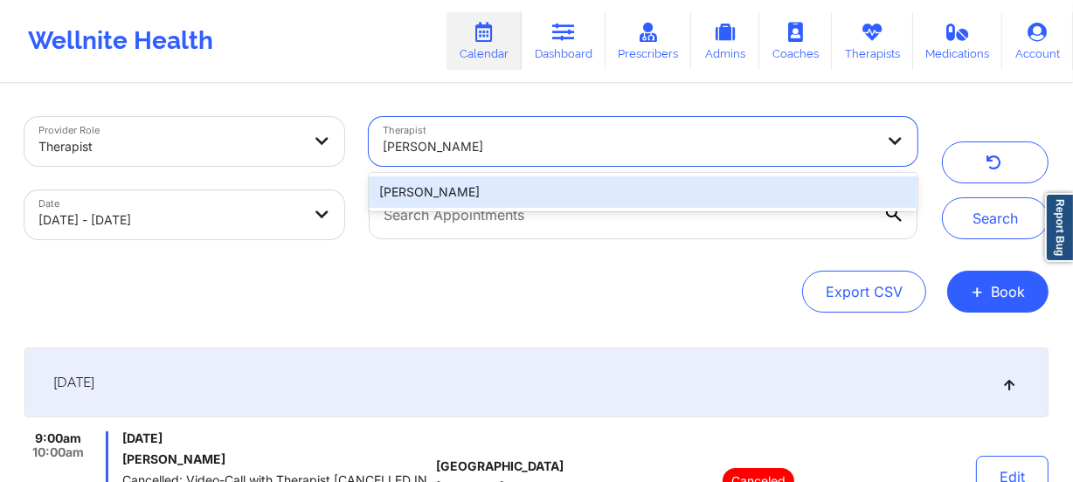
click at [566, 197] on div "[PERSON_NAME]" at bounding box center [643, 192] width 549 height 31
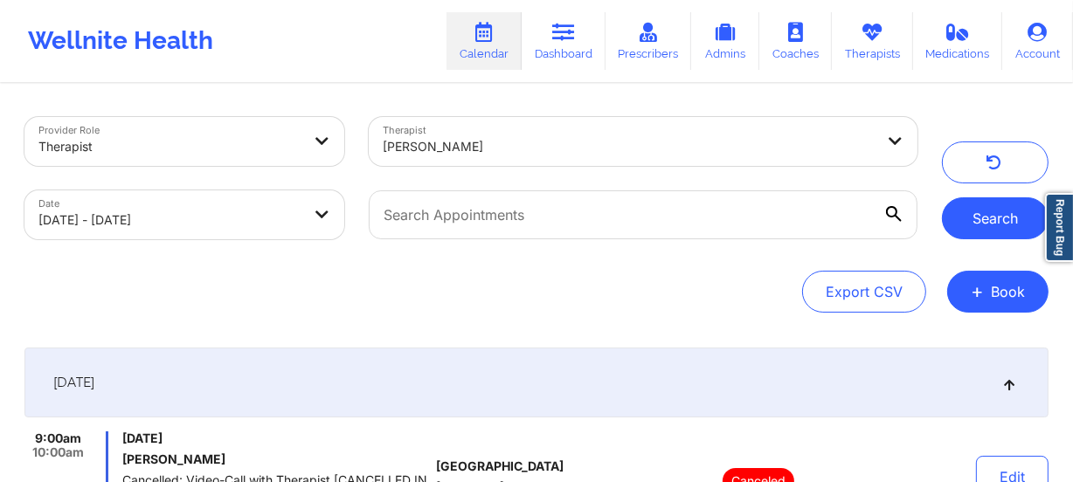
click at [988, 238] on button "Search" at bounding box center [995, 218] width 107 height 42
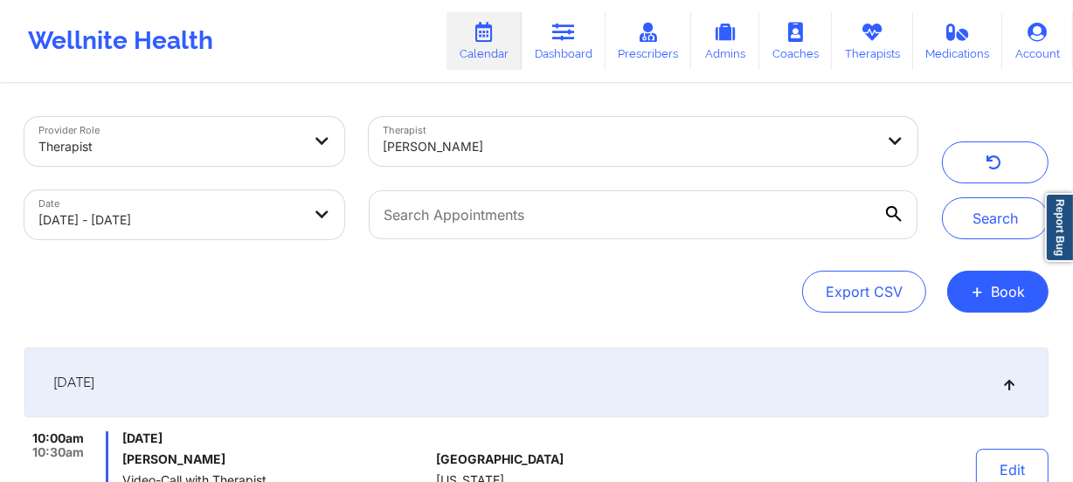
click at [522, 150] on div at bounding box center [629, 146] width 492 height 21
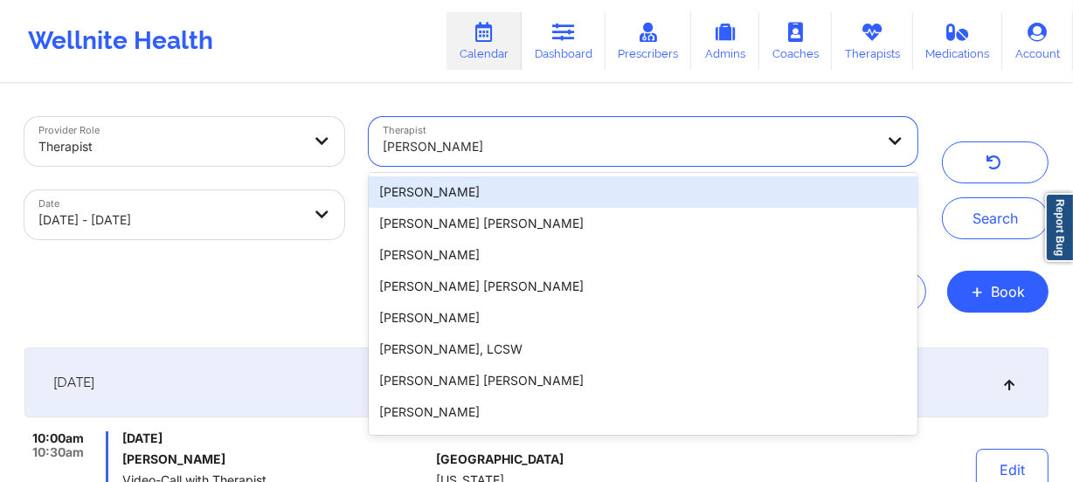
paste input "[PERSON_NAME]"
type input "[PERSON_NAME]"
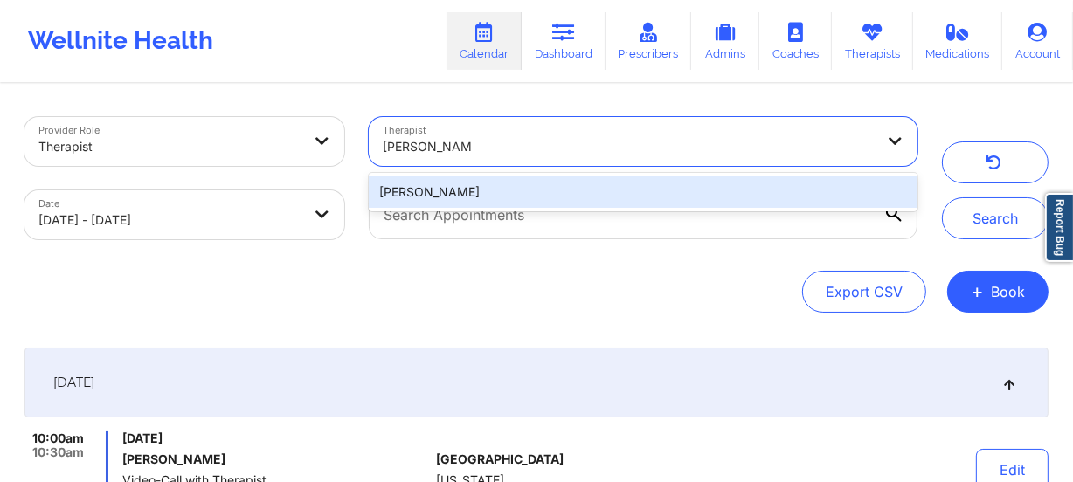
click at [530, 183] on div "[PERSON_NAME]" at bounding box center [643, 192] width 549 height 31
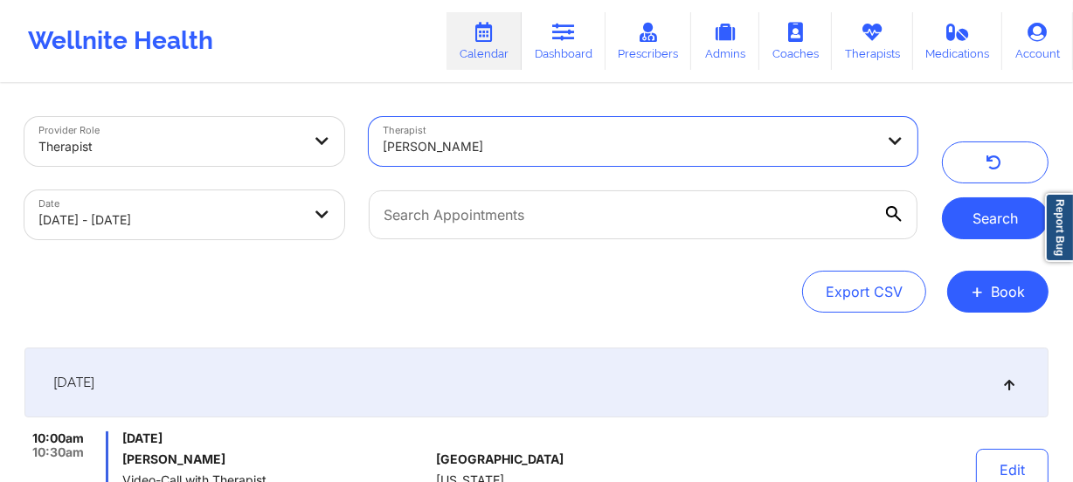
click at [987, 201] on button "Search" at bounding box center [995, 218] width 107 height 42
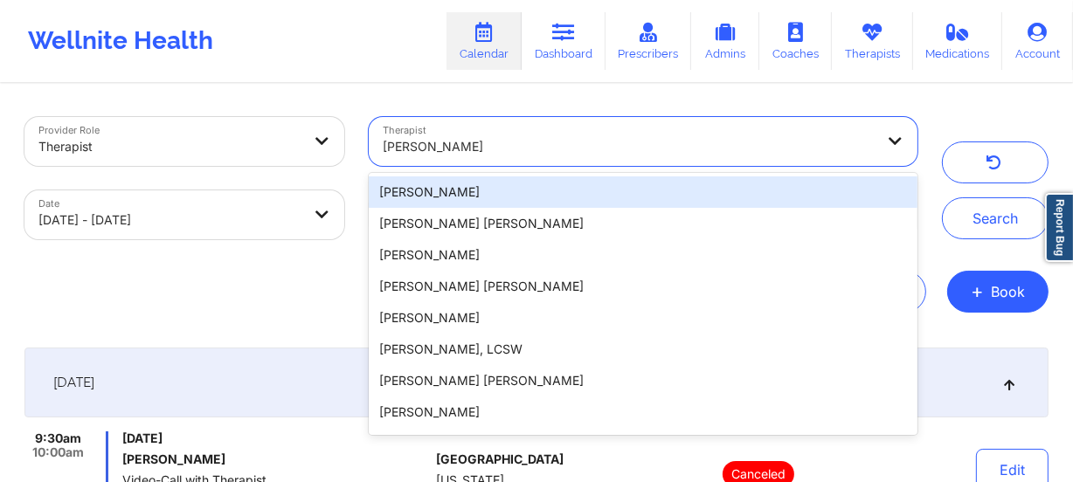
click at [540, 130] on div "[PERSON_NAME]" at bounding box center [629, 147] width 492 height 38
paste input "Vitus Chibuike Onusuru"
type input "Vitus Chibuike Onusuru"
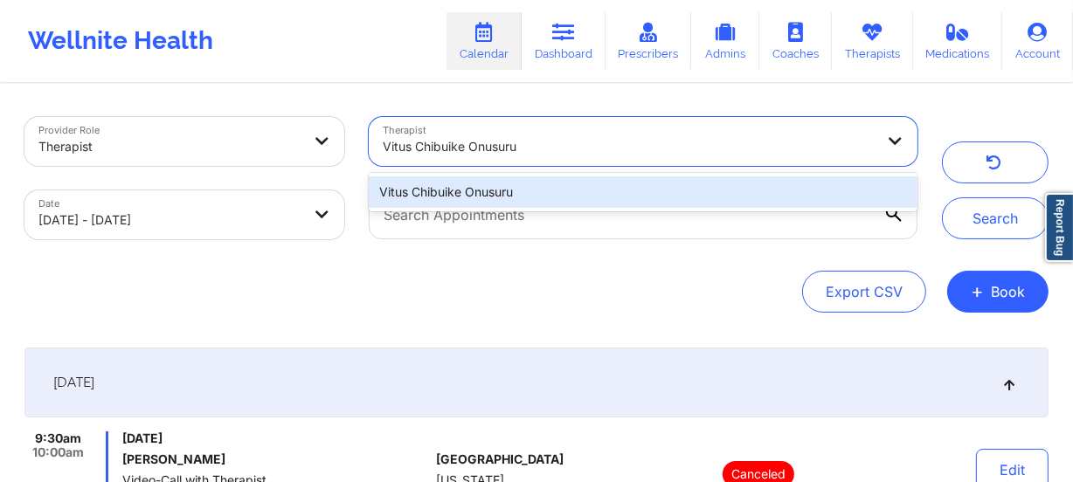
click at [556, 177] on div "Vitus Chibuike Onusuru" at bounding box center [643, 192] width 549 height 31
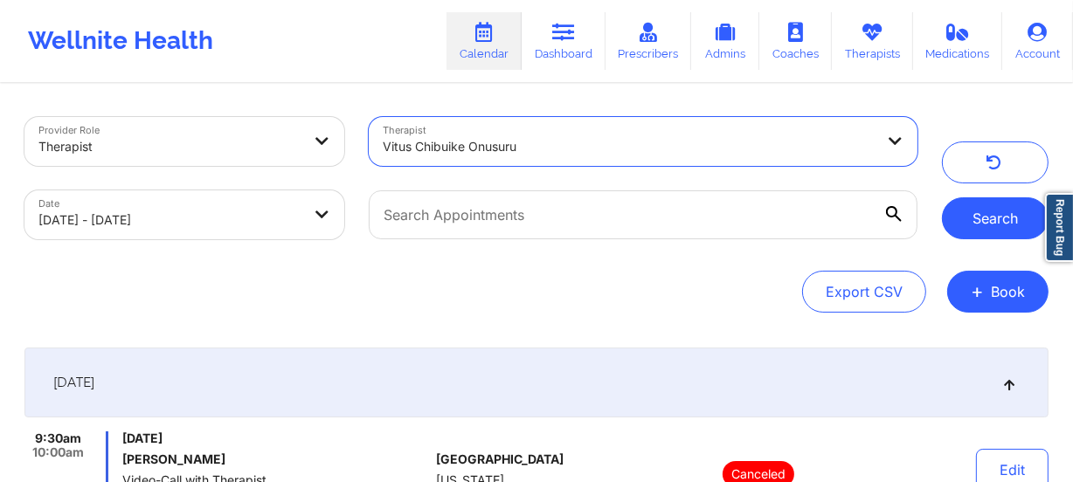
click at [1021, 227] on button "Search" at bounding box center [995, 218] width 107 height 42
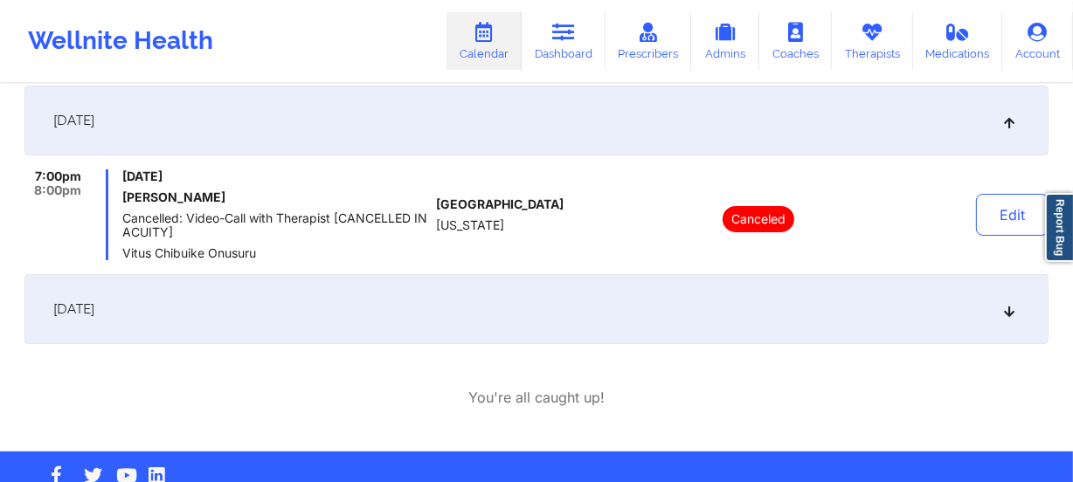
scroll to position [223, 0]
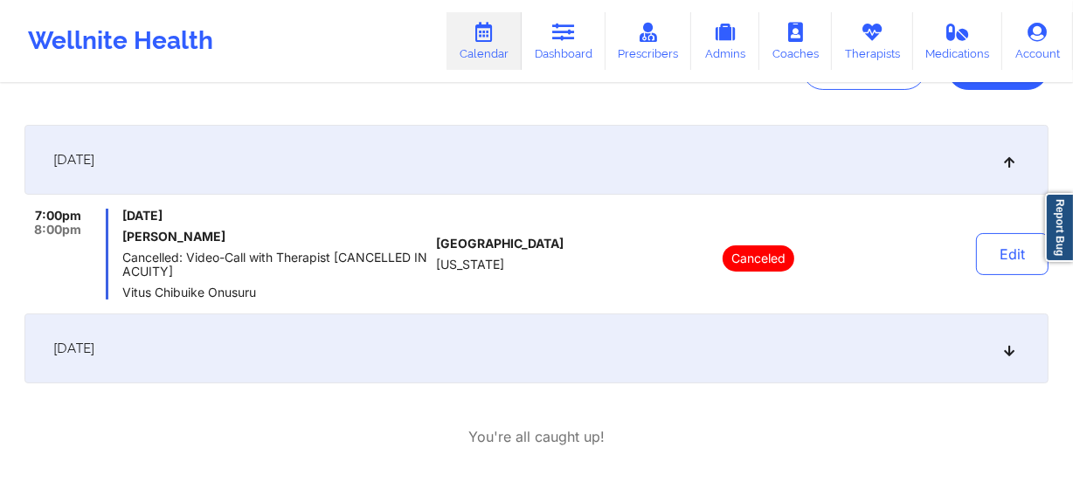
click at [1013, 157] on icon at bounding box center [1009, 160] width 15 height 12
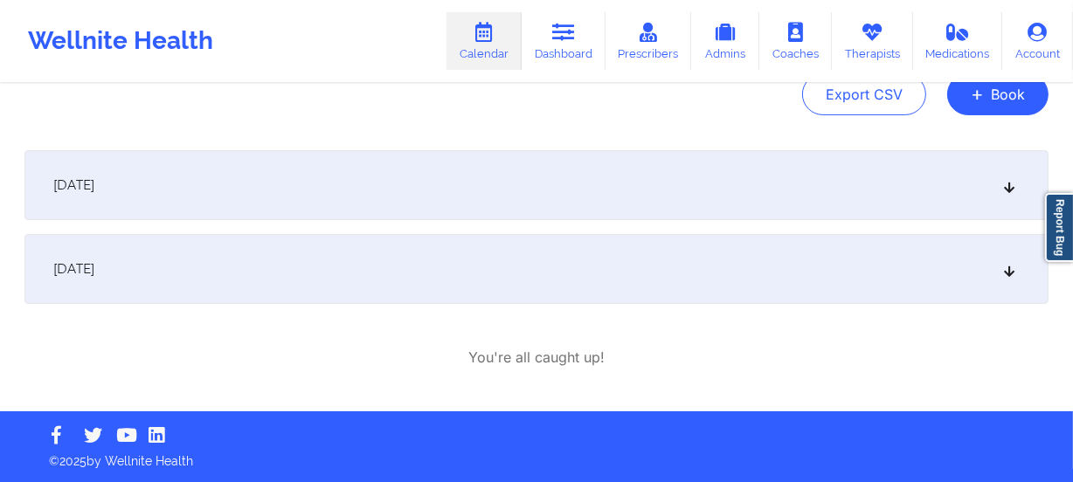
click at [1007, 271] on icon at bounding box center [1009, 269] width 15 height 12
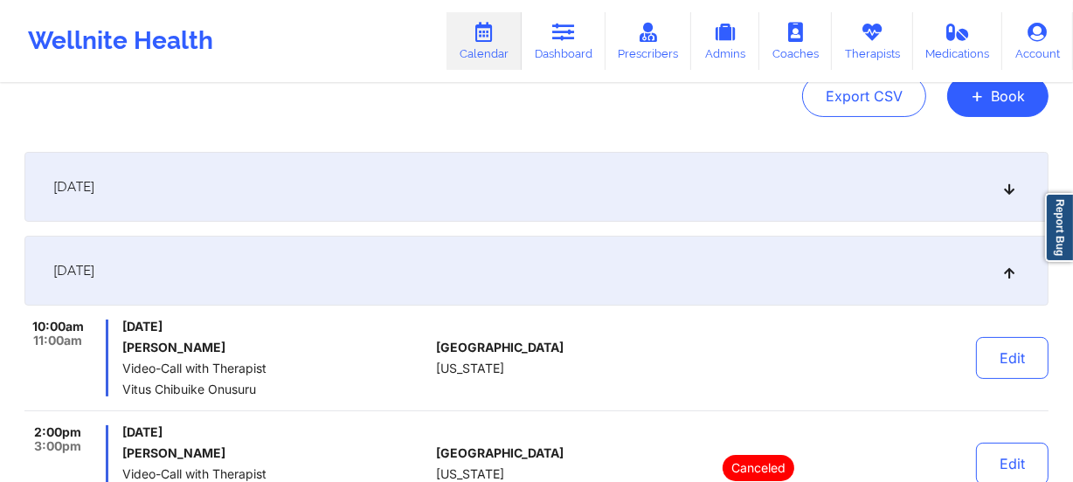
scroll to position [0, 0]
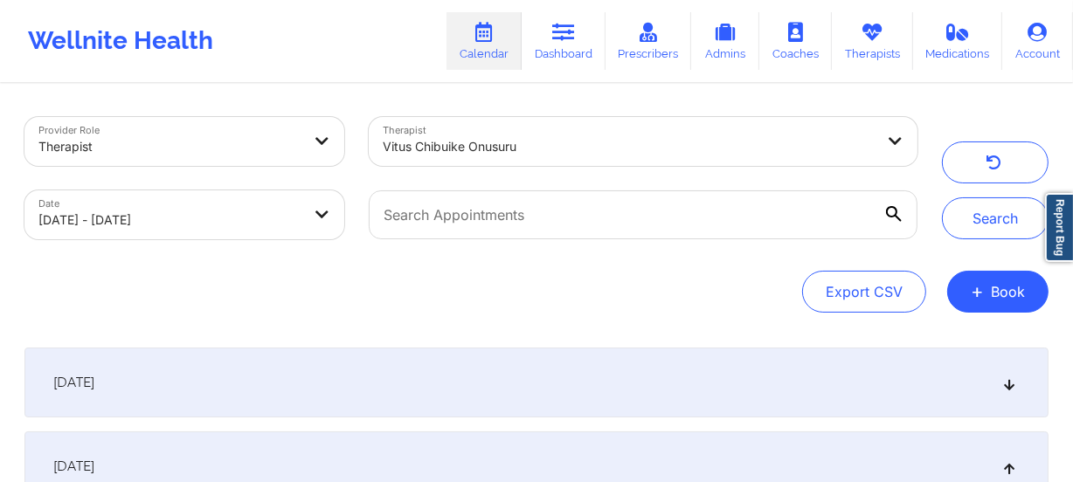
click at [523, 163] on div "Vitus Chibuike Onusuru" at bounding box center [629, 147] width 492 height 38
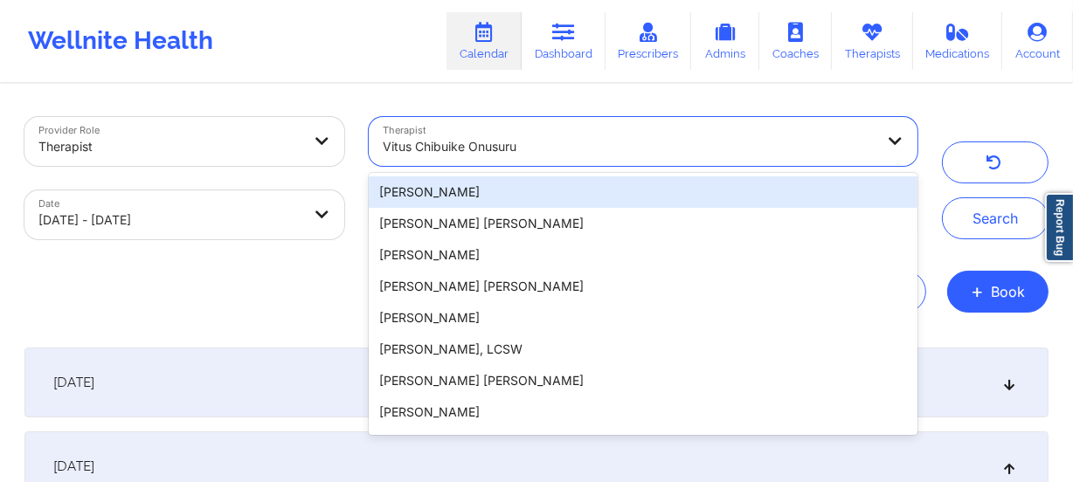
paste input "[PERSON_NAME]"
type input "[PERSON_NAME]"
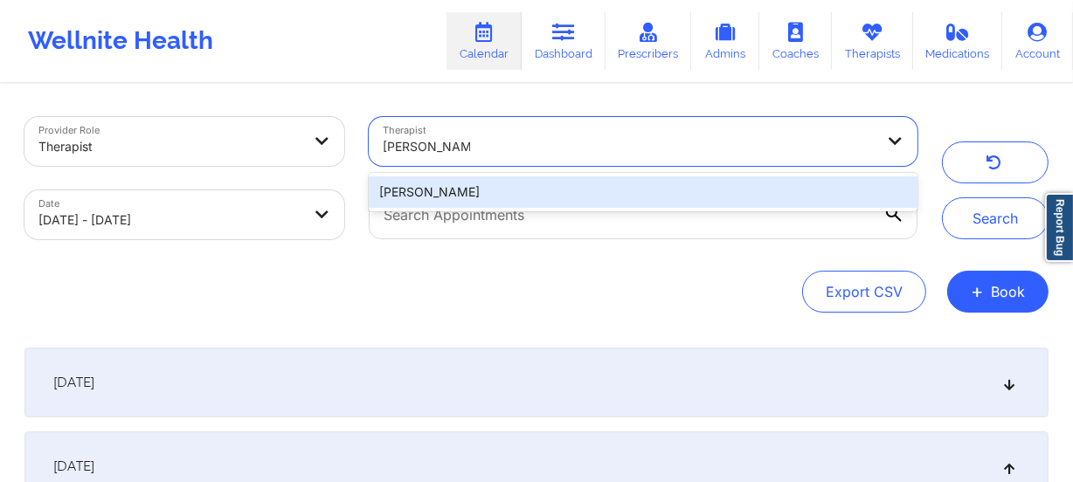
click at [533, 186] on div "[PERSON_NAME]" at bounding box center [643, 192] width 549 height 31
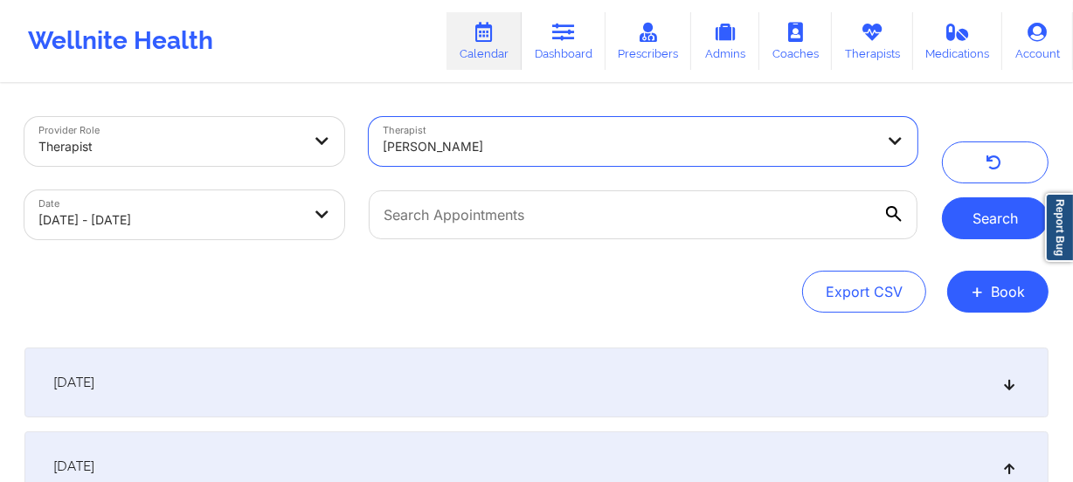
click at [1013, 218] on button "Search" at bounding box center [995, 218] width 107 height 42
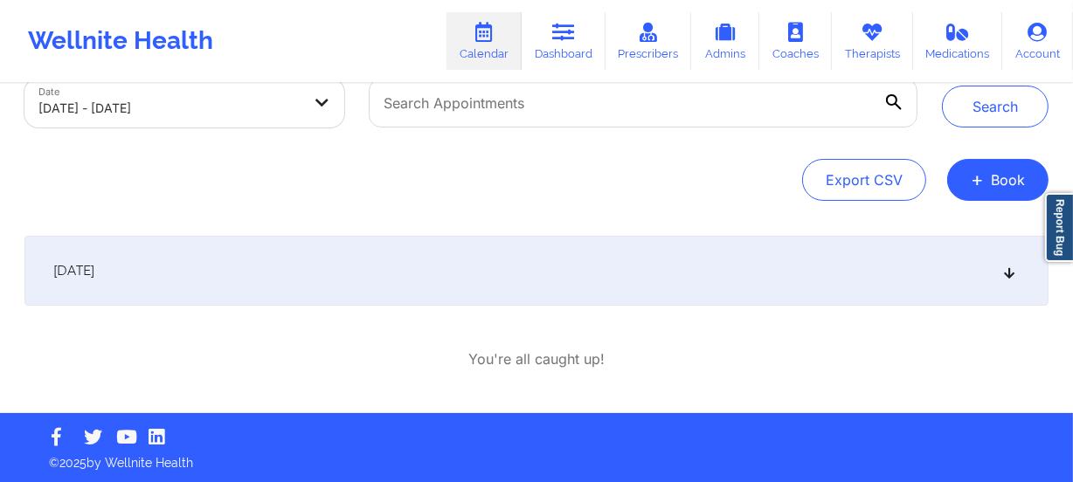
scroll to position [114, 0]
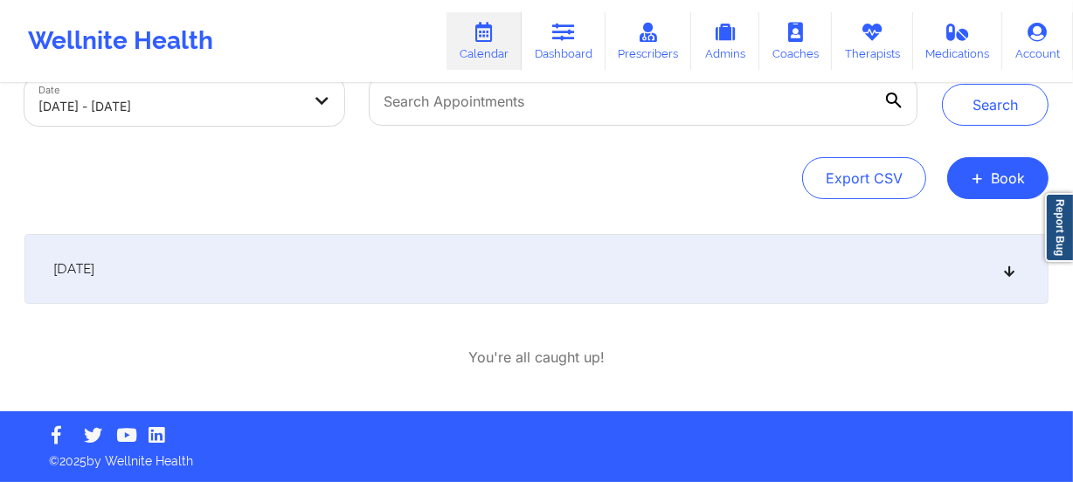
click at [1005, 266] on icon at bounding box center [1009, 269] width 15 height 12
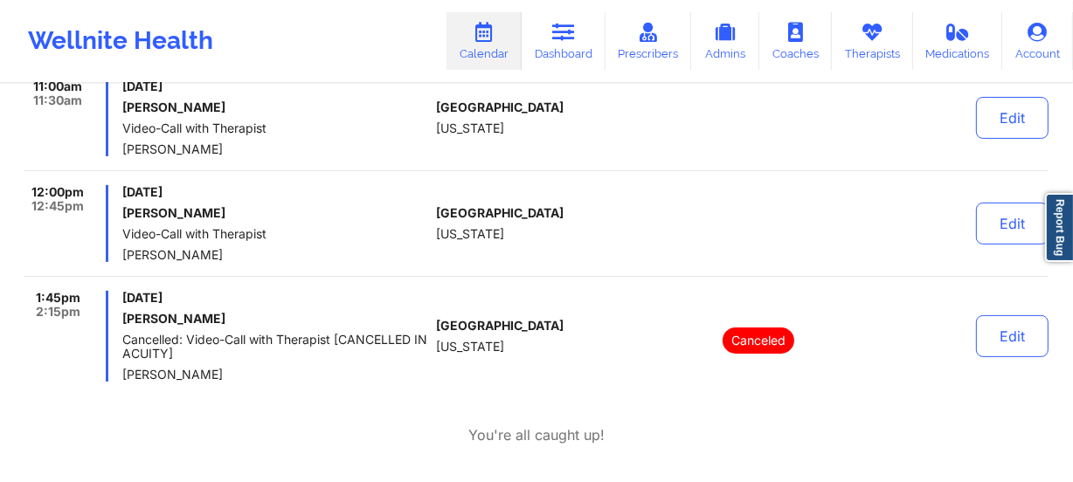
scroll to position [0, 0]
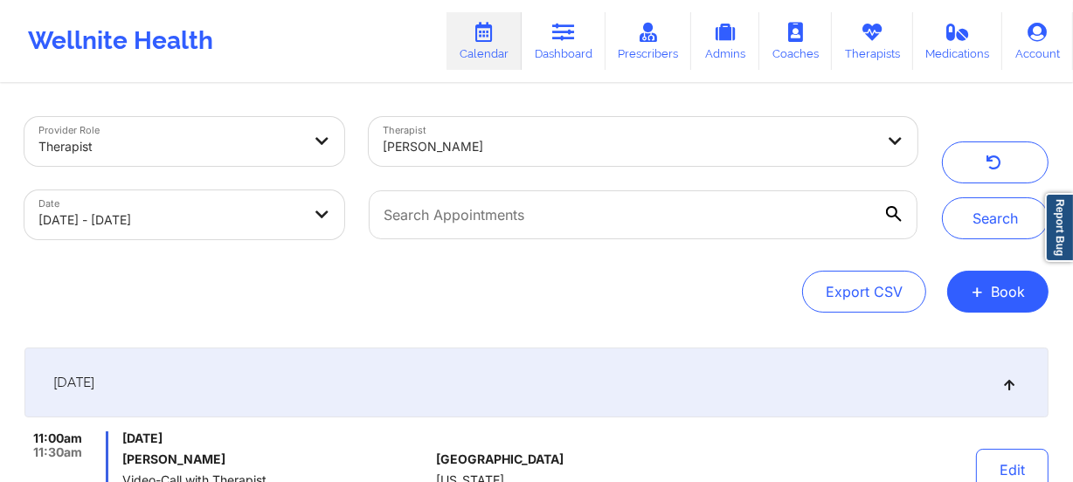
click at [580, 156] on div at bounding box center [629, 146] width 492 height 21
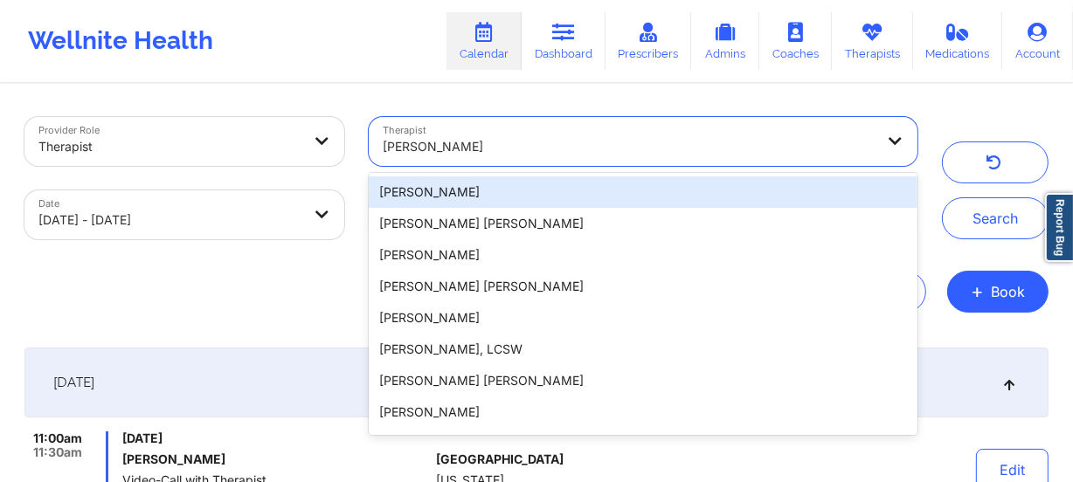
paste input "[PERSON_NAME]"
type input "[PERSON_NAME]"
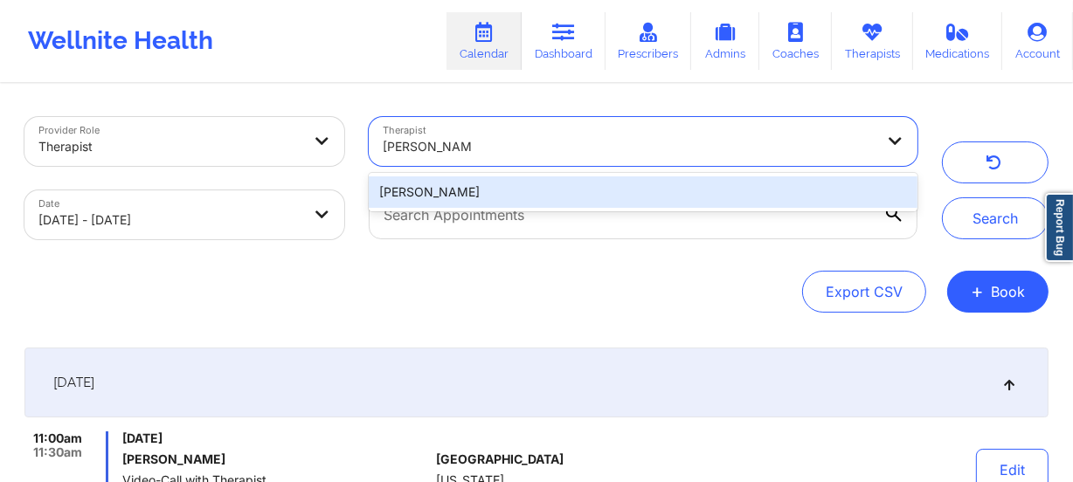
click at [569, 179] on div "[PERSON_NAME]" at bounding box center [643, 192] width 549 height 31
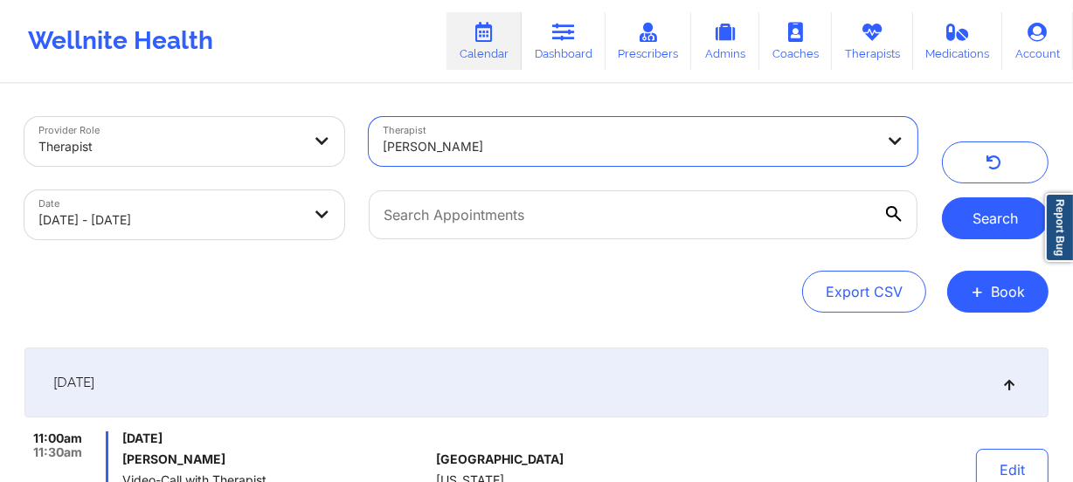
click at [970, 212] on button "Search" at bounding box center [995, 218] width 107 height 42
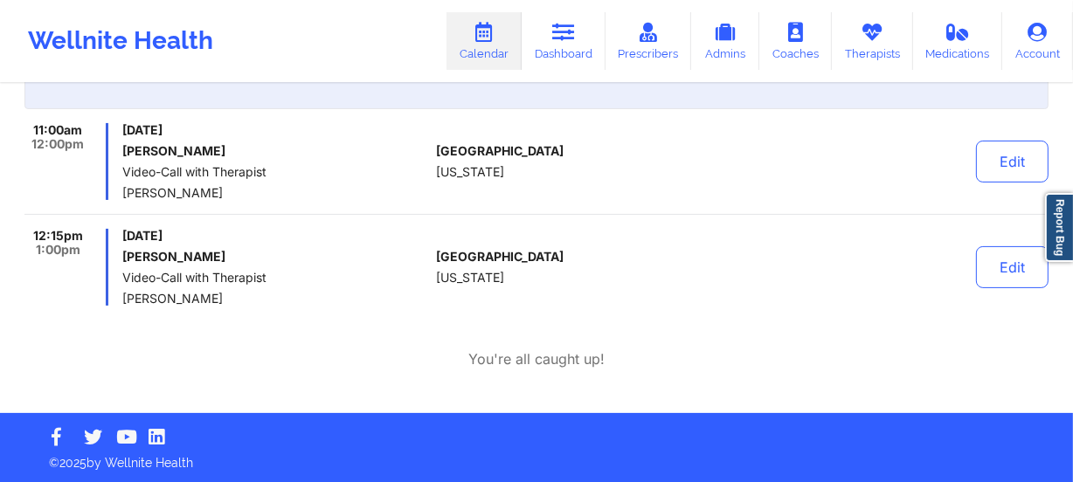
scroll to position [310, 0]
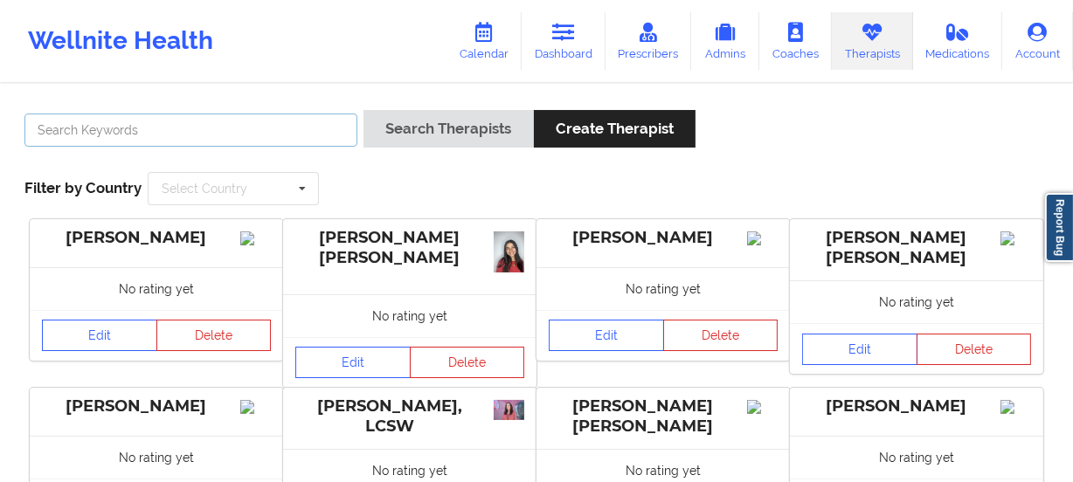
click at [328, 131] on input "text" at bounding box center [190, 130] width 333 height 33
type input "melissa mcvan"
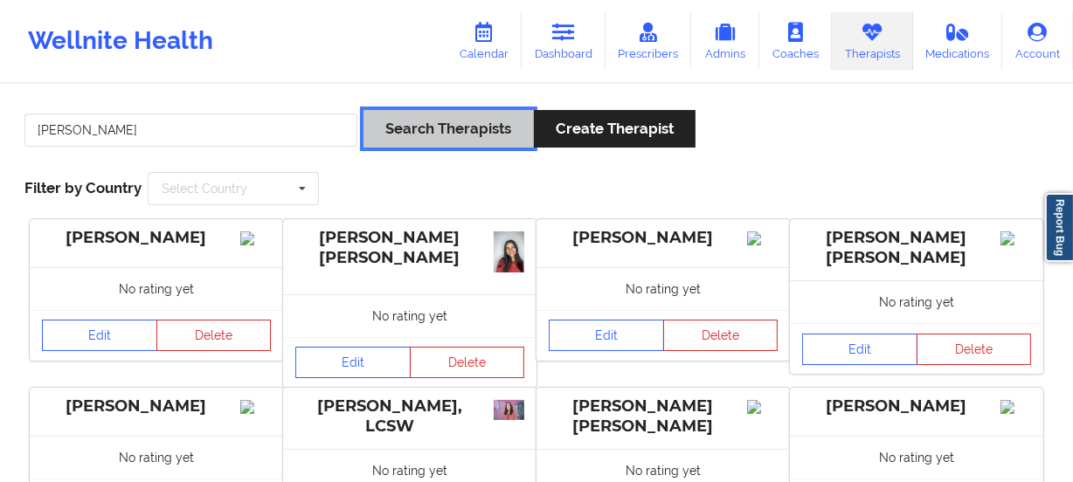
click at [363, 110] on button "Search Therapists" at bounding box center [448, 129] width 170 height 38
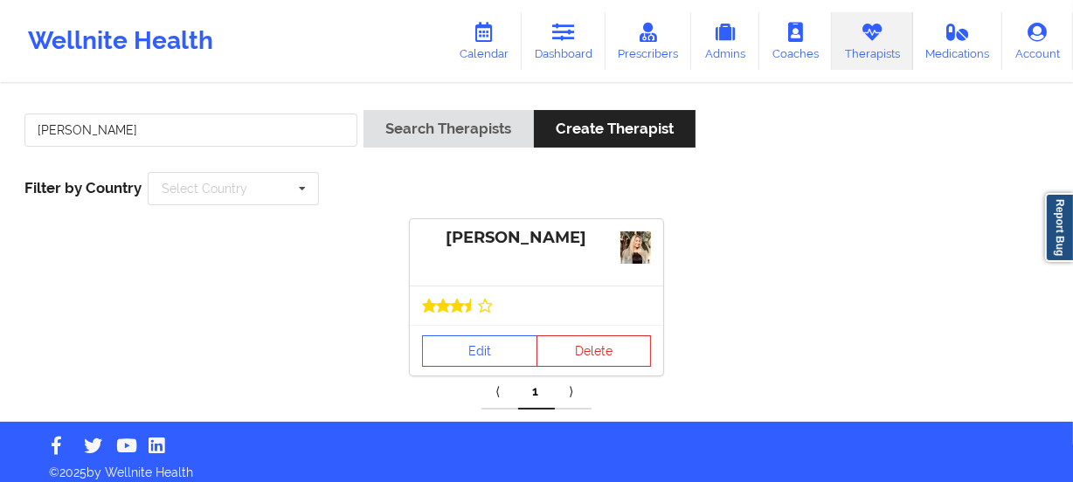
click at [507, 328] on div "Edit Delete" at bounding box center [536, 350] width 253 height 51
click at [497, 352] on link "Edit" at bounding box center [479, 351] width 115 height 31
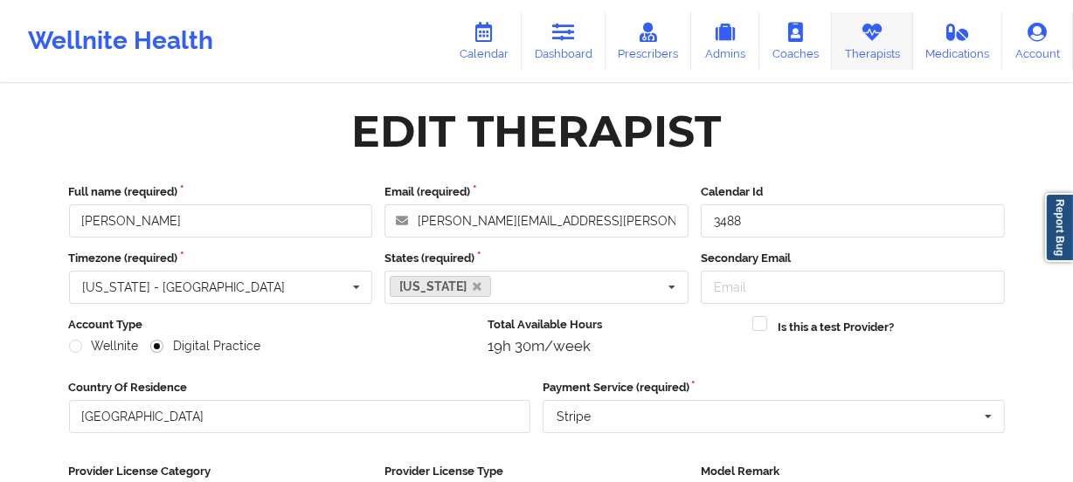
click at [882, 59] on link "Therapists" at bounding box center [872, 41] width 81 height 58
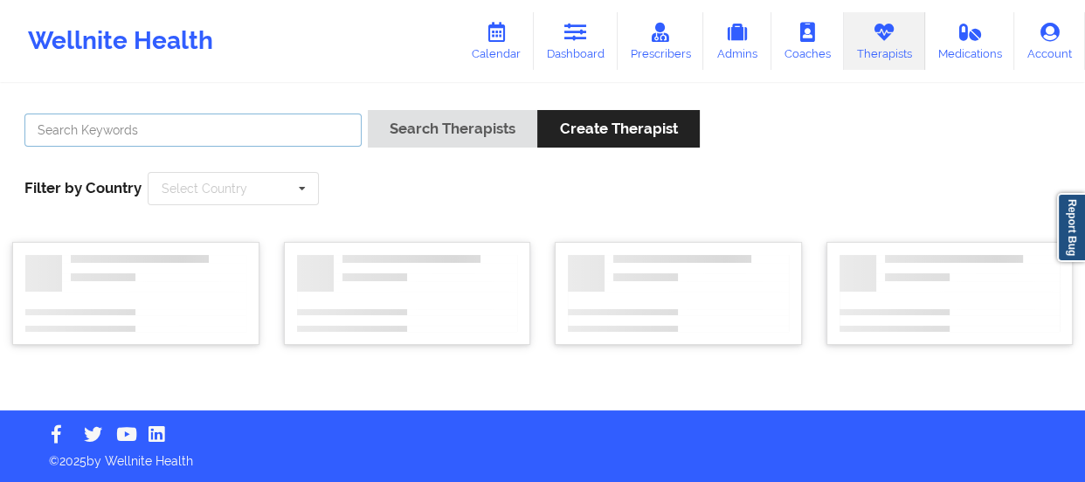
click at [186, 135] on input "text" at bounding box center [192, 130] width 337 height 33
paste input "[PERSON_NAME]"
type input "[PERSON_NAME]"
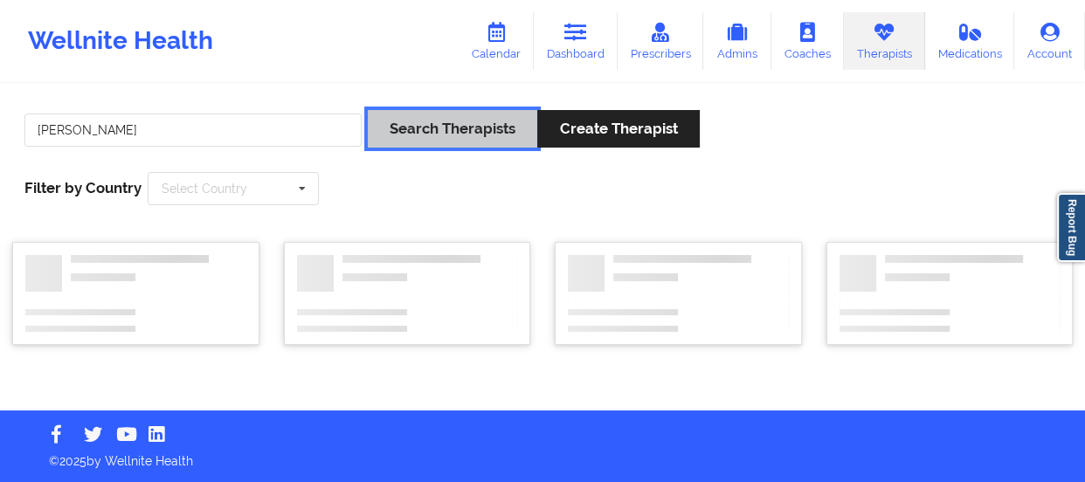
click at [426, 135] on button "Search Therapists" at bounding box center [453, 129] width 170 height 38
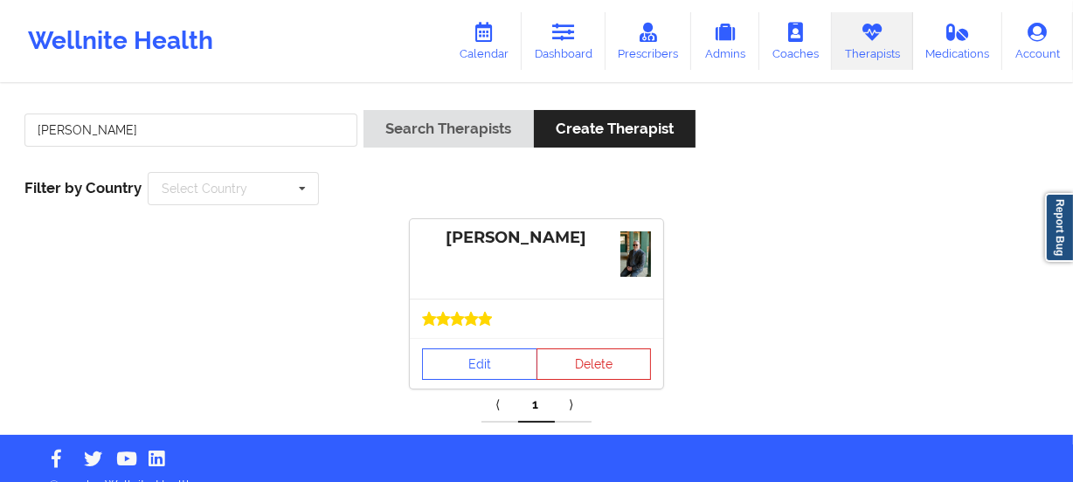
click at [499, 317] on div at bounding box center [536, 319] width 229 height 14
click at [495, 358] on link "Edit" at bounding box center [479, 364] width 115 height 31
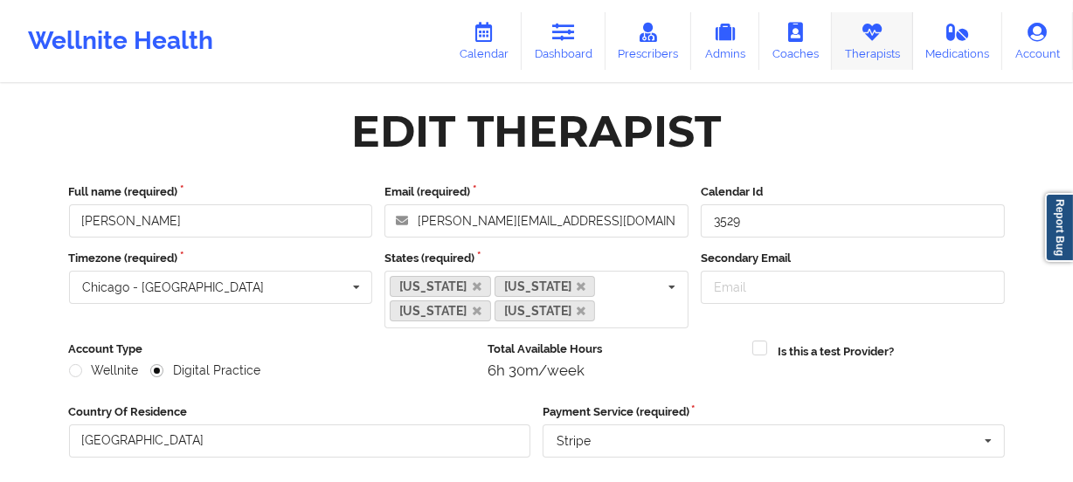
click at [869, 38] on icon at bounding box center [872, 32] width 23 height 19
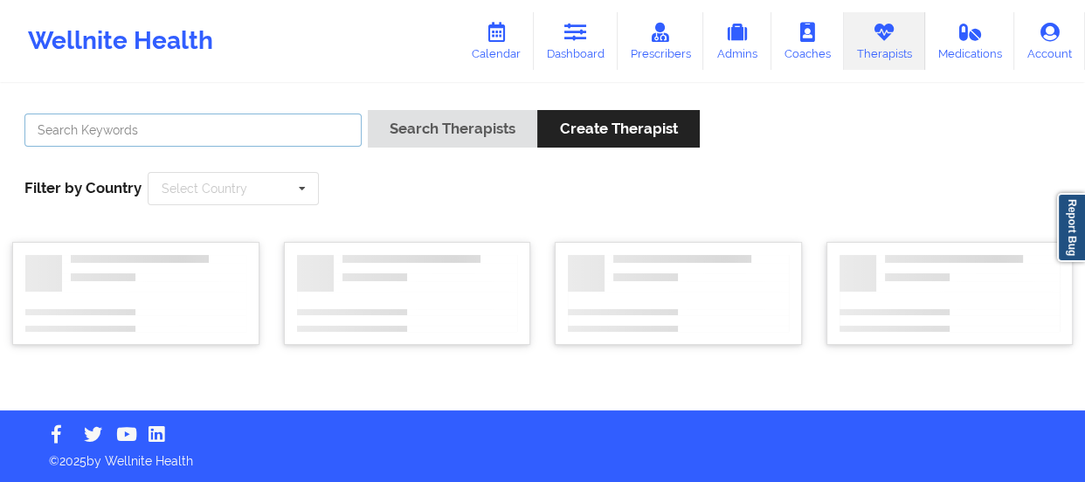
click at [283, 130] on input "text" at bounding box center [192, 130] width 337 height 33
type input "noelle nero"
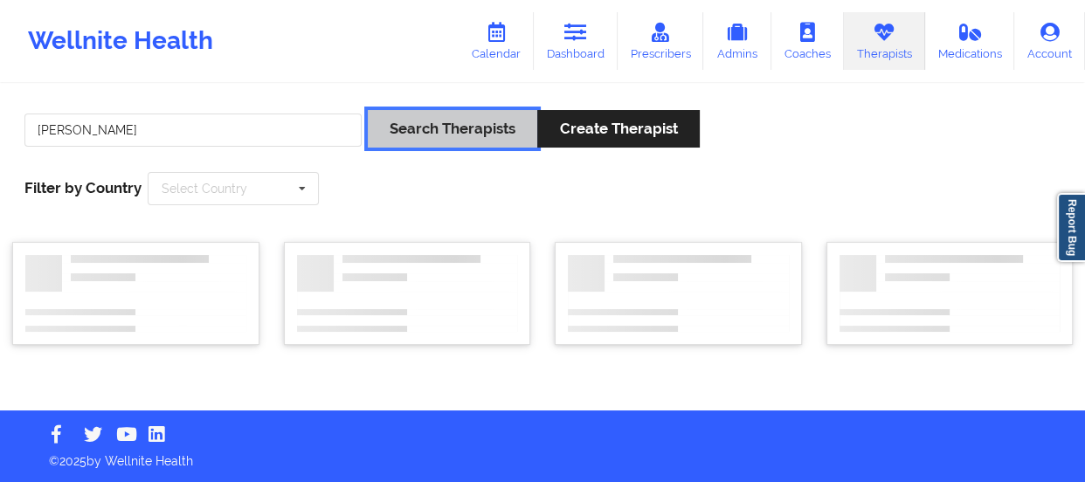
click at [368, 110] on button "Search Therapists" at bounding box center [453, 129] width 170 height 38
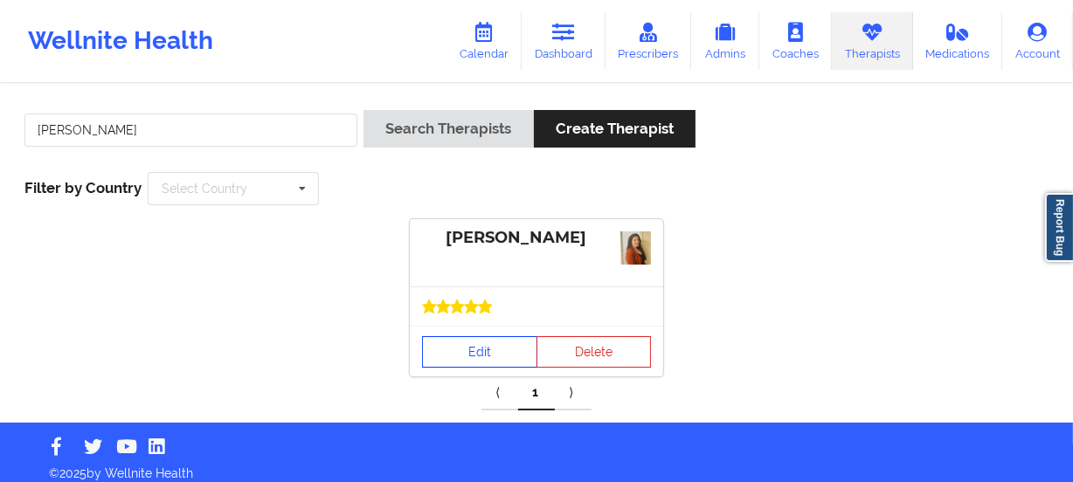
click at [489, 344] on link "Edit" at bounding box center [479, 351] width 115 height 31
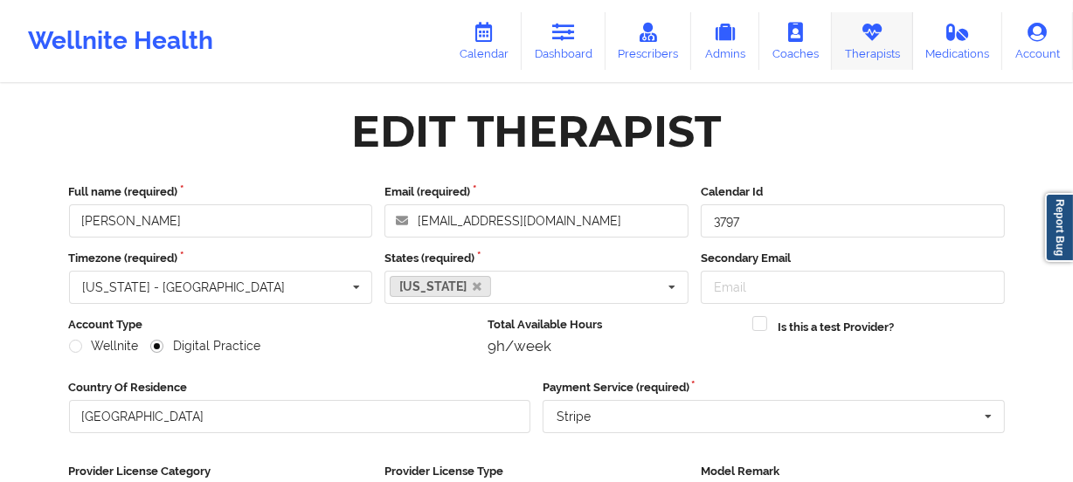
click at [880, 49] on link "Therapists" at bounding box center [872, 41] width 81 height 58
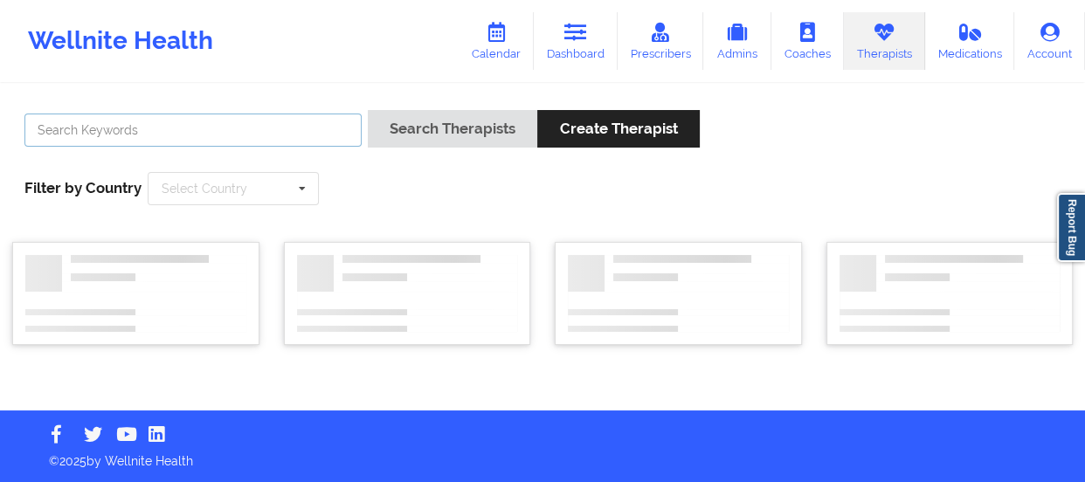
click at [281, 129] on input "text" at bounding box center [192, 130] width 337 height 33
paste input "[PERSON_NAME]"
type input "[PERSON_NAME]"
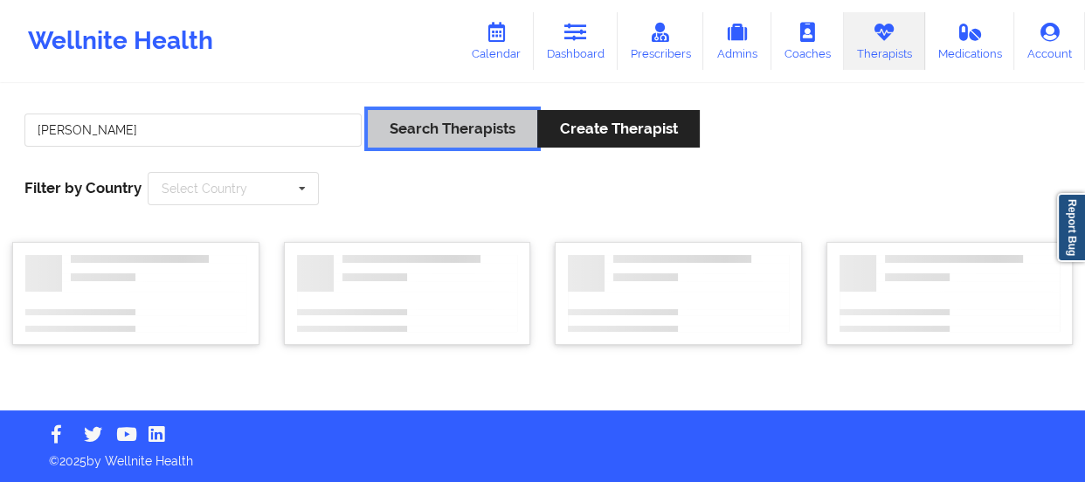
click at [405, 131] on button "Search Therapists" at bounding box center [453, 129] width 170 height 38
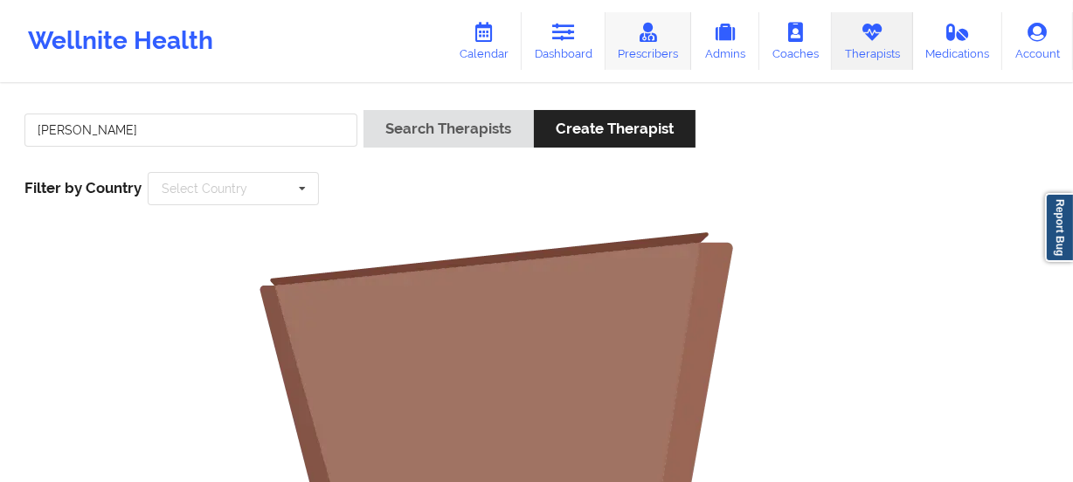
click at [663, 44] on link "Prescribers" at bounding box center [649, 41] width 87 height 58
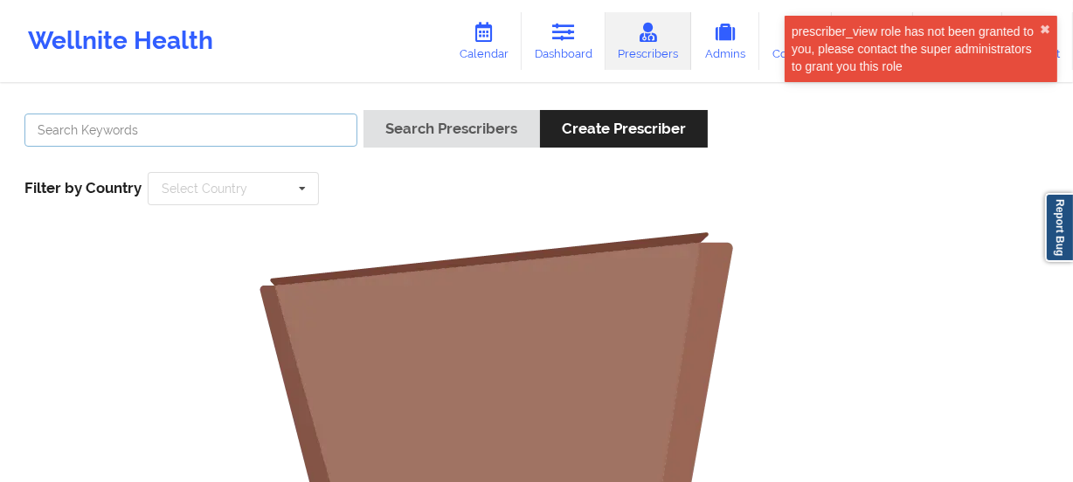
click at [330, 135] on input "text" at bounding box center [190, 130] width 333 height 33
paste input "[PERSON_NAME]"
type input "[PERSON_NAME]"
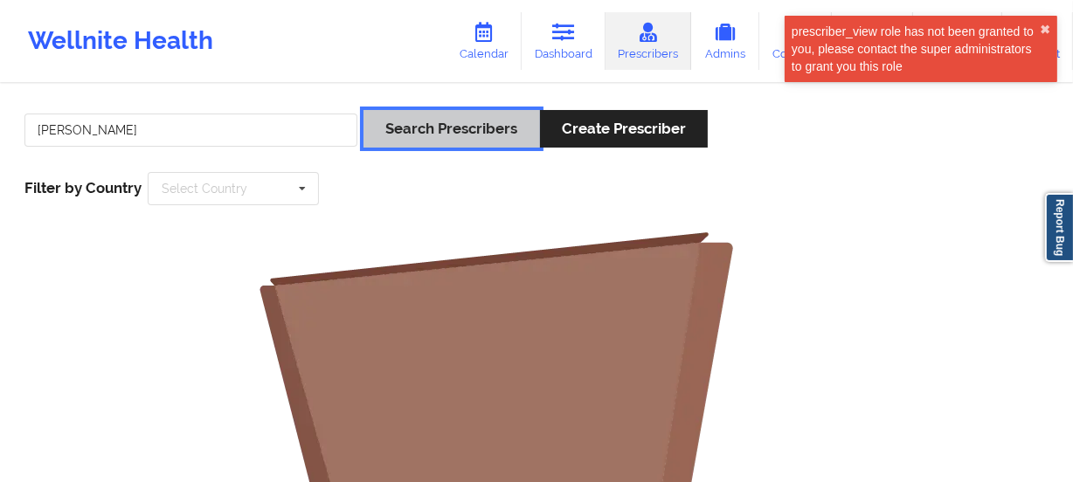
click at [428, 131] on button "Search Prescribers" at bounding box center [451, 129] width 176 height 38
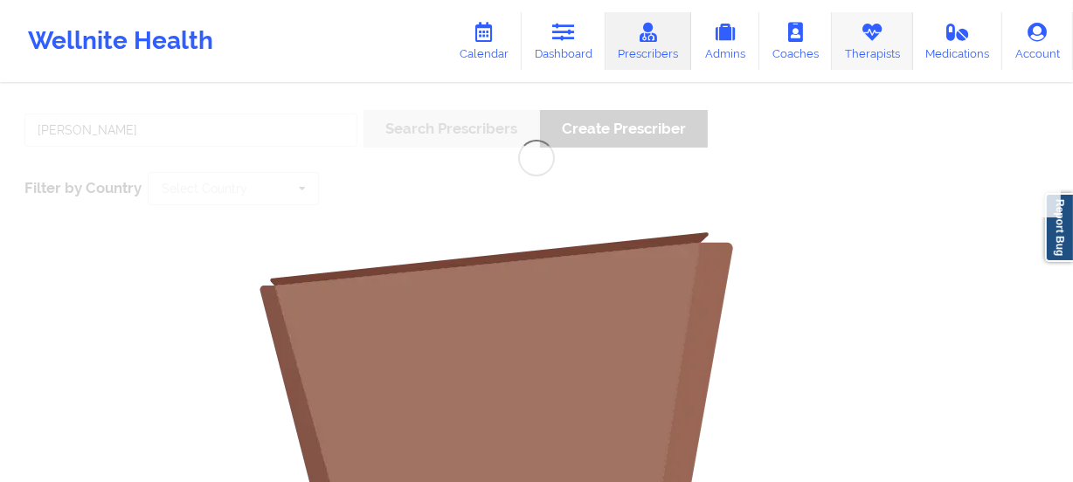
click at [871, 49] on link "Therapists" at bounding box center [872, 41] width 81 height 58
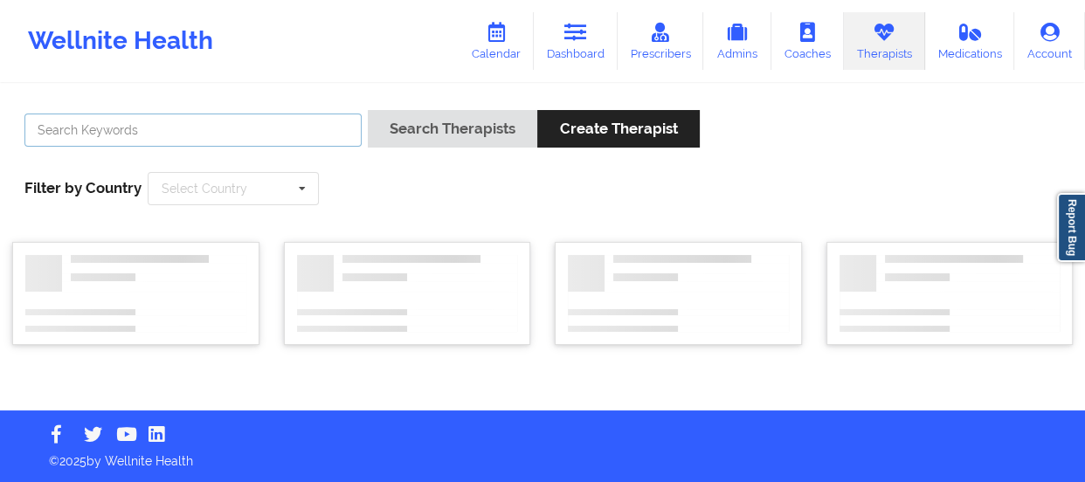
click at [236, 138] on input "text" at bounding box center [192, 130] width 337 height 33
type input "RENE WIGGINS"
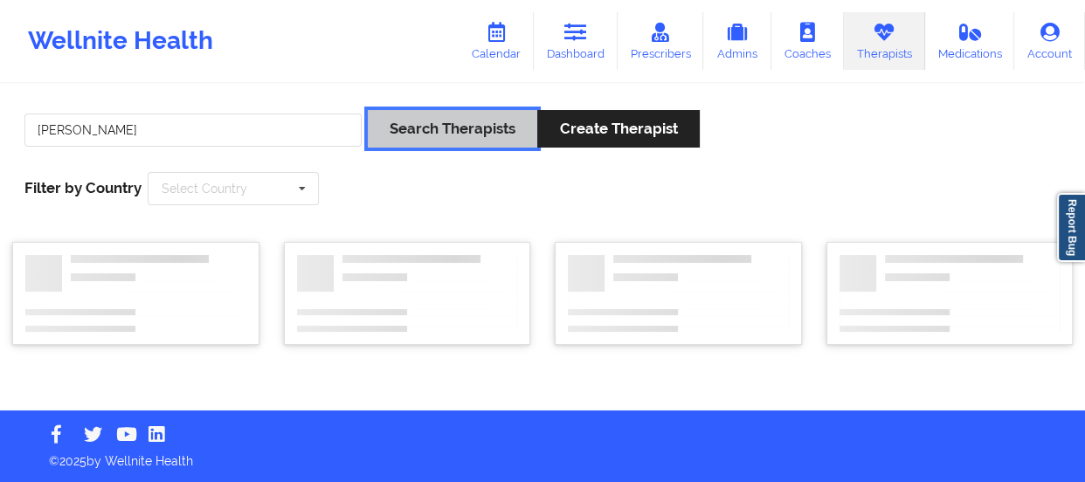
click at [368, 110] on button "Search Therapists" at bounding box center [453, 129] width 170 height 38
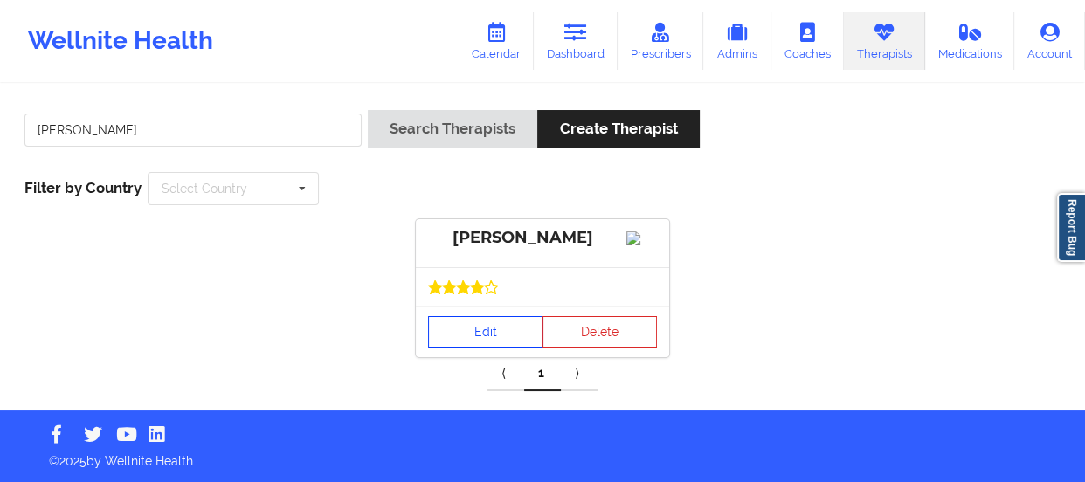
click at [502, 332] on link "Edit" at bounding box center [485, 331] width 115 height 31
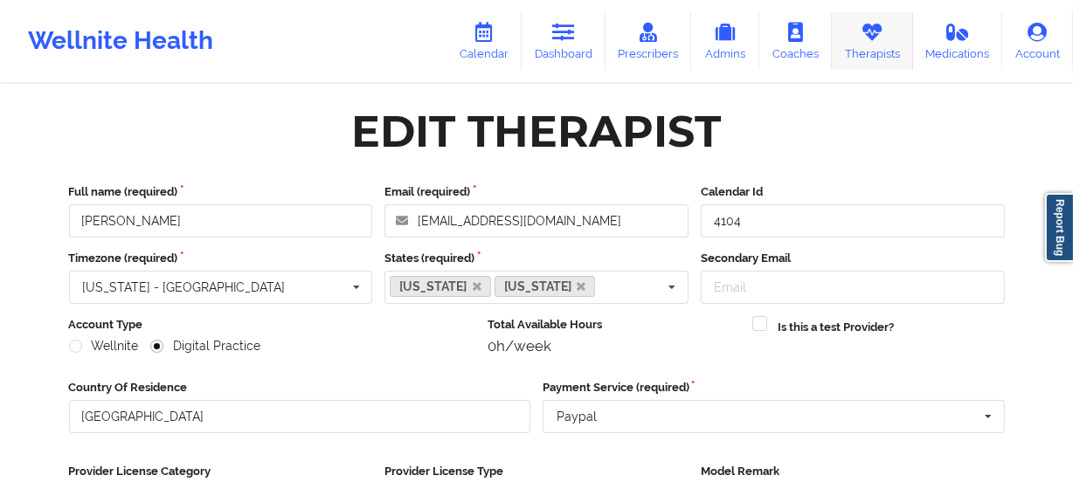
click at [875, 44] on link "Therapists" at bounding box center [872, 41] width 81 height 58
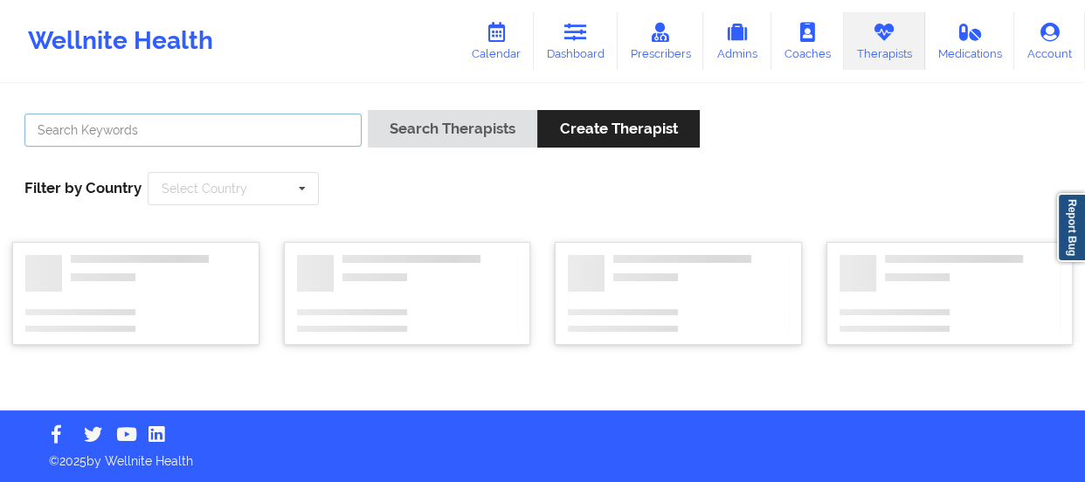
click at [264, 128] on input "text" at bounding box center [192, 130] width 337 height 33
paste input "[PERSON_NAME]"
type input "[PERSON_NAME]"
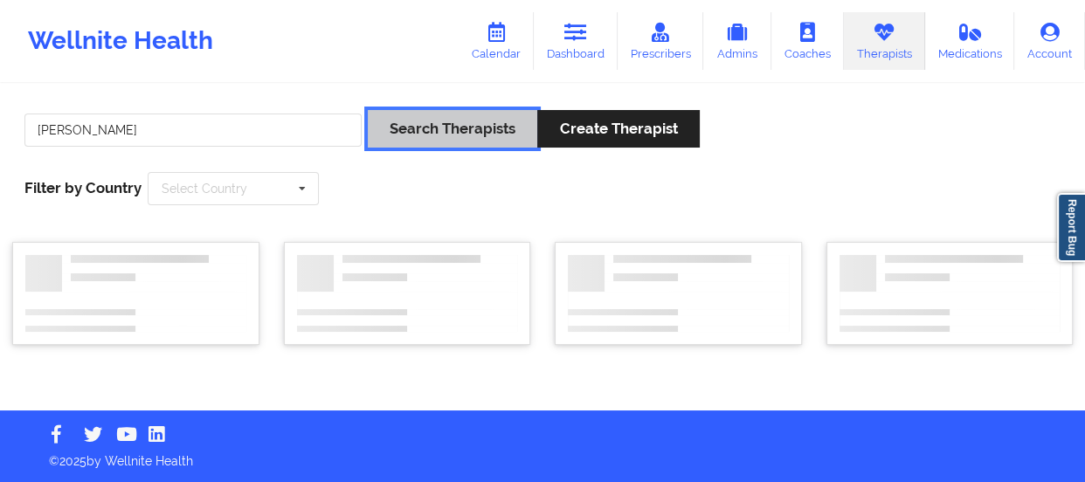
click at [390, 121] on button "Search Therapists" at bounding box center [453, 129] width 170 height 38
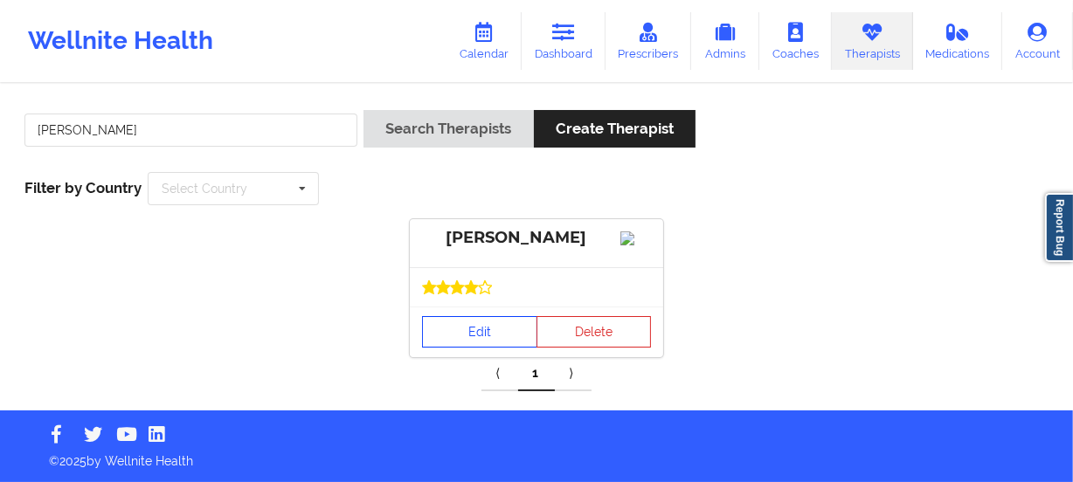
click at [474, 348] on link "Edit" at bounding box center [479, 331] width 115 height 31
